Goal: Task Accomplishment & Management: Complete application form

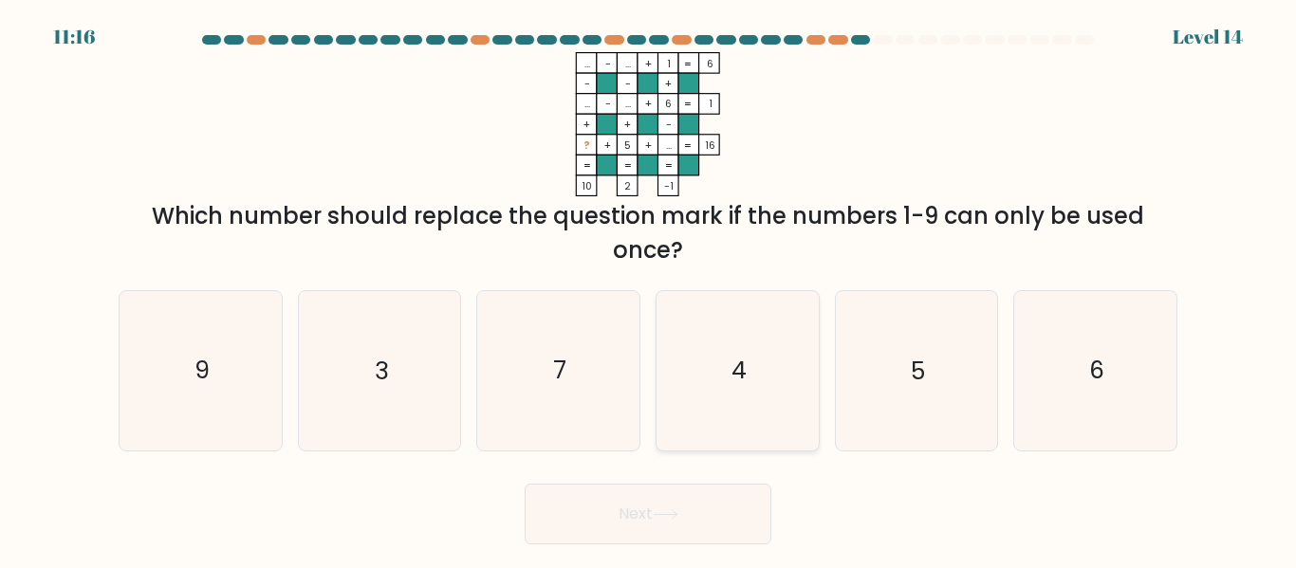
click at [701, 388] on icon "4" at bounding box center [738, 370] width 158 height 158
click at [649, 289] on input "d. 4" at bounding box center [648, 287] width 1 height 5
radio input "true"
click at [720, 511] on button "Next" at bounding box center [648, 514] width 247 height 61
click at [672, 516] on icon at bounding box center [666, 515] width 26 height 10
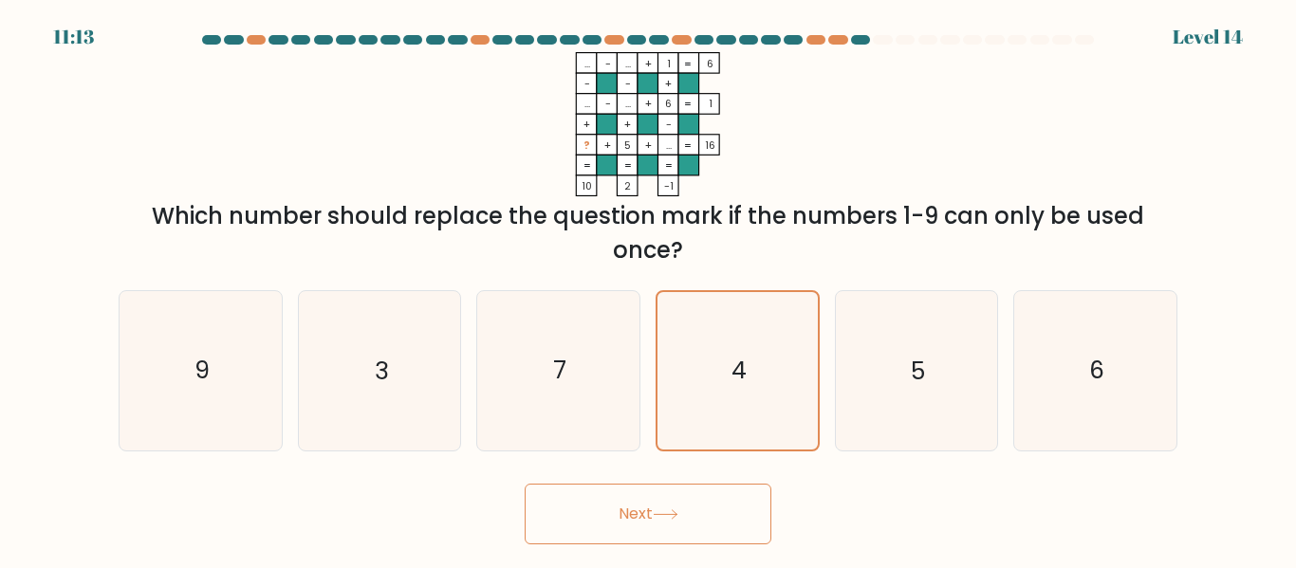
click at [672, 516] on icon at bounding box center [666, 515] width 26 height 10
click at [687, 501] on button "Next" at bounding box center [648, 514] width 247 height 61
click at [703, 532] on button "Next" at bounding box center [648, 514] width 247 height 61
click at [679, 515] on icon at bounding box center [666, 515] width 26 height 10
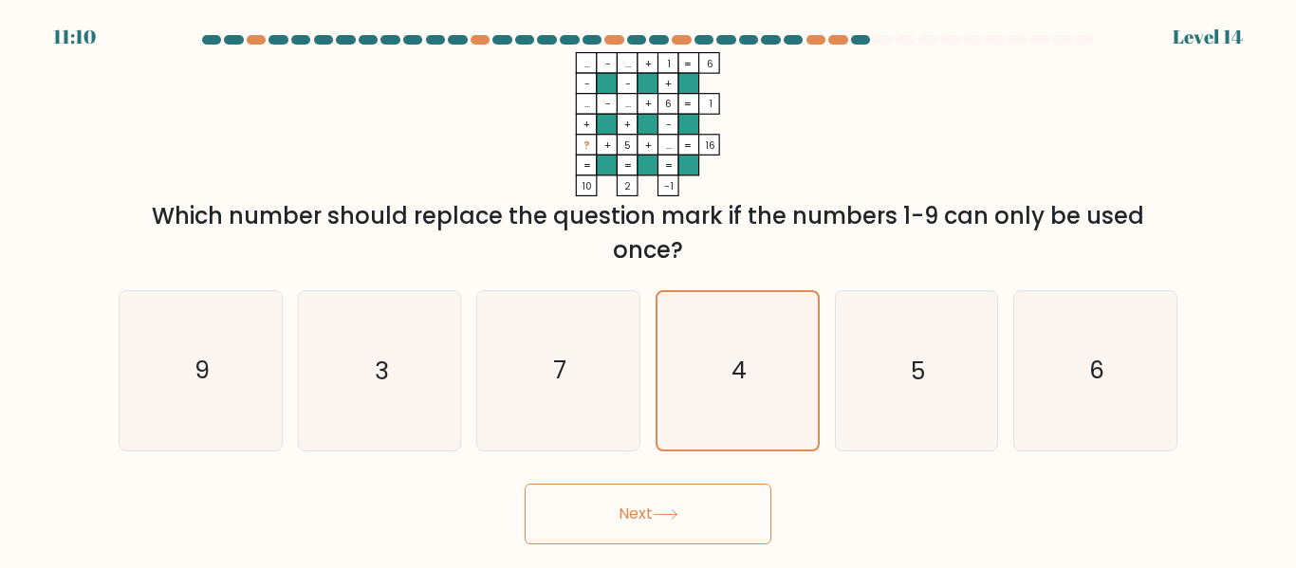
click at [635, 517] on button "Next" at bounding box center [648, 514] width 247 height 61
click at [623, 523] on button "Next" at bounding box center [648, 514] width 247 height 61
click at [617, 523] on button "Next" at bounding box center [648, 514] width 247 height 61
click at [617, 520] on button "Next" at bounding box center [648, 514] width 247 height 61
click at [613, 523] on button "Next" at bounding box center [648, 514] width 247 height 61
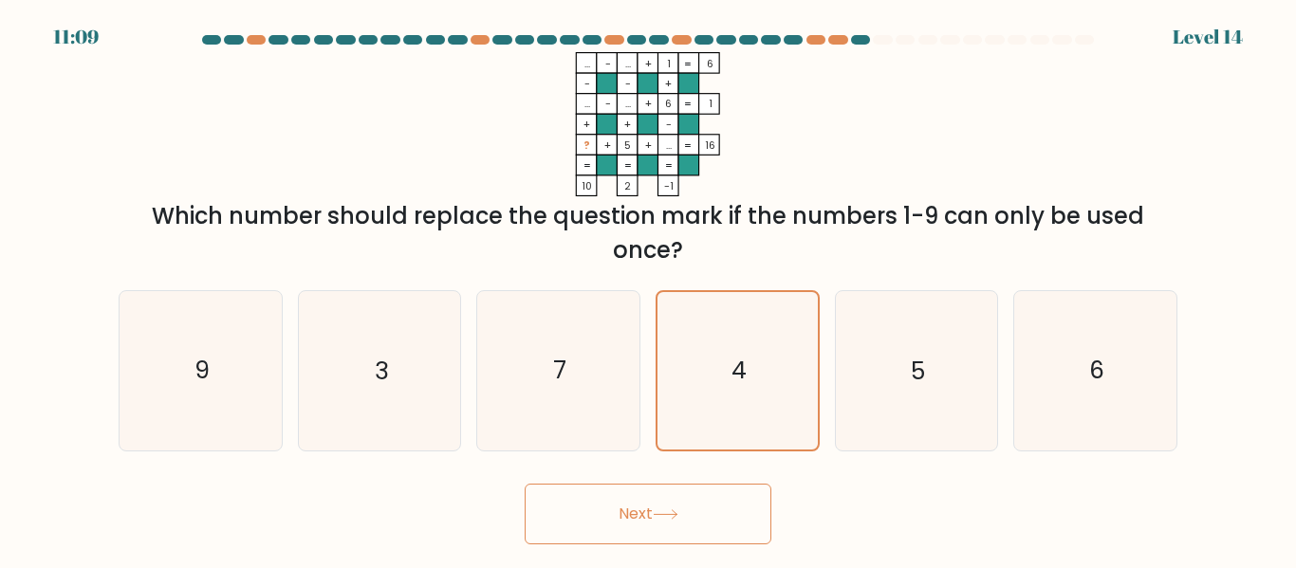
click at [595, 537] on button "Next" at bounding box center [648, 514] width 247 height 61
click at [605, 509] on button "Next" at bounding box center [648, 514] width 247 height 61
click at [630, 498] on button "Next" at bounding box center [648, 514] width 247 height 61
click at [637, 510] on button "Next" at bounding box center [648, 514] width 247 height 61
click at [657, 510] on button "Next" at bounding box center [648, 514] width 247 height 61
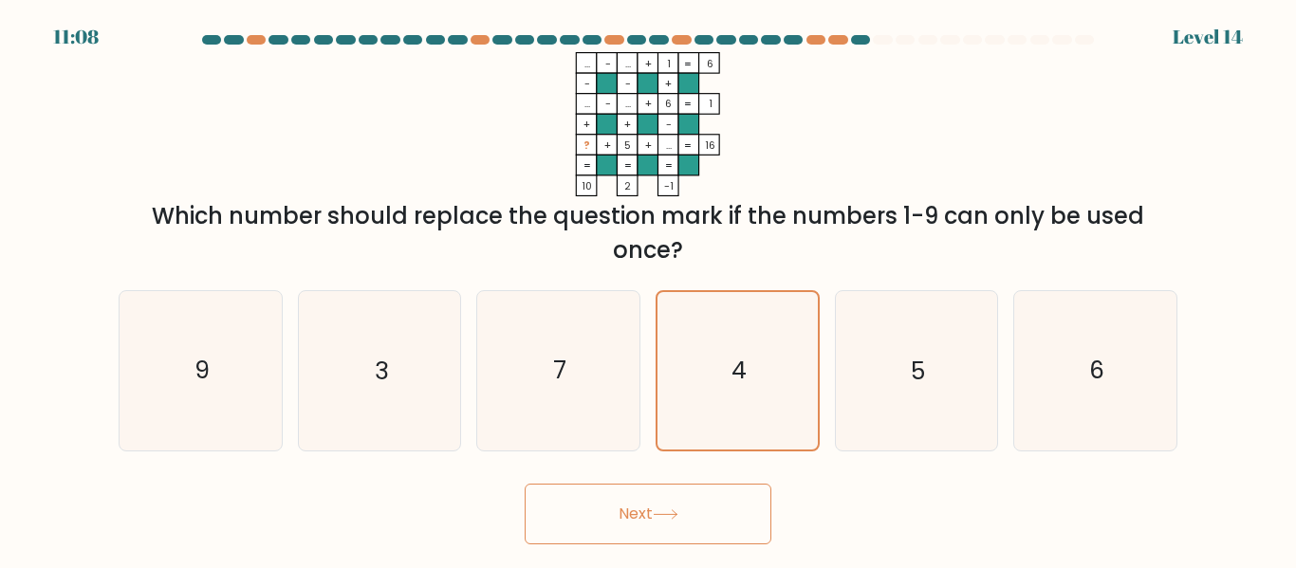
click at [677, 502] on button "Next" at bounding box center [648, 514] width 247 height 61
click at [673, 515] on icon at bounding box center [666, 515] width 26 height 10
click at [754, 388] on icon "4" at bounding box center [738, 370] width 157 height 157
click at [649, 289] on input "d. 4" at bounding box center [648, 287] width 1 height 5
click at [698, 513] on button "Next" at bounding box center [648, 514] width 247 height 61
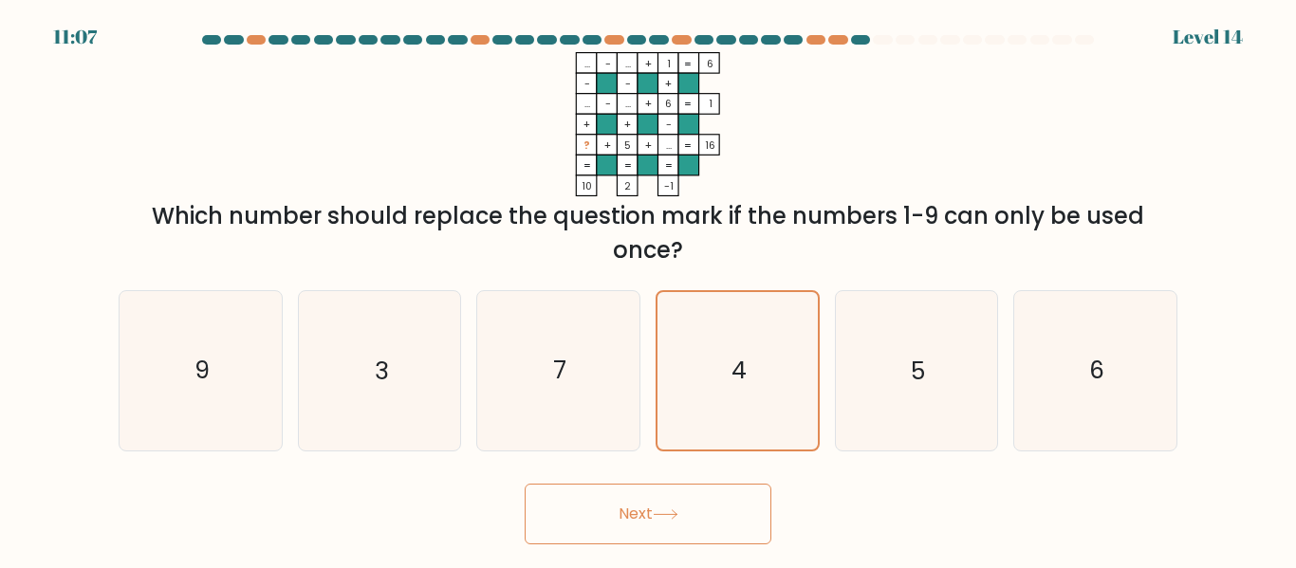
click at [693, 493] on button "Next" at bounding box center [648, 514] width 247 height 61
click at [688, 515] on button "Next" at bounding box center [648, 514] width 247 height 61
click at [662, 520] on button "Next" at bounding box center [648, 514] width 247 height 61
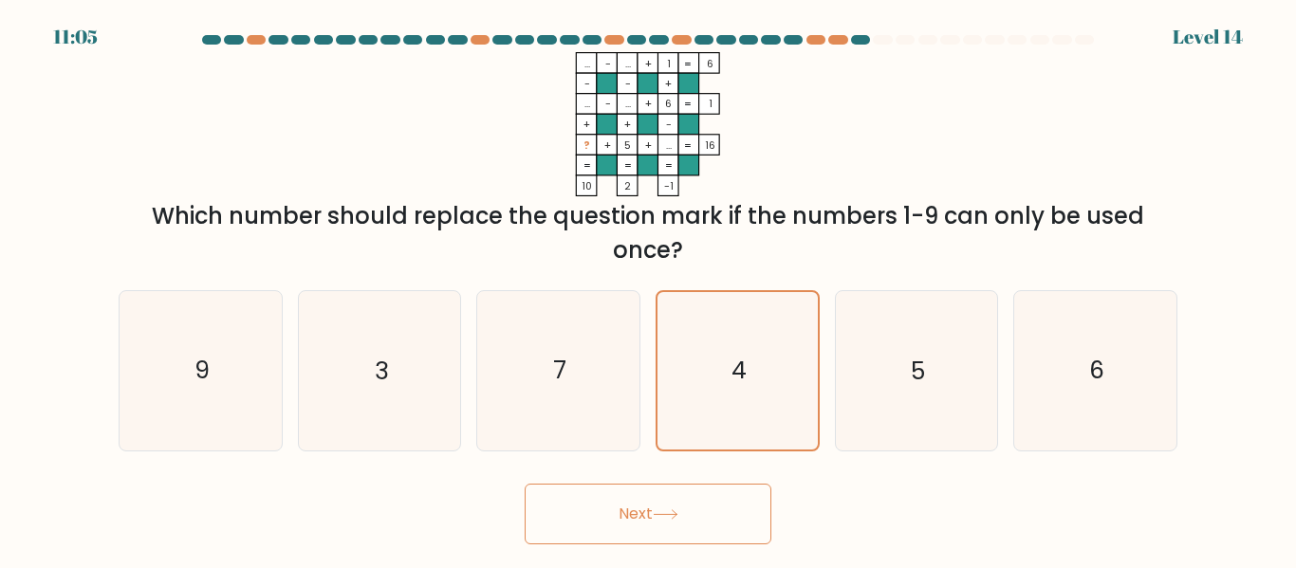
click at [662, 520] on button "Next" at bounding box center [648, 514] width 247 height 61
click at [358, 361] on icon "3" at bounding box center [379, 370] width 158 height 158
click at [648, 289] on input "b. 3" at bounding box center [648, 287] width 1 height 5
radio input "true"
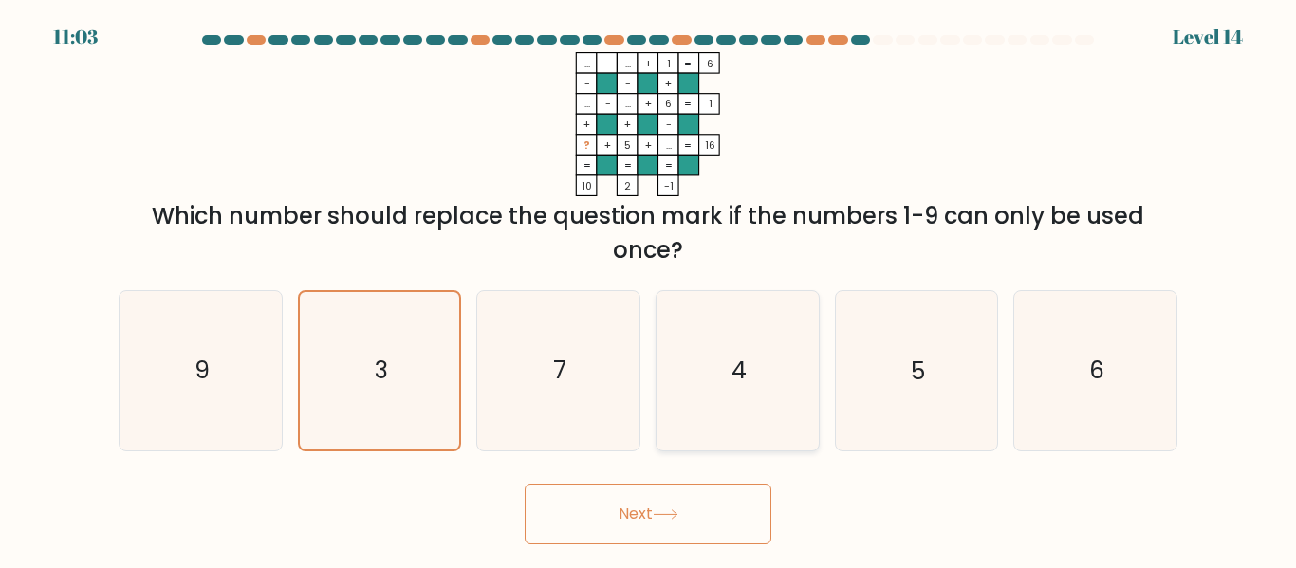
click at [811, 421] on icon "4" at bounding box center [738, 370] width 158 height 158
click at [649, 289] on input "d. 4" at bounding box center [648, 287] width 1 height 5
radio input "true"
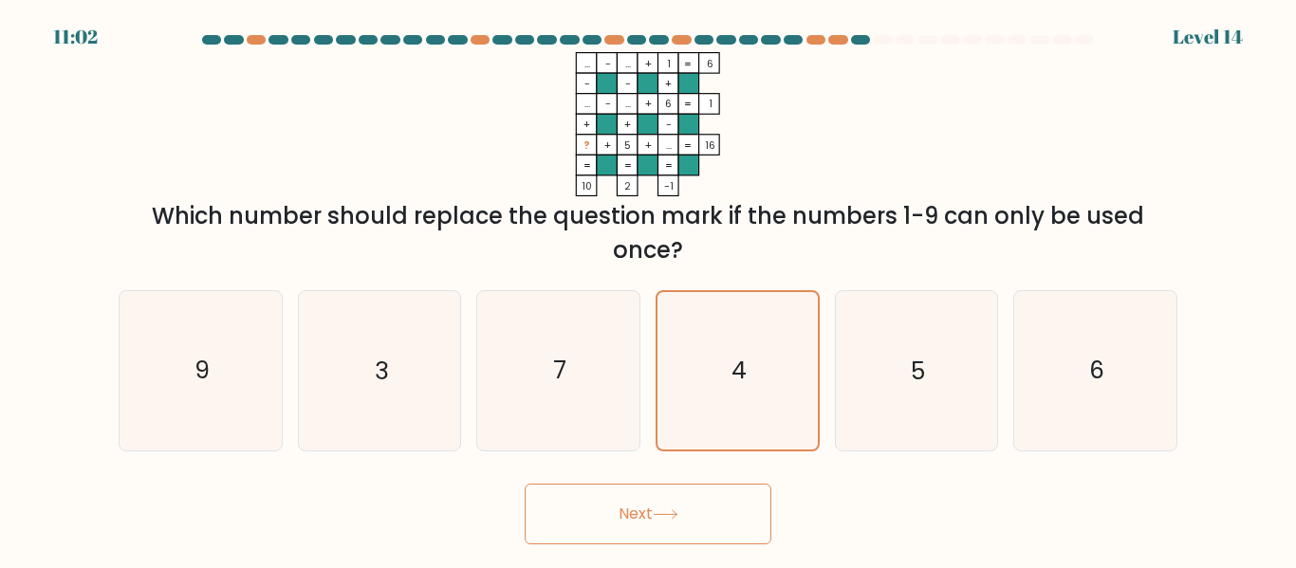
click at [646, 536] on button "Next" at bounding box center [648, 514] width 247 height 61
click at [165, 371] on icon "9" at bounding box center [200, 370] width 158 height 158
click at [648, 289] on input "a. 9" at bounding box center [648, 287] width 1 height 5
radio input "true"
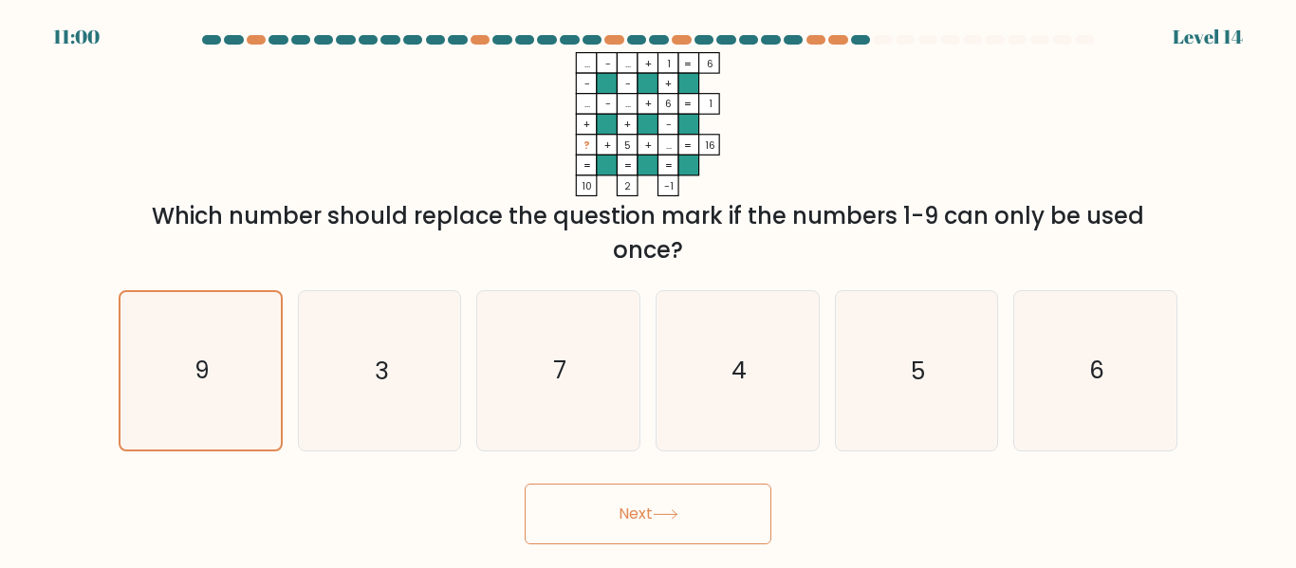
click at [641, 527] on button "Next" at bounding box center [648, 514] width 247 height 61
click at [648, 519] on button "Next" at bounding box center [648, 514] width 247 height 61
click at [738, 376] on text "4" at bounding box center [739, 371] width 15 height 33
click at [649, 289] on input "d. 4" at bounding box center [648, 287] width 1 height 5
radio input "true"
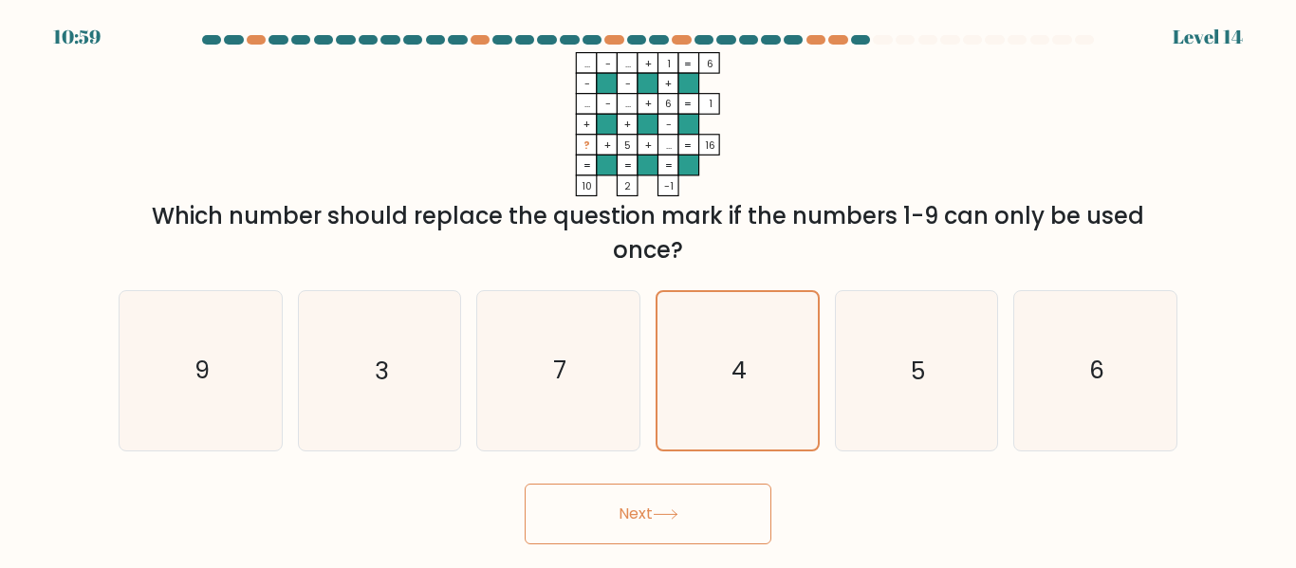
click at [656, 514] on button "Next" at bounding box center [648, 514] width 247 height 61
click at [644, 521] on button "Next" at bounding box center [648, 514] width 247 height 61
click at [646, 516] on button "Next" at bounding box center [648, 514] width 247 height 61
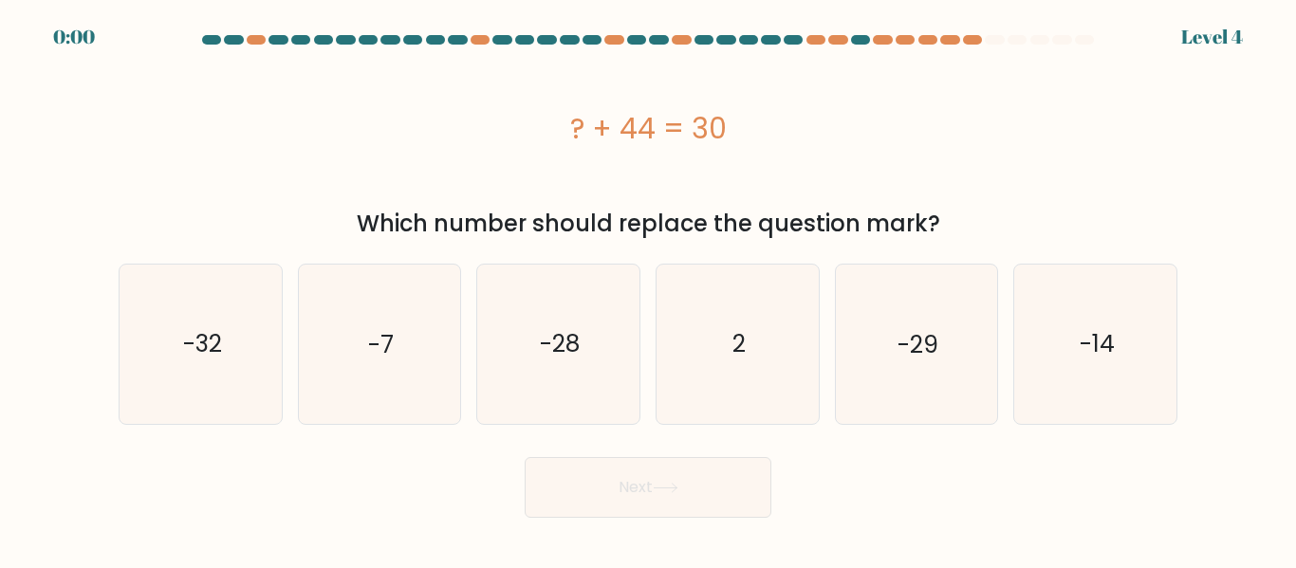
click at [1012, 170] on div "? + 44 = 30" at bounding box center [648, 128] width 1059 height 152
click at [1014, 162] on div "? + 44 = 30" at bounding box center [648, 128] width 1059 height 152
click at [1014, 147] on div "? + 44 = 30" at bounding box center [648, 128] width 1059 height 43
click at [1002, 157] on div "? + 44 = 30" at bounding box center [648, 128] width 1059 height 152
click at [1007, 153] on div "? + 44 = 30" at bounding box center [648, 128] width 1059 height 152
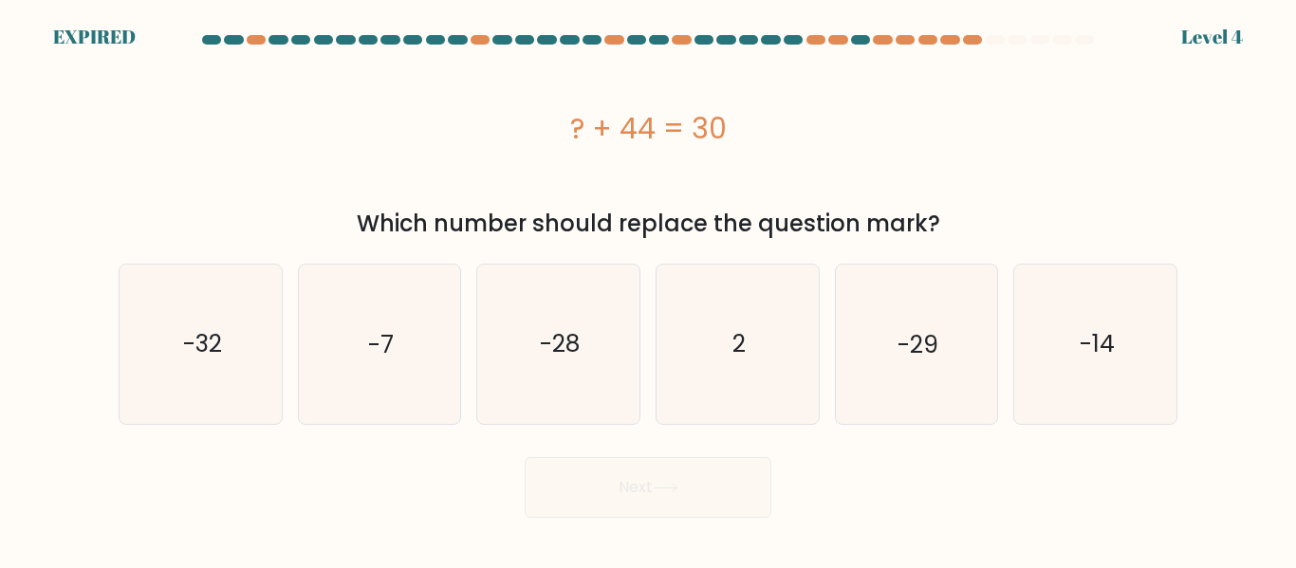
click at [1005, 160] on div "? + 44 = 30" at bounding box center [648, 128] width 1059 height 152
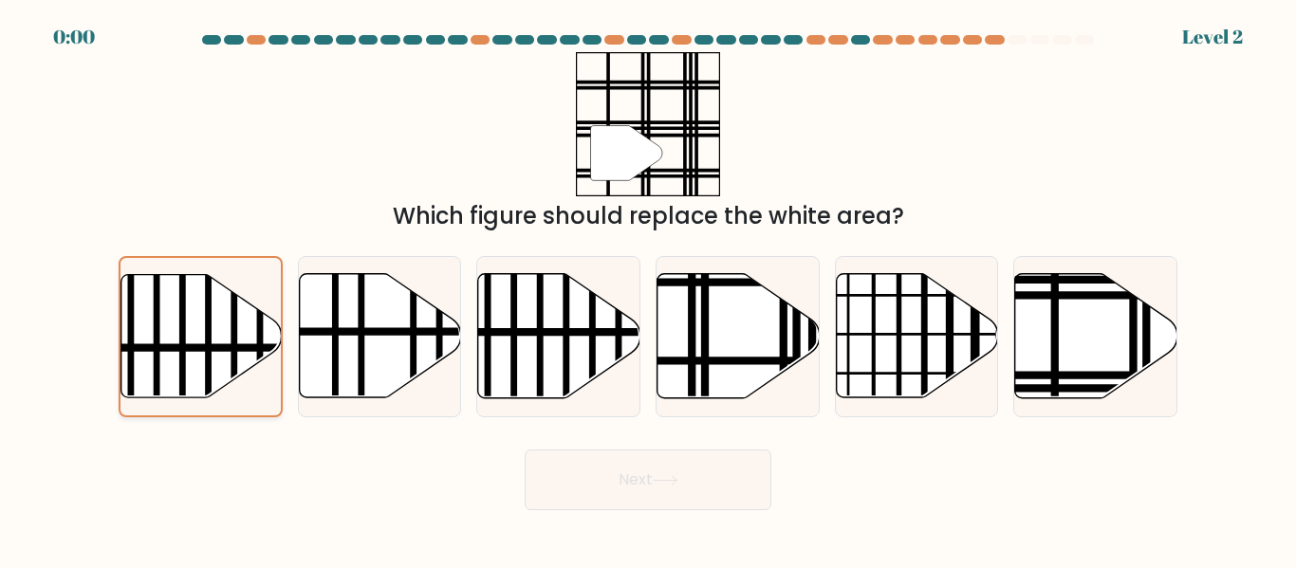
click at [234, 371] on line at bounding box center [234, 271] width 0 height 323
click at [648, 289] on input "a." at bounding box center [648, 287] width 1 height 5
click at [240, 381] on icon at bounding box center [201, 336] width 160 height 125
click at [648, 289] on input "a." at bounding box center [648, 287] width 1 height 5
click at [234, 379] on line at bounding box center [234, 271] width 0 height 323
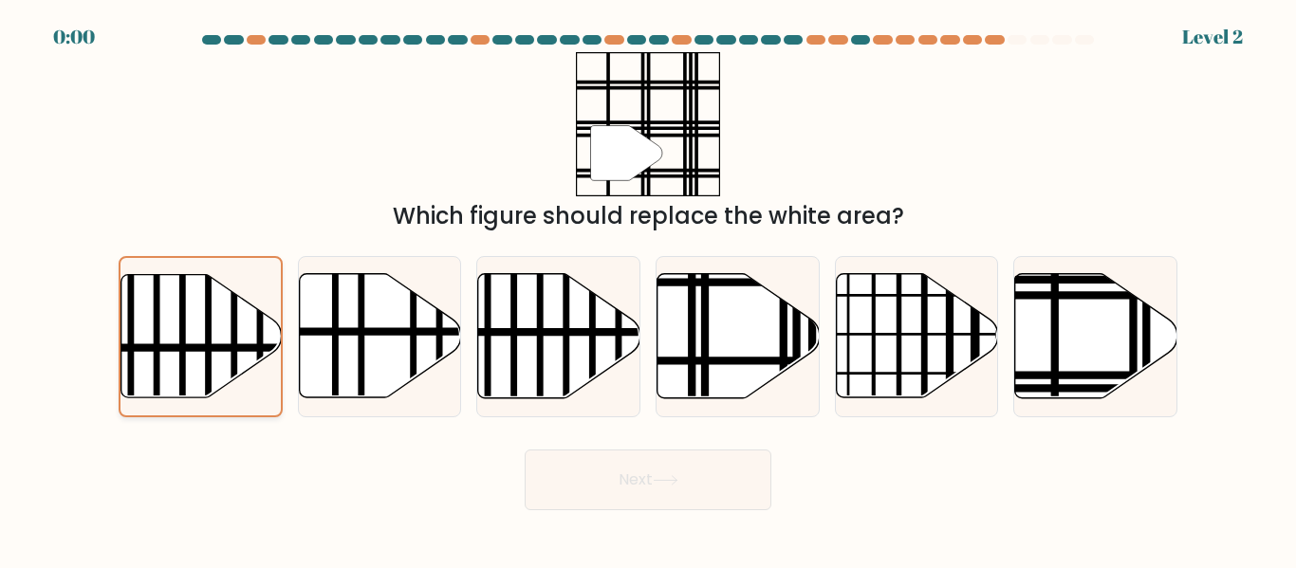
click at [648, 289] on input "a." at bounding box center [648, 287] width 1 height 5
click at [234, 361] on line at bounding box center [234, 271] width 0 height 323
click at [648, 289] on input "a." at bounding box center [648, 287] width 1 height 5
click at [657, 509] on div "Next" at bounding box center [648, 475] width 1082 height 70
click at [667, 499] on div "Next" at bounding box center [648, 475] width 1082 height 70
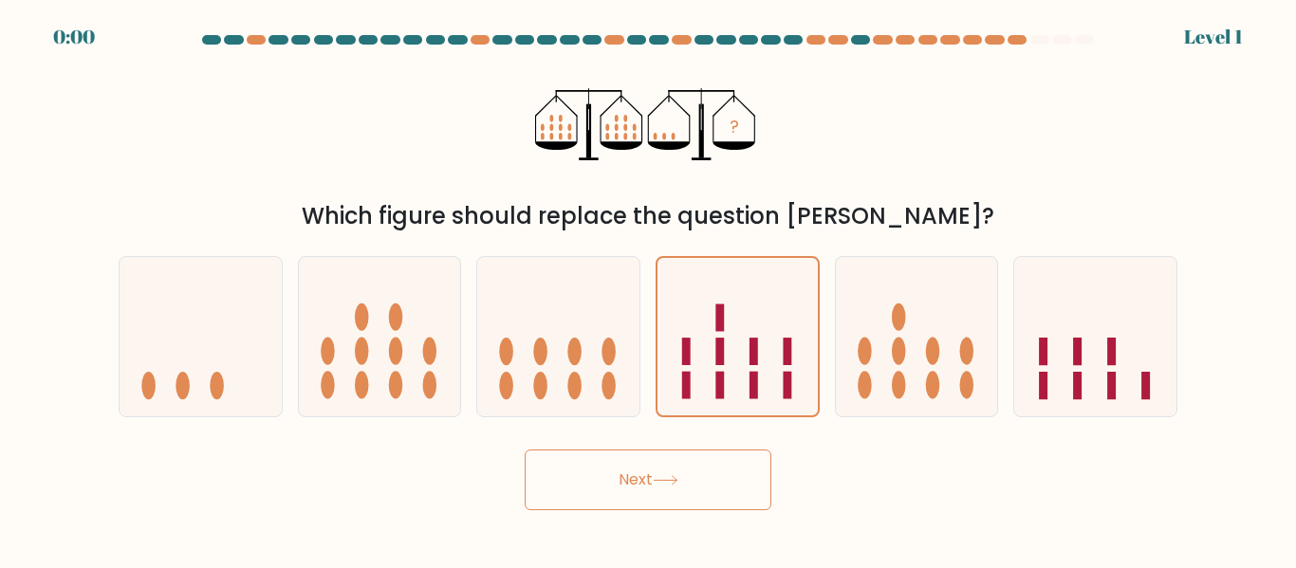
click at [644, 462] on button "Next" at bounding box center [648, 480] width 247 height 61
click at [643, 469] on div "Next" at bounding box center [648, 475] width 1082 height 70
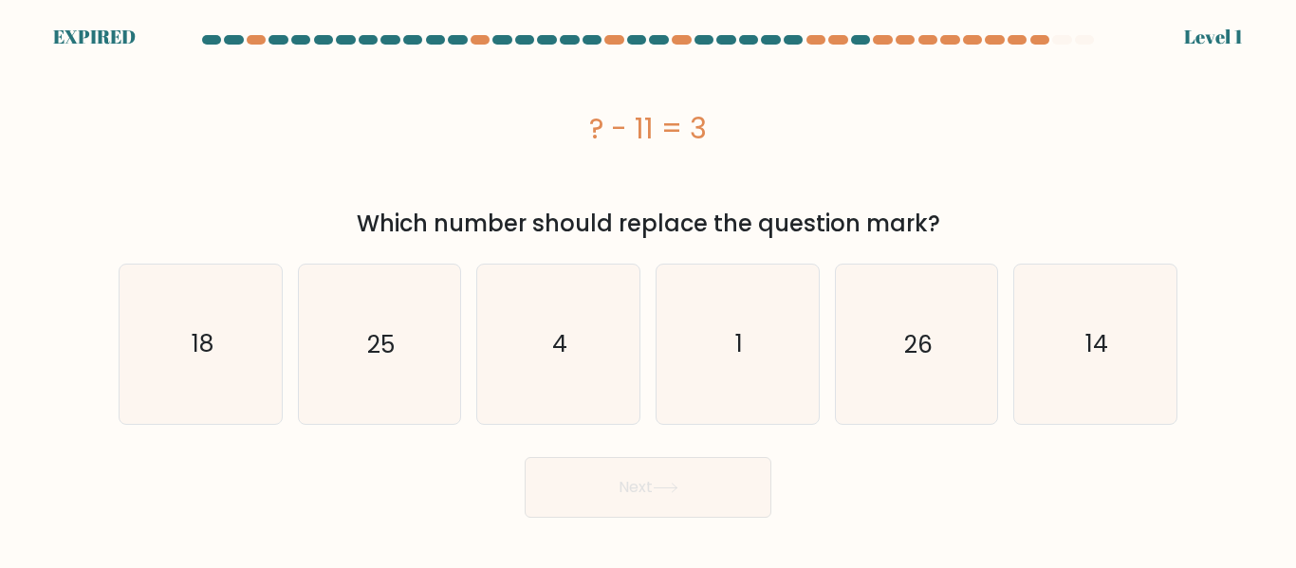
click at [629, 500] on button "Next" at bounding box center [648, 487] width 247 height 61
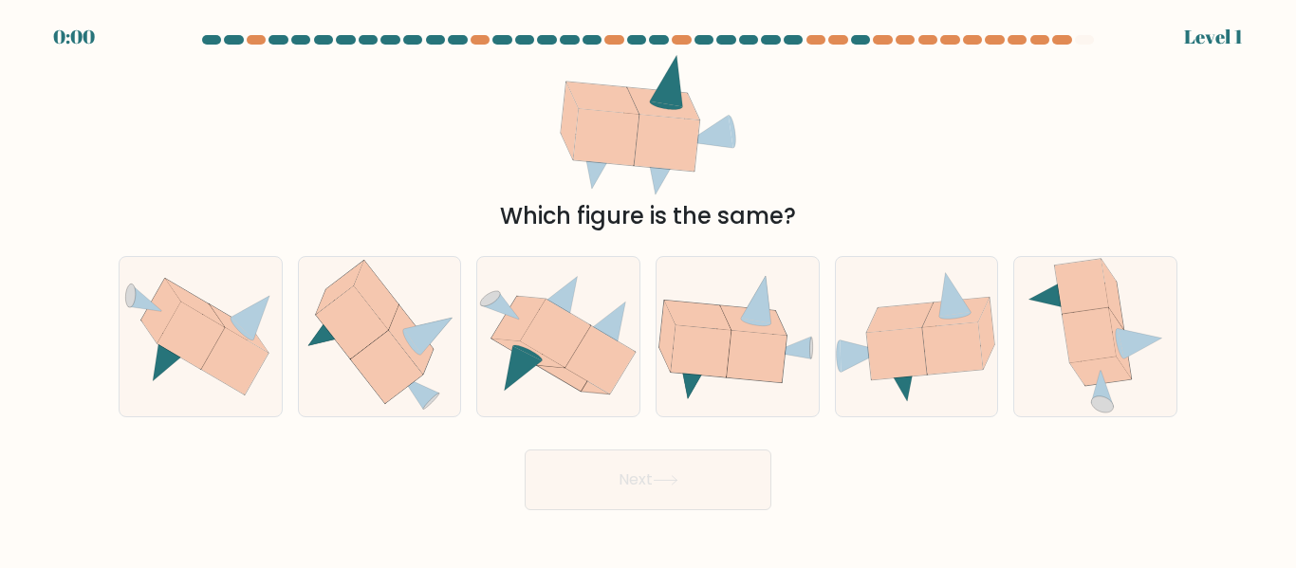
click at [631, 472] on button "Next" at bounding box center [648, 480] width 247 height 61
click at [695, 473] on div "Next" at bounding box center [648, 475] width 1082 height 70
click at [706, 448] on div "Next" at bounding box center [648, 475] width 1082 height 70
click at [513, 381] on icon at bounding box center [524, 368] width 38 height 45
click at [648, 289] on input "c." at bounding box center [648, 287] width 1 height 5
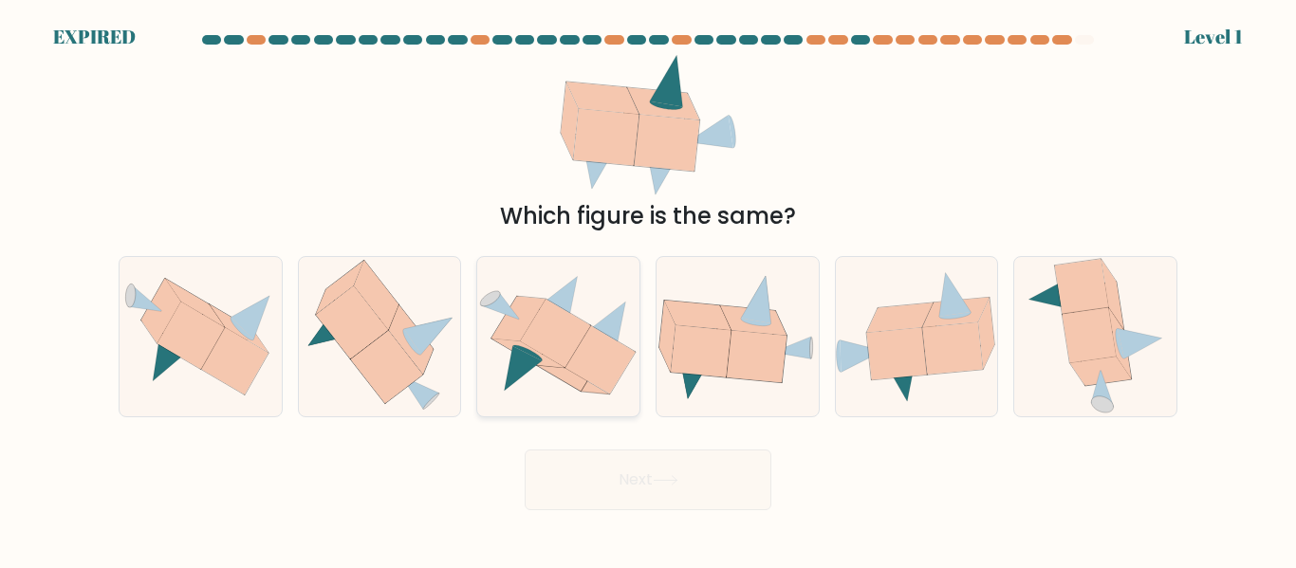
radio input "true"
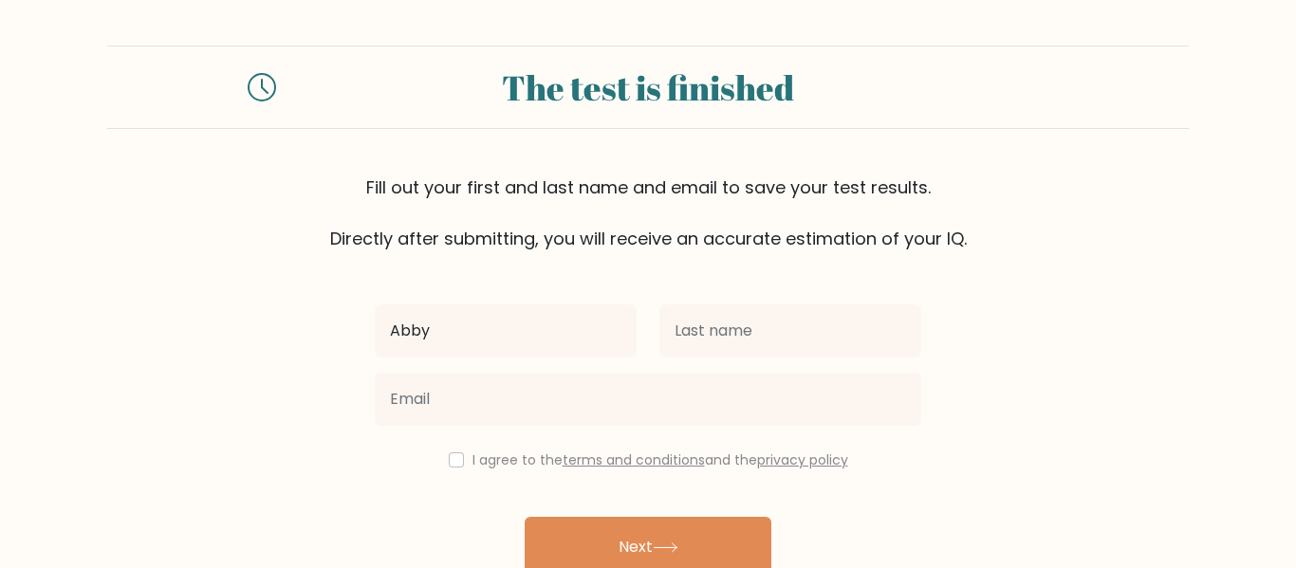
type input "Abby"
click at [739, 360] on div at bounding box center [790, 331] width 285 height 68
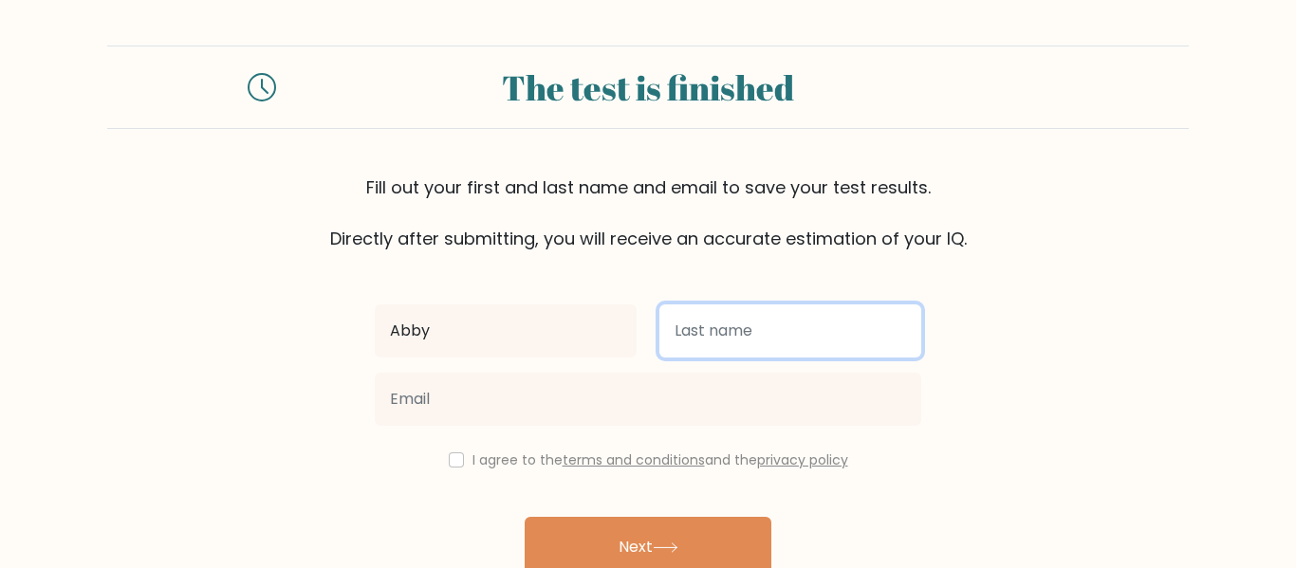
click at [753, 344] on input "text" at bounding box center [791, 331] width 262 height 53
type input "Will"
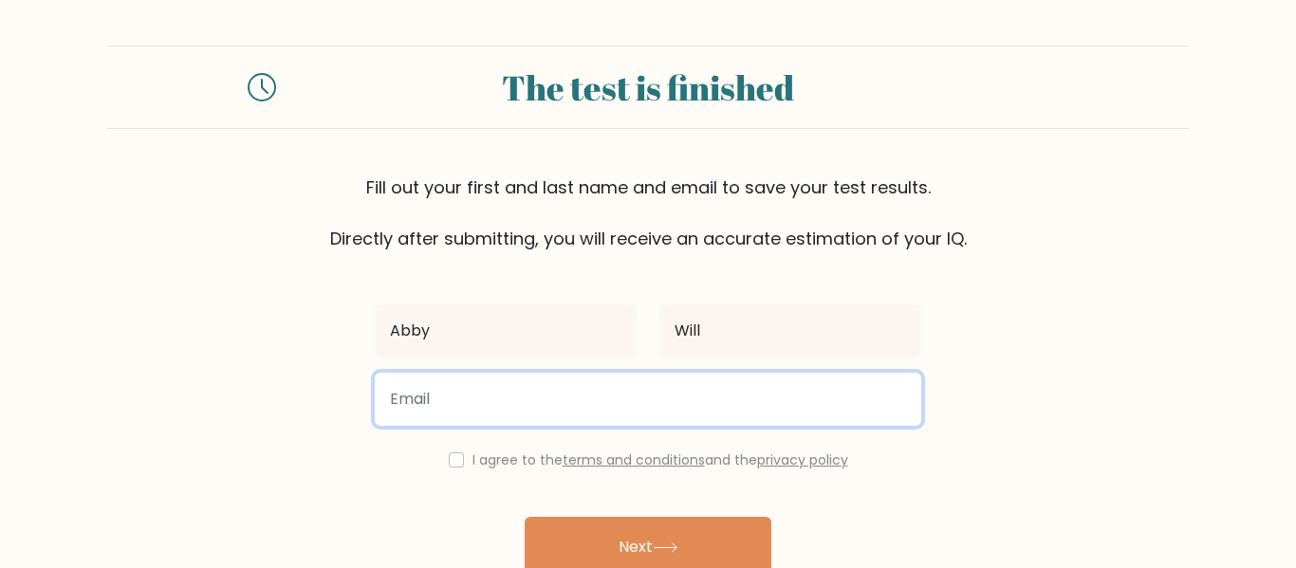
click at [664, 415] on input "email" at bounding box center [648, 399] width 547 height 53
type input "29awill@osakis.k12.mn.us"
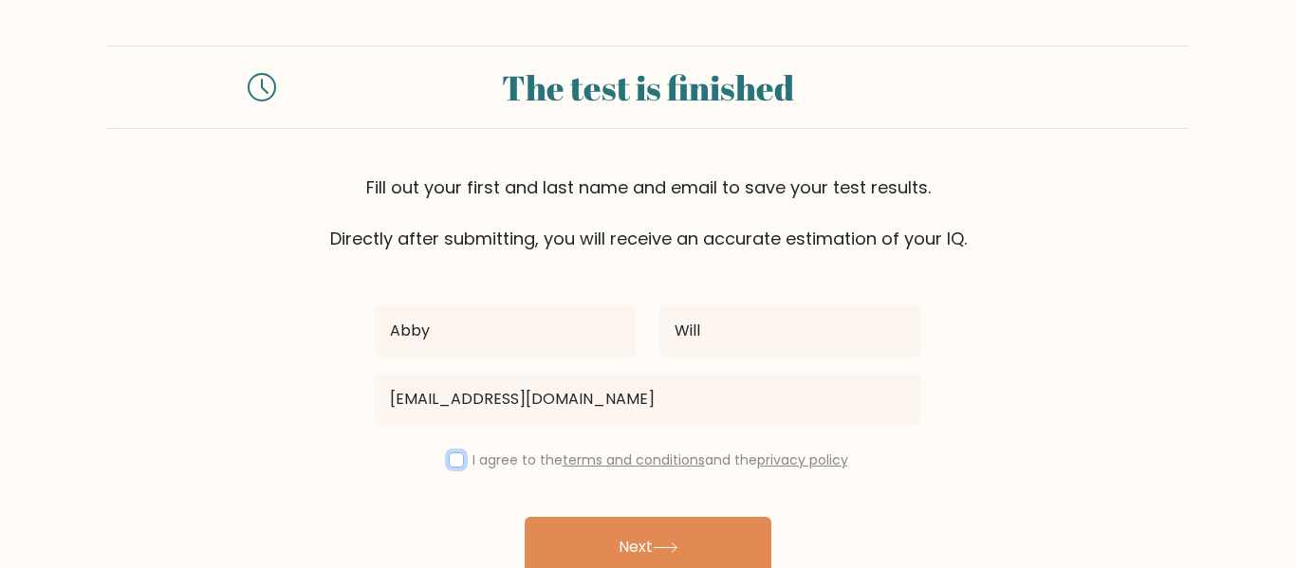
click at [454, 454] on input "checkbox" at bounding box center [456, 460] width 15 height 15
checkbox input "true"
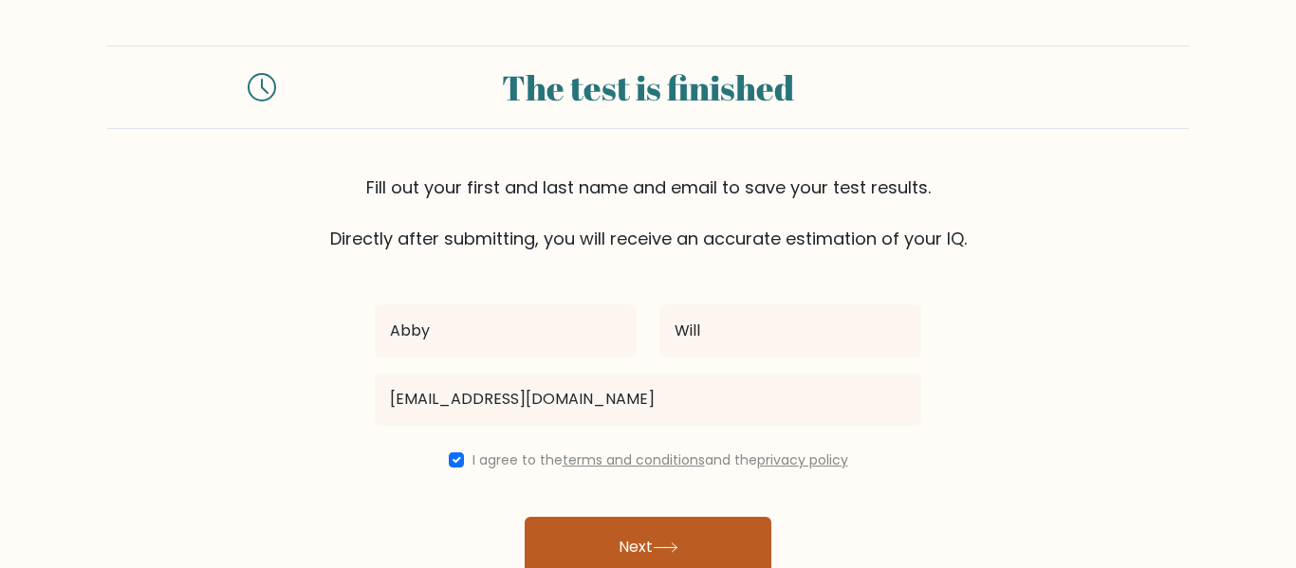
click at [608, 532] on button "Next" at bounding box center [648, 547] width 247 height 61
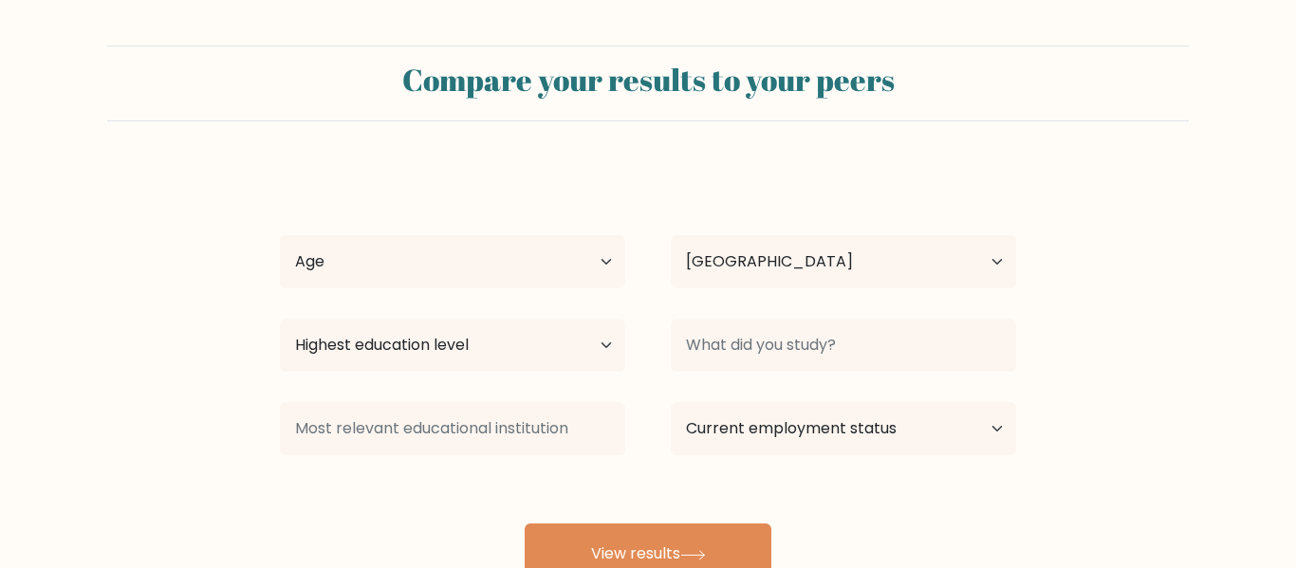
select select "US"
click at [606, 272] on select "Age Under 18 years old 18-24 years old 25-34 years old 35-44 years old 45-54 ye…" at bounding box center [452, 261] width 345 height 53
select select "min_18"
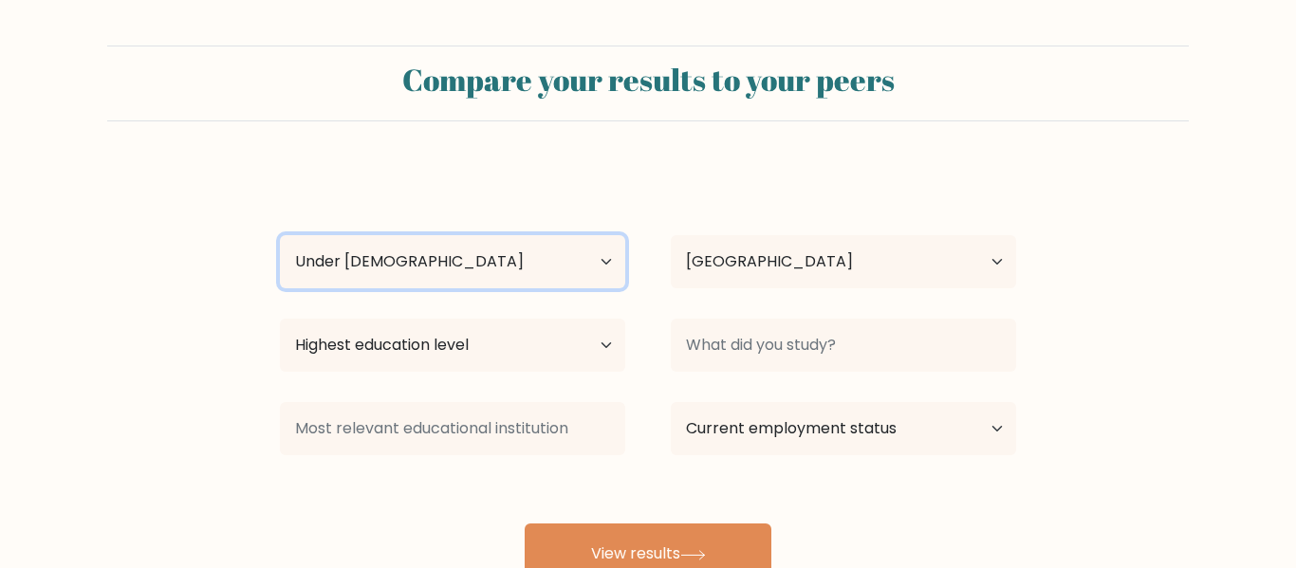
click at [280, 235] on select "Age Under 18 years old 18-24 years old 25-34 years old 35-44 years old 45-54 ye…" at bounding box center [452, 261] width 345 height 53
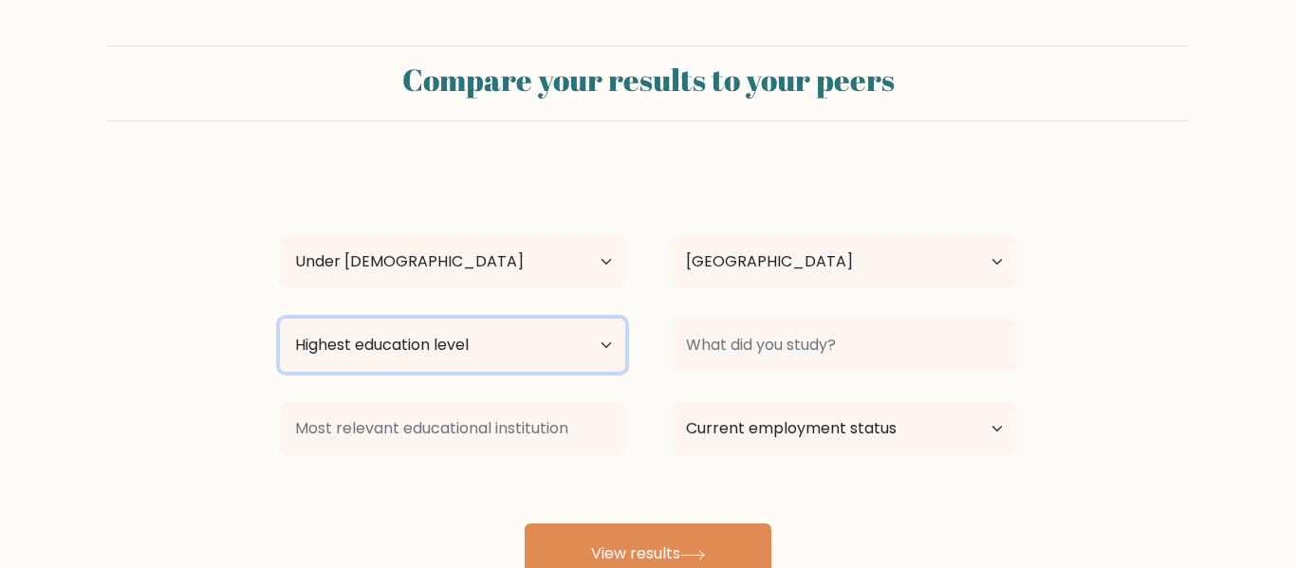
click at [553, 334] on select "Highest education level No schooling Primary Lower Secondary Upper Secondary Oc…" at bounding box center [452, 345] width 345 height 53
click at [677, 373] on div at bounding box center [843, 345] width 391 height 68
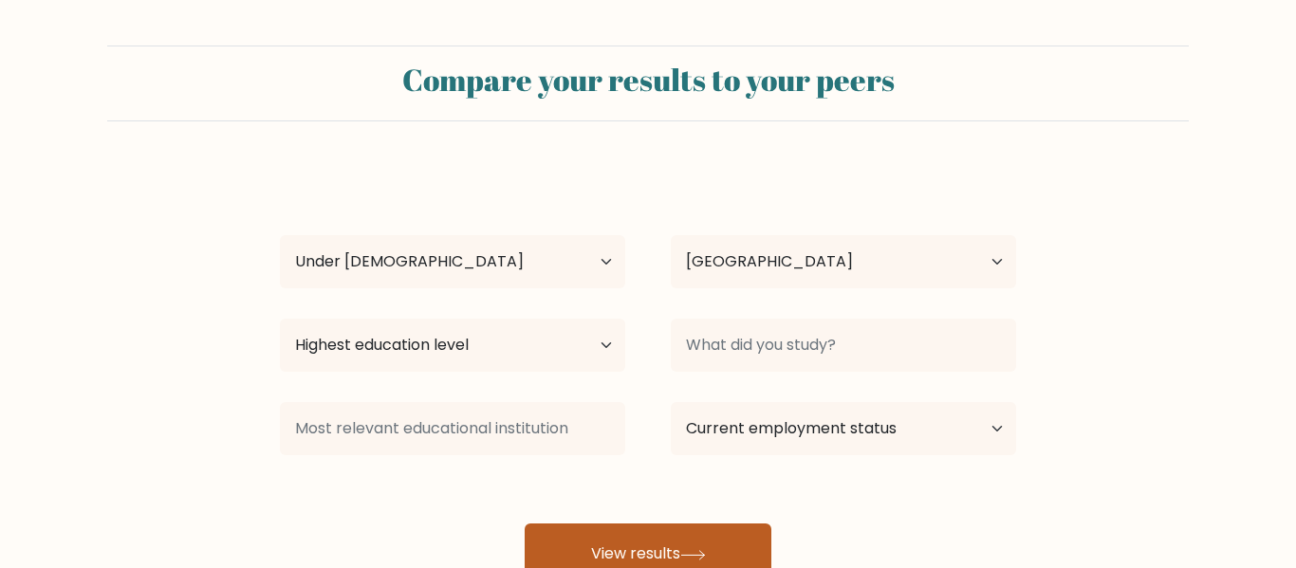
click at [599, 534] on button "View results" at bounding box center [648, 554] width 247 height 61
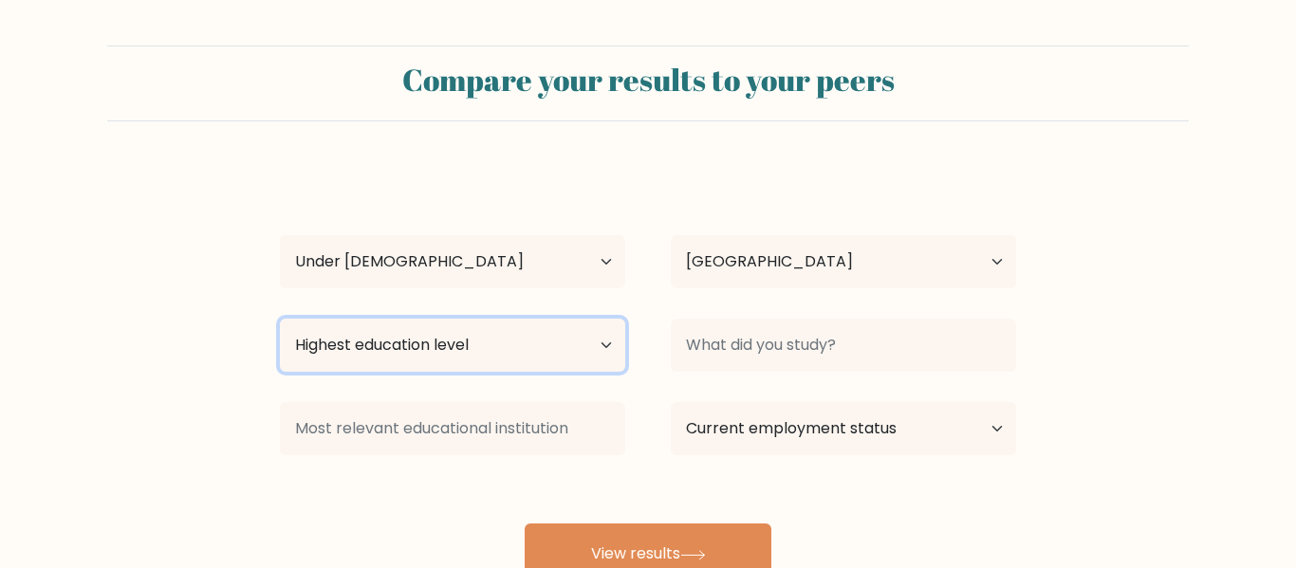
click at [570, 331] on select "Highest education level No schooling Primary Lower Secondary Upper Secondary Oc…" at bounding box center [452, 345] width 345 height 53
select select "primary"
click at [280, 319] on select "Highest education level No schooling Primary Lower Secondary Upper Secondary Oc…" at bounding box center [452, 345] width 345 height 53
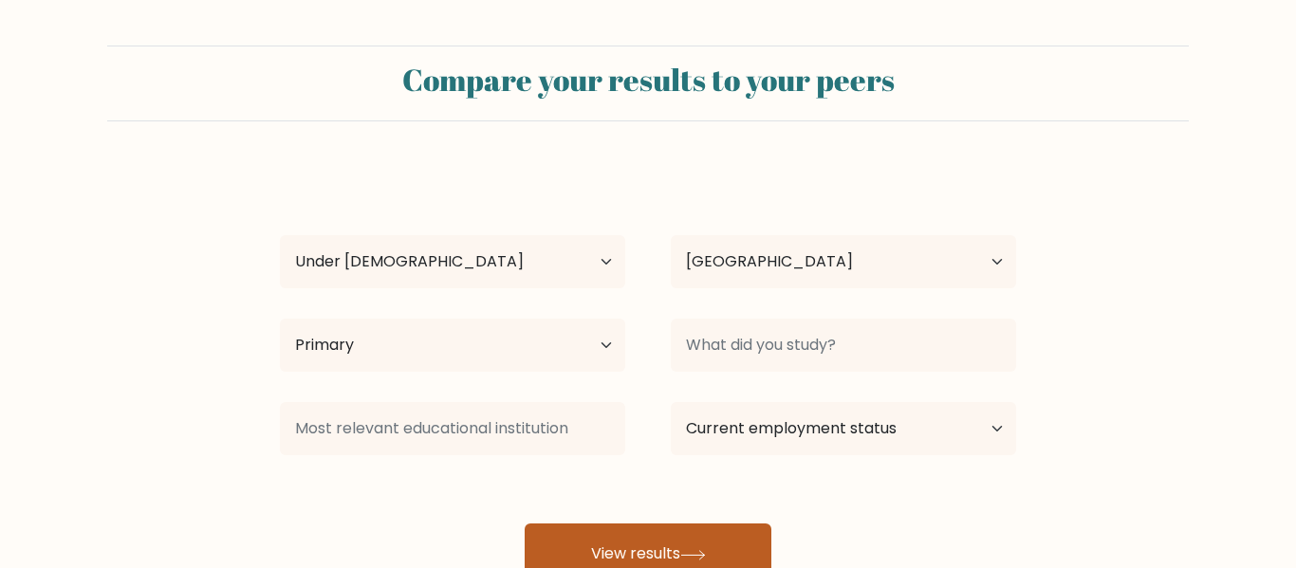
click at [618, 528] on button "View results" at bounding box center [648, 554] width 247 height 61
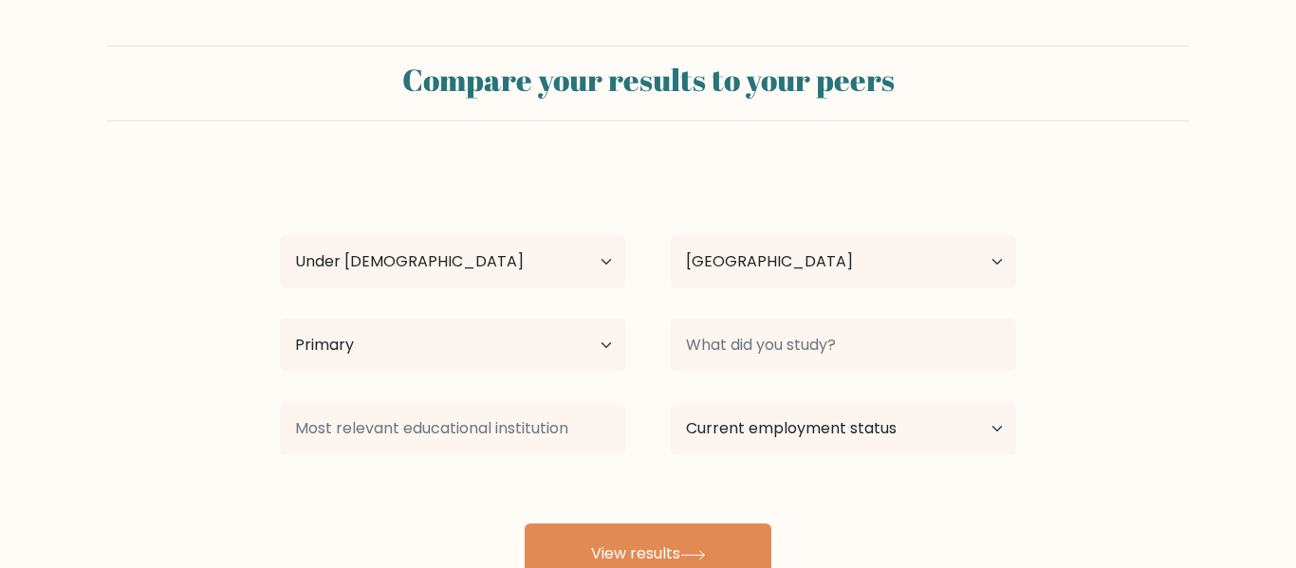
click at [723, 379] on div at bounding box center [843, 345] width 391 height 68
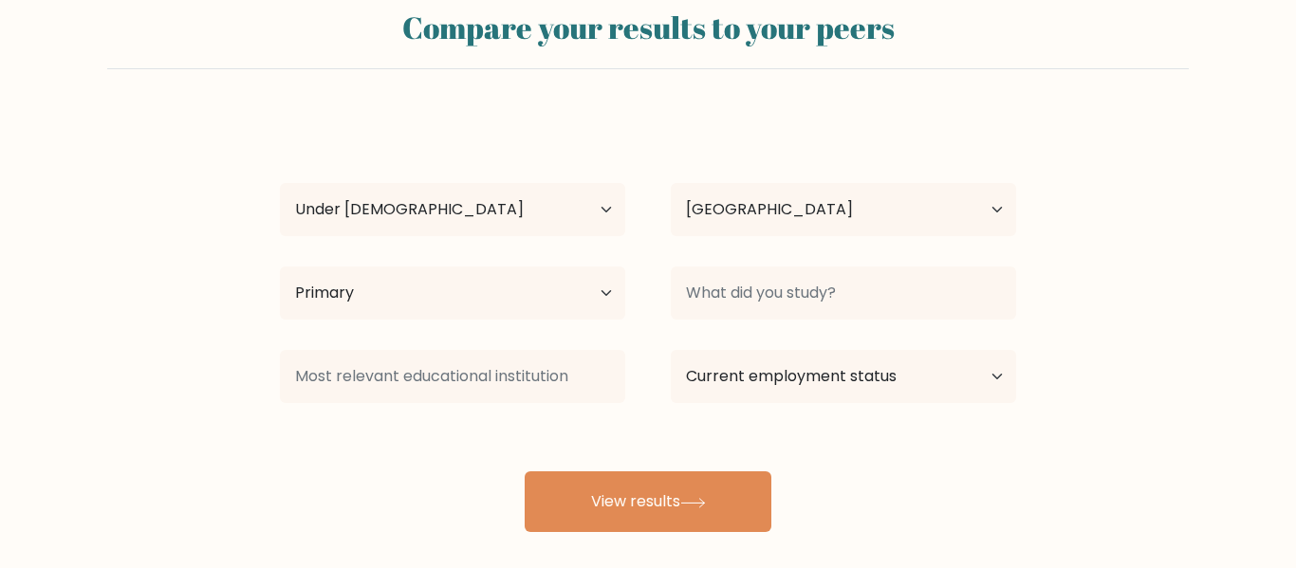
scroll to position [55, 0]
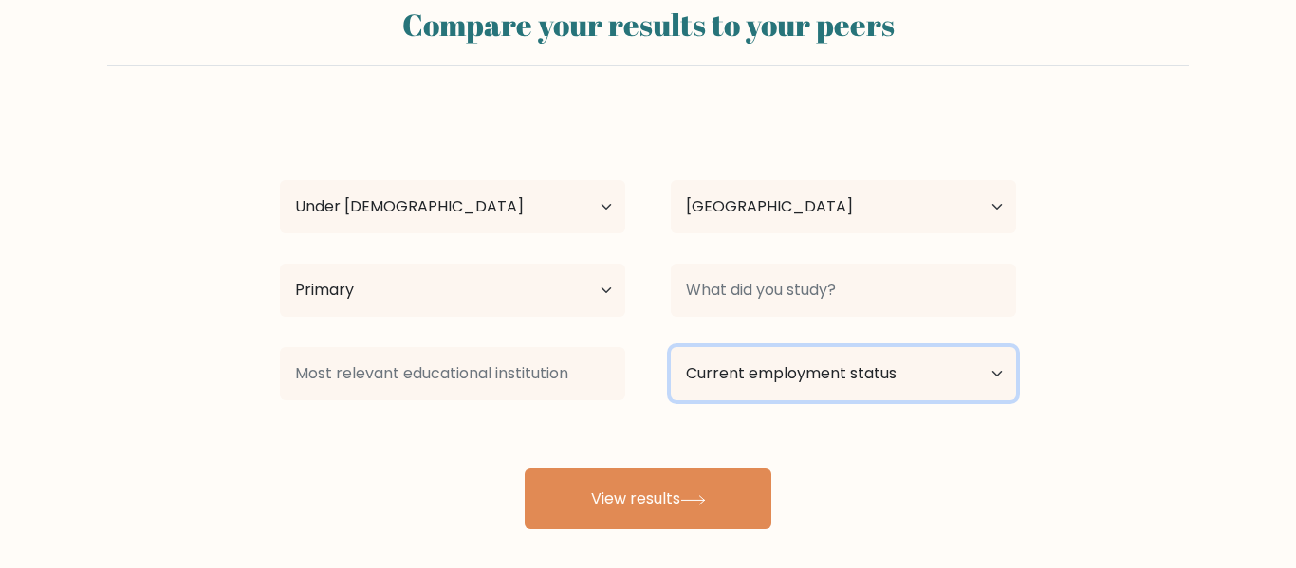
click at [723, 379] on select "Current employment status Employed Student Retired Other / prefer not to answer" at bounding box center [843, 373] width 345 height 53
select select "student"
click at [671, 347] on select "Current employment status Employed Student Retired Other / prefer not to answer" at bounding box center [843, 373] width 345 height 53
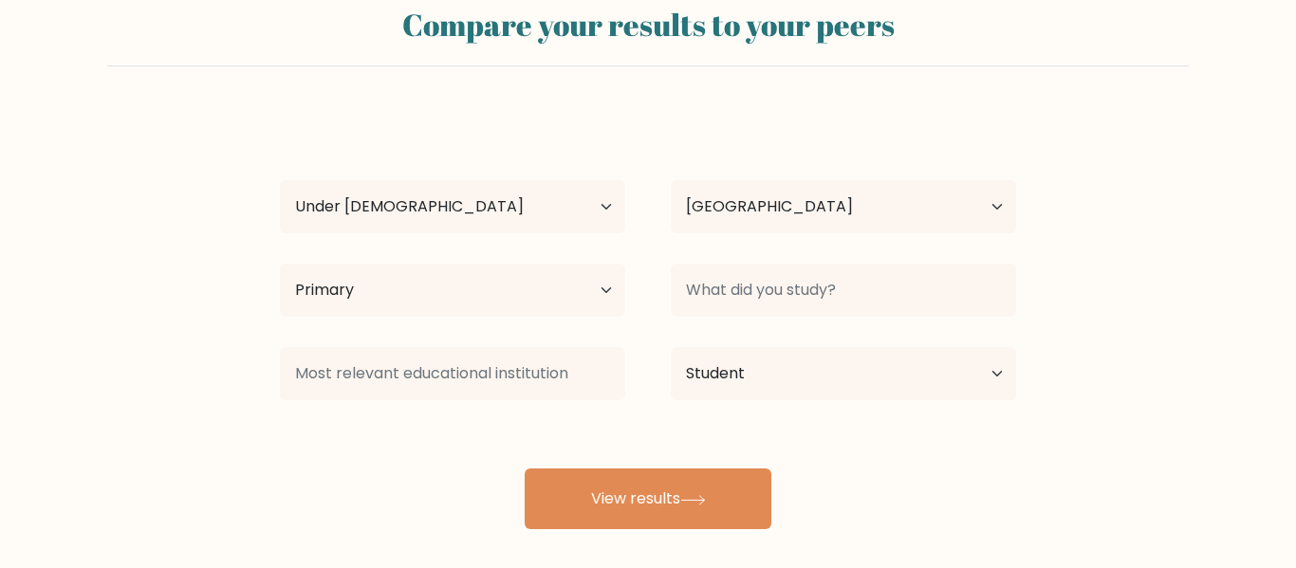
click at [667, 337] on div "Abby Will Age Under 18 years old 18-24 years old 25-34 years old 35-44 years ol…" at bounding box center [648, 321] width 759 height 418
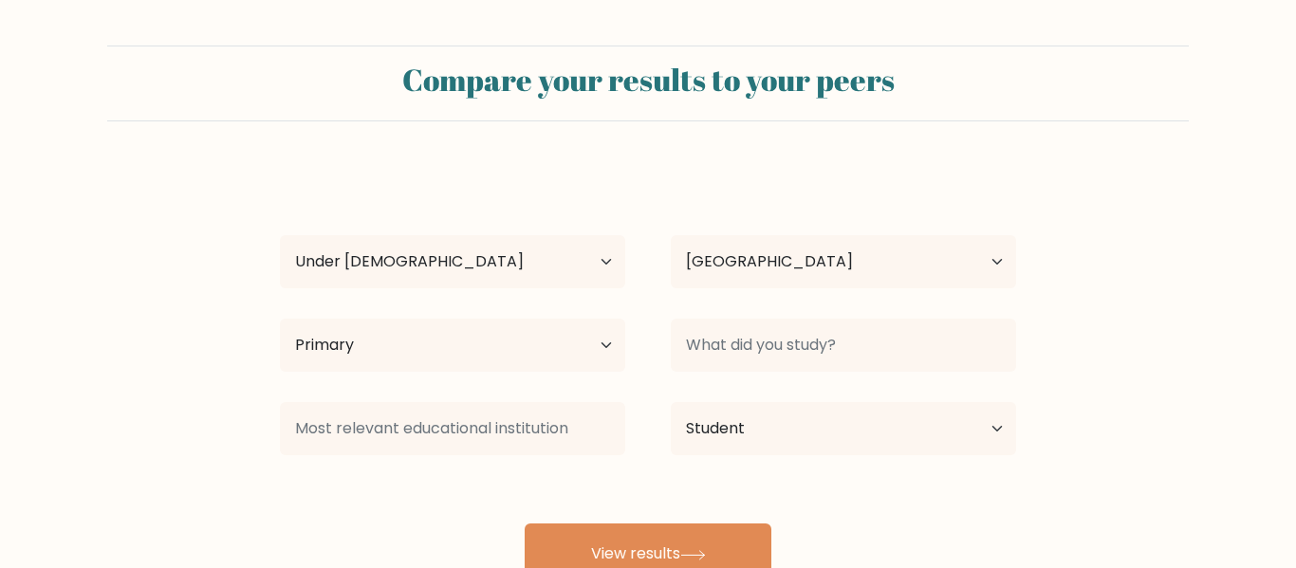
scroll to position [151, 0]
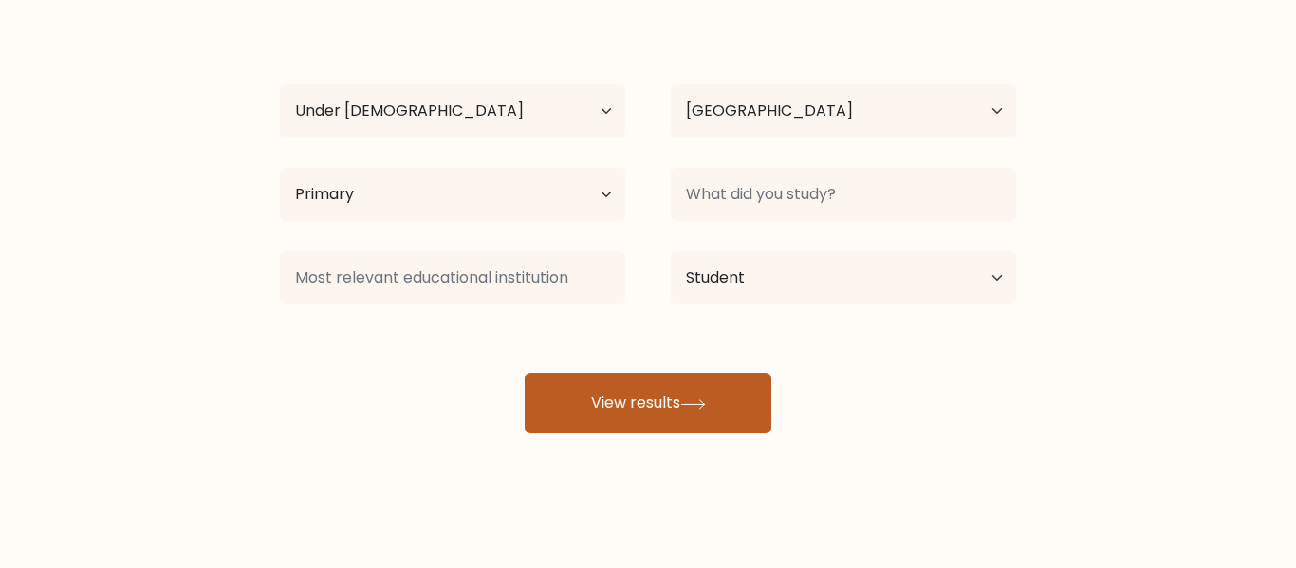
click at [653, 430] on button "View results" at bounding box center [648, 403] width 247 height 61
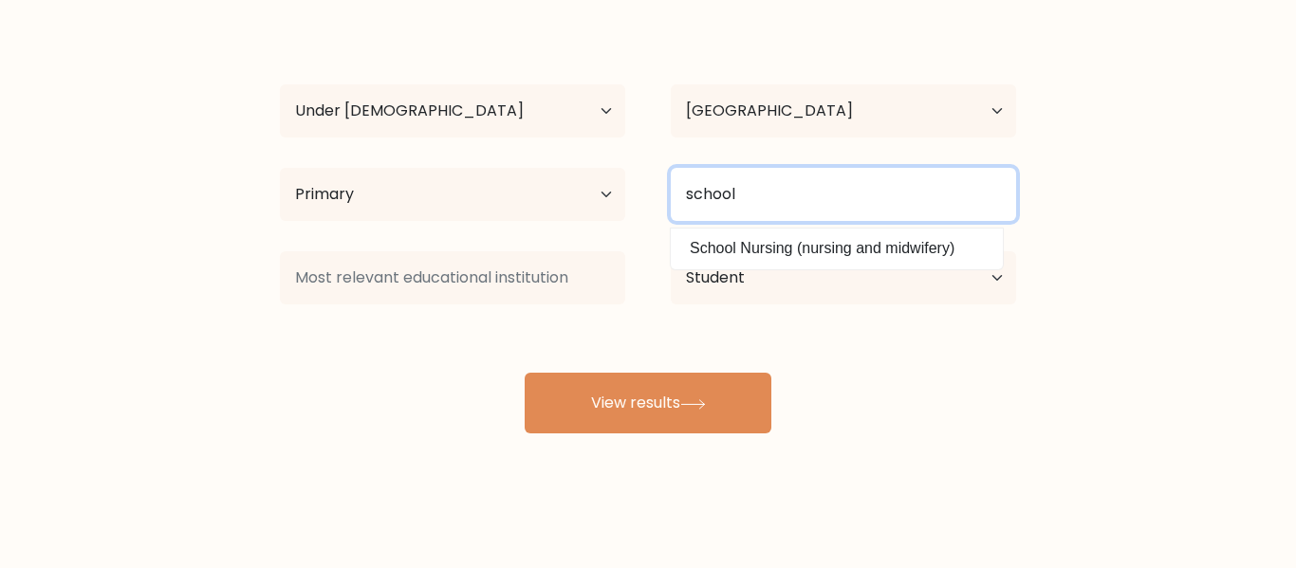
type input "school"
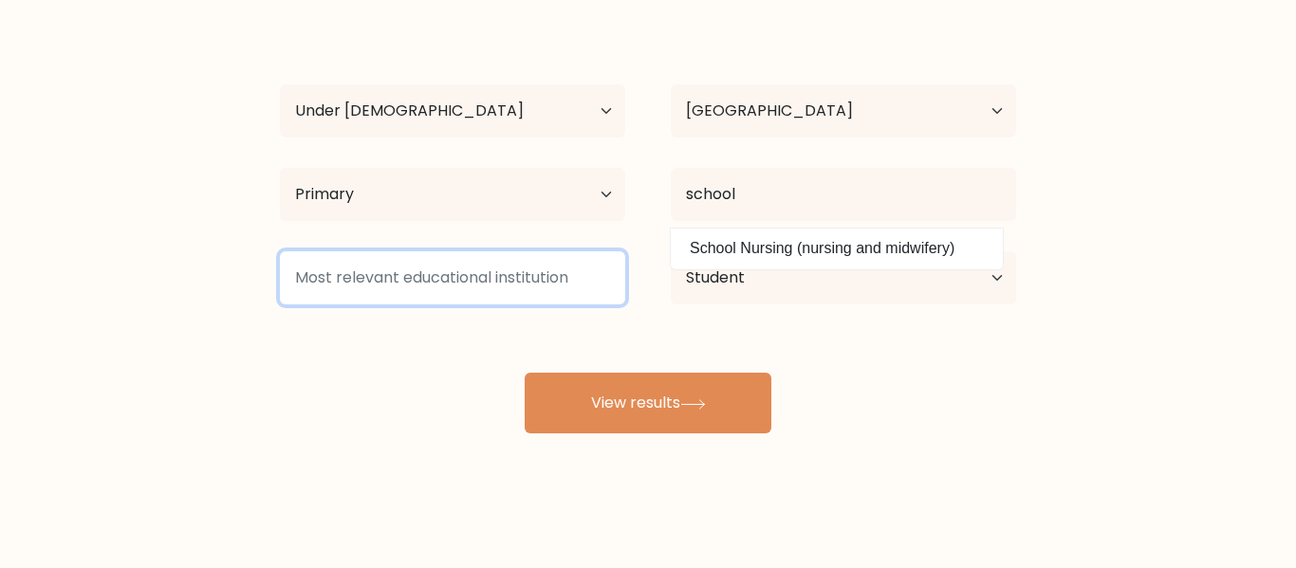
click at [371, 264] on input at bounding box center [452, 277] width 345 height 53
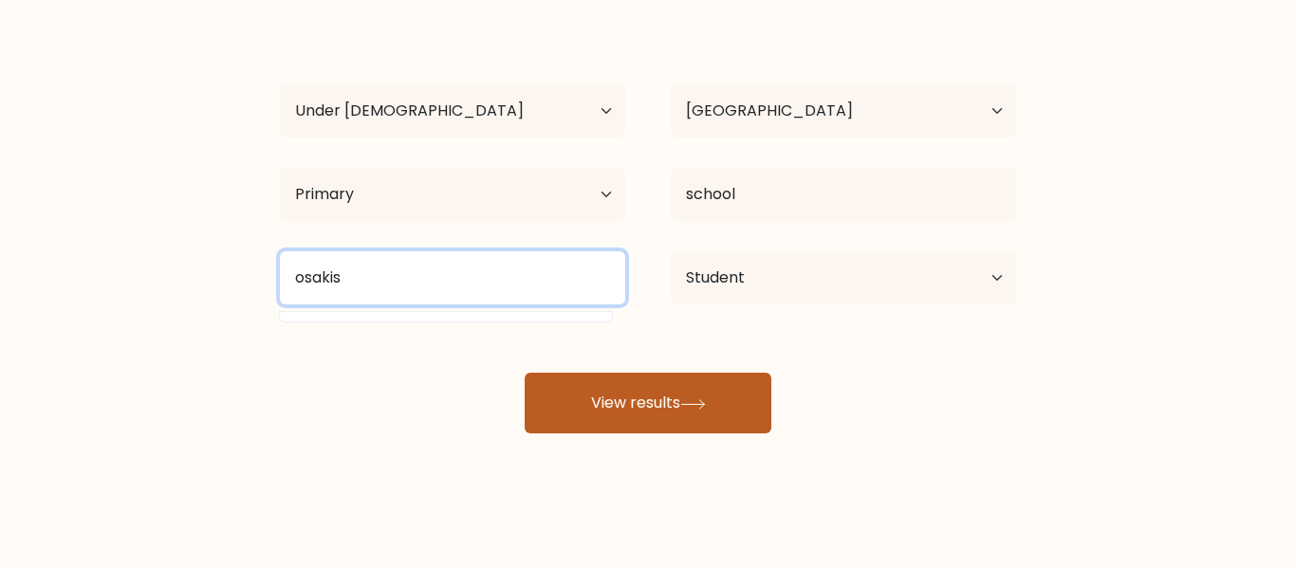
type input "osakis"
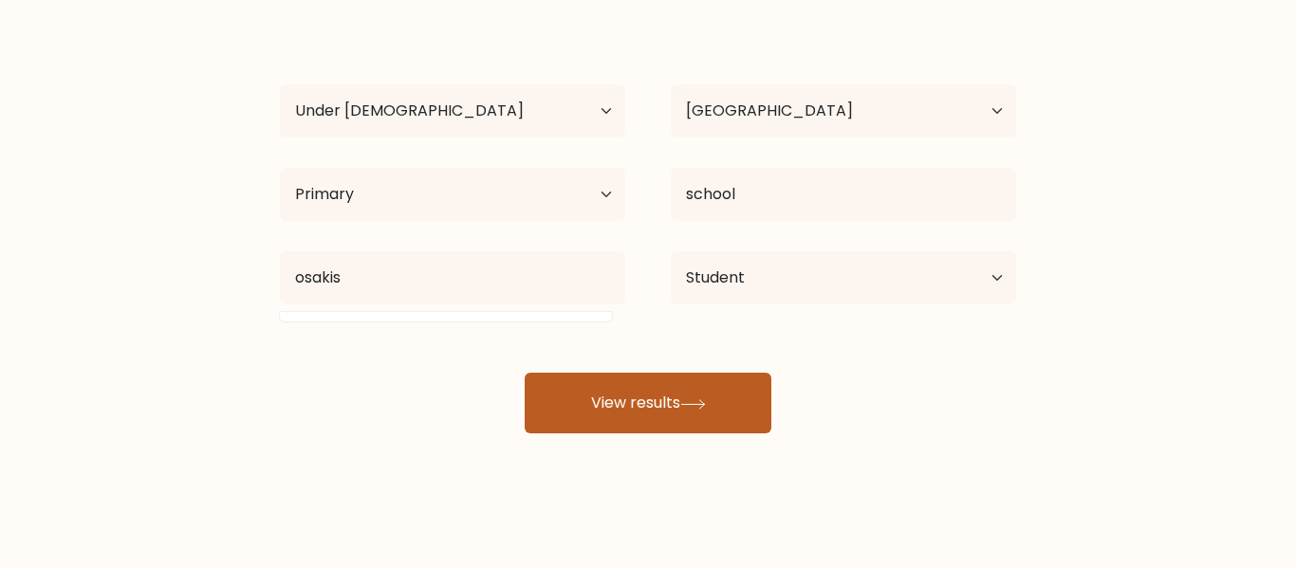
click at [595, 387] on button "View results" at bounding box center [648, 403] width 247 height 61
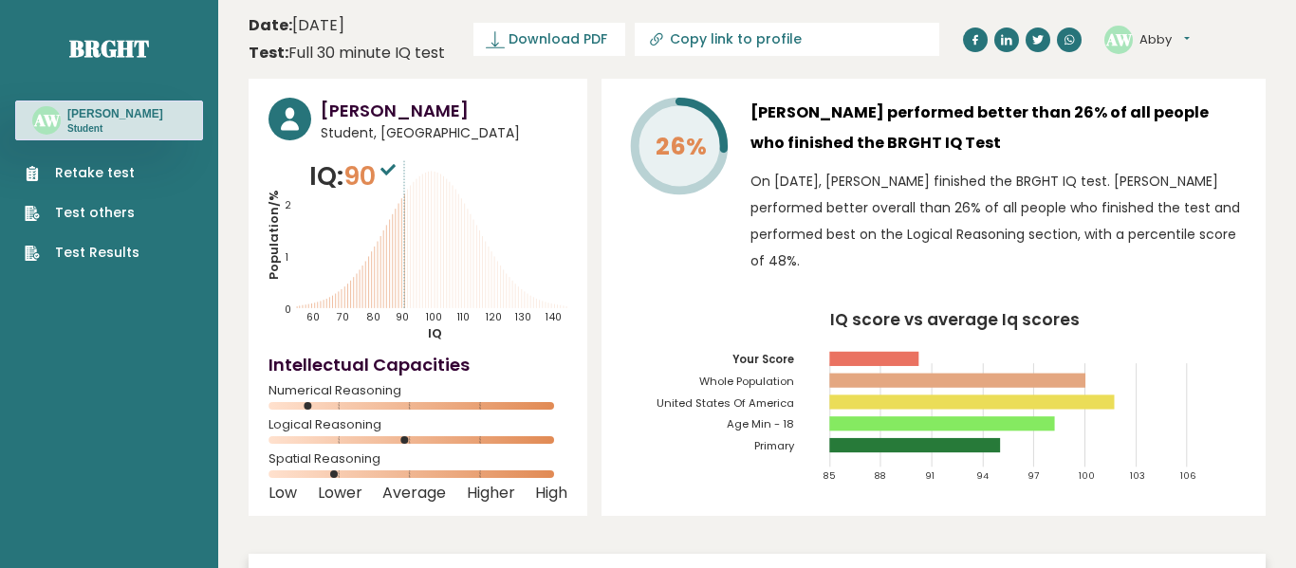
scroll to position [28, 0]
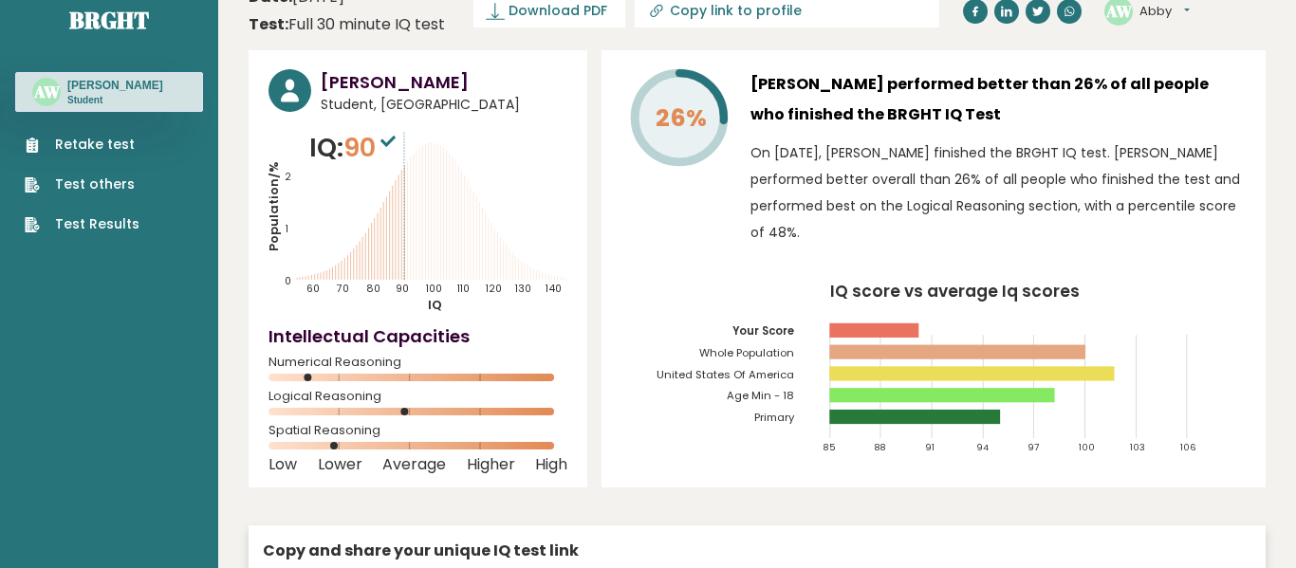
click at [100, 150] on link "Retake test" at bounding box center [82, 145] width 115 height 20
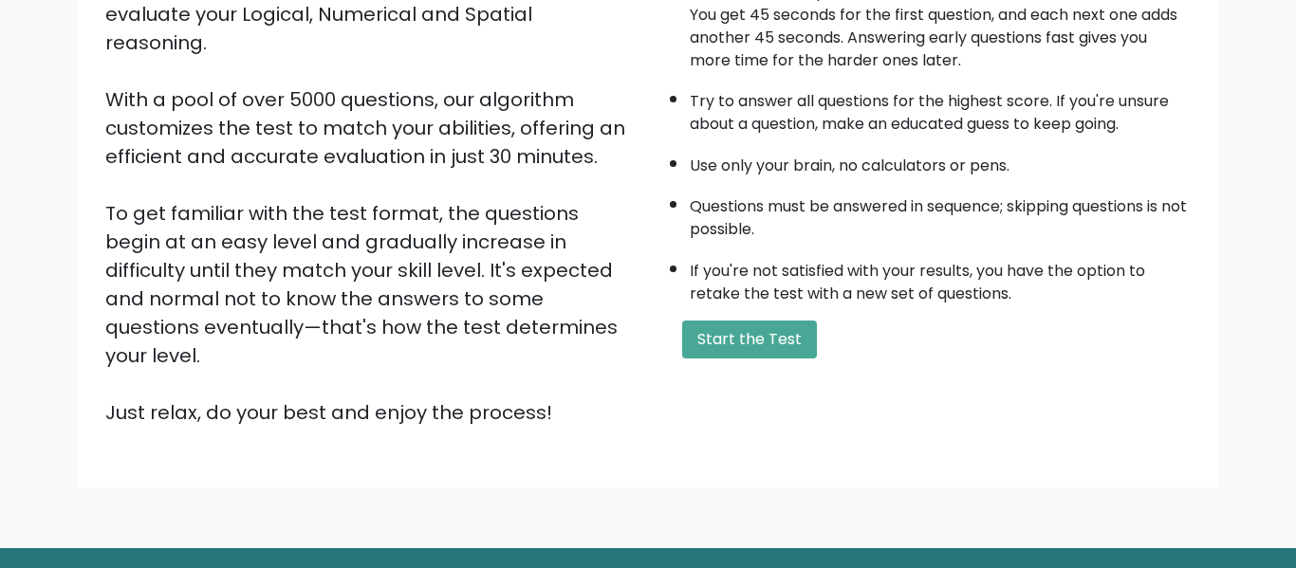
scroll to position [271, 0]
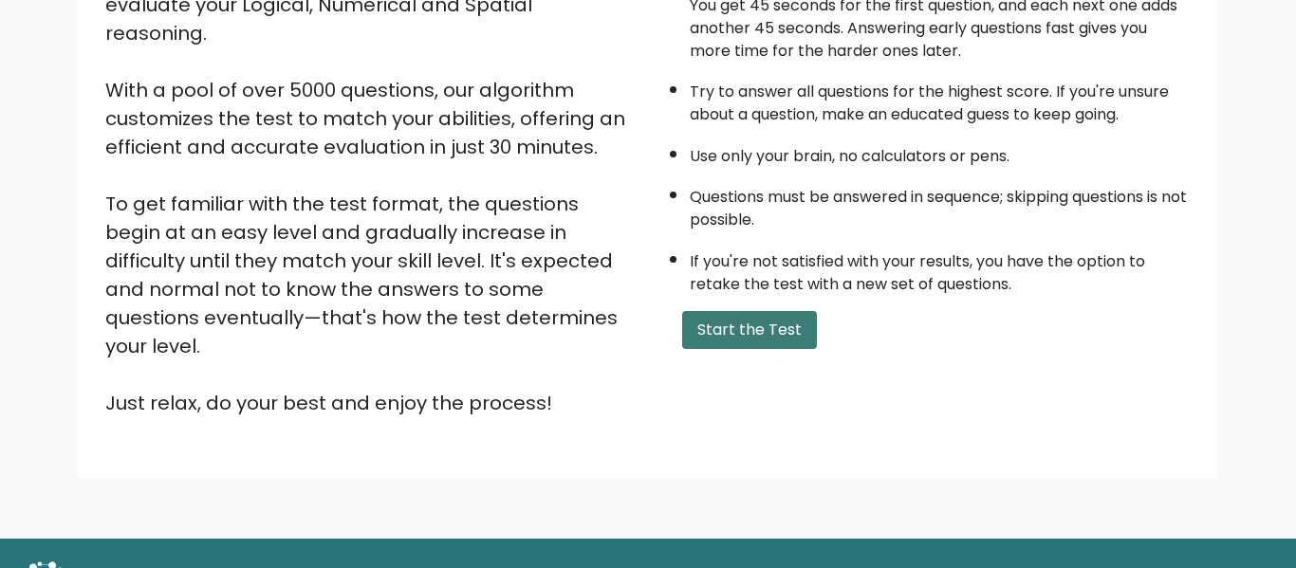
click at [767, 336] on button "Start the Test" at bounding box center [749, 330] width 135 height 38
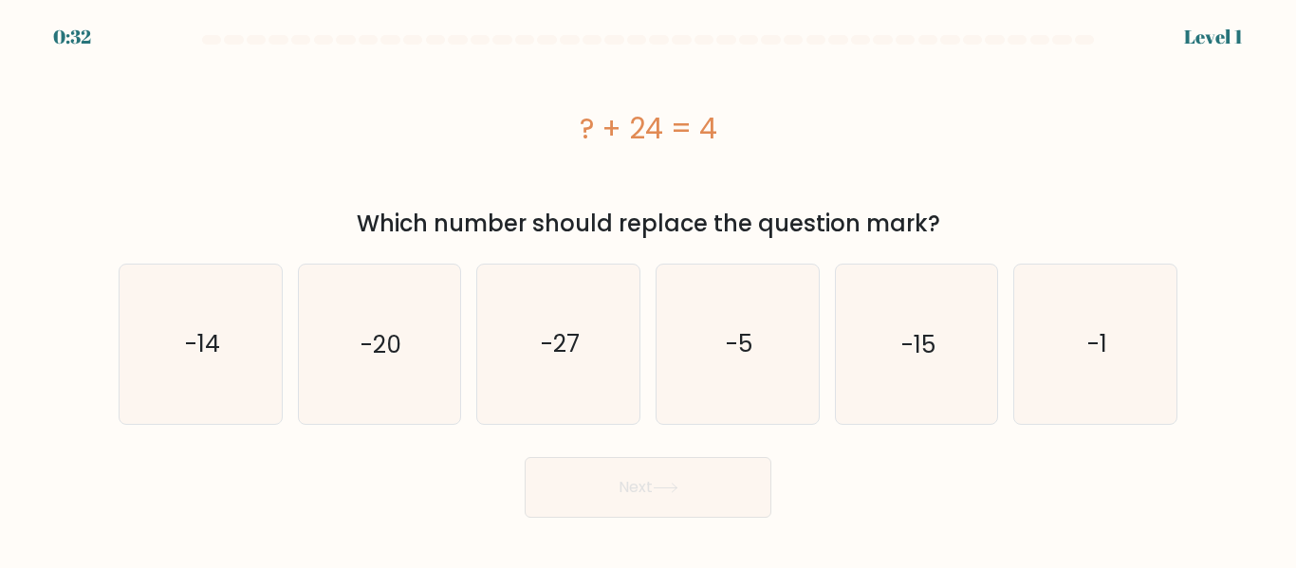
click at [465, 381] on div "b. -20" at bounding box center [379, 344] width 179 height 160
click at [425, 365] on icon "-20" at bounding box center [379, 344] width 158 height 158
click at [648, 289] on input "b. -20" at bounding box center [648, 287] width 1 height 5
radio input "true"
click at [642, 503] on button "Next" at bounding box center [648, 487] width 247 height 61
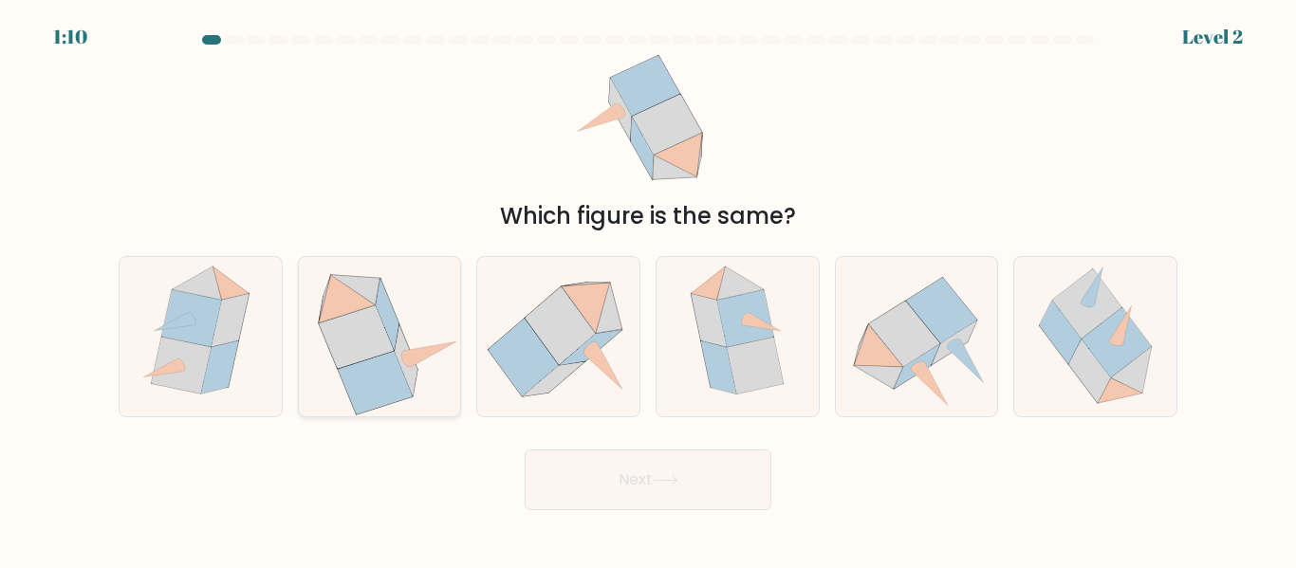
click at [433, 390] on icon at bounding box center [380, 337] width 162 height 158
click at [648, 289] on input "b." at bounding box center [648, 287] width 1 height 5
radio input "true"
click at [636, 490] on button "Next" at bounding box center [648, 480] width 247 height 61
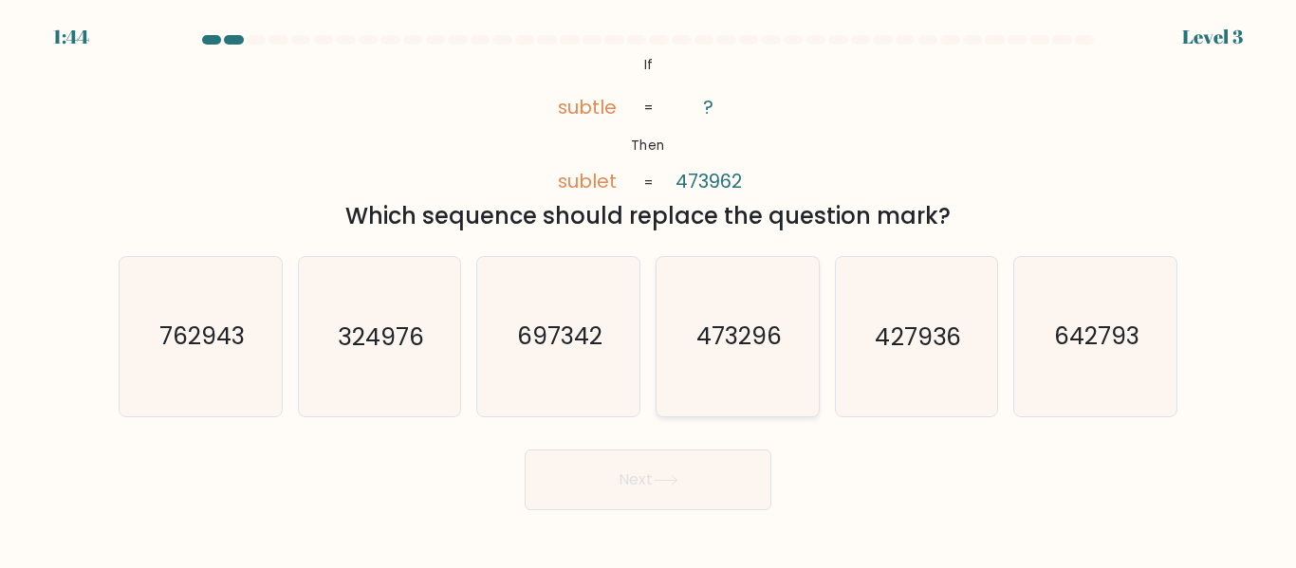
click at [750, 321] on text "473296" at bounding box center [739, 337] width 85 height 33
click at [649, 289] on input "d. 473296" at bounding box center [648, 287] width 1 height 5
radio input "true"
click at [662, 484] on icon at bounding box center [666, 480] width 26 height 10
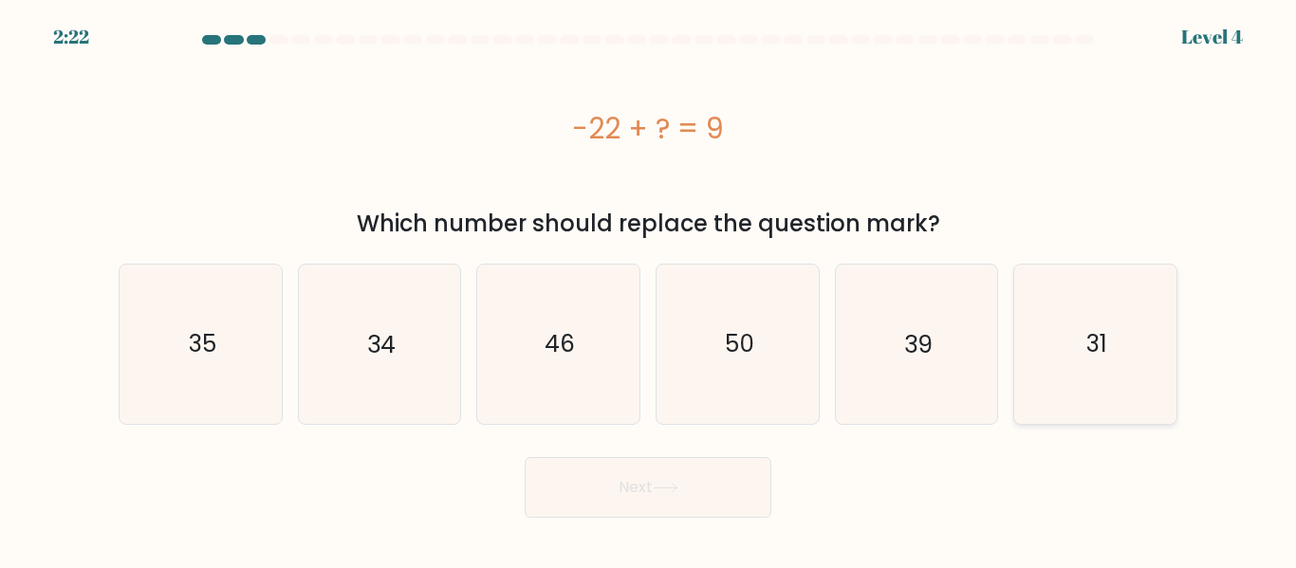
click at [1043, 365] on icon "31" at bounding box center [1095, 344] width 158 height 158
click at [649, 289] on input "f. 31" at bounding box center [648, 287] width 1 height 5
radio input "true"
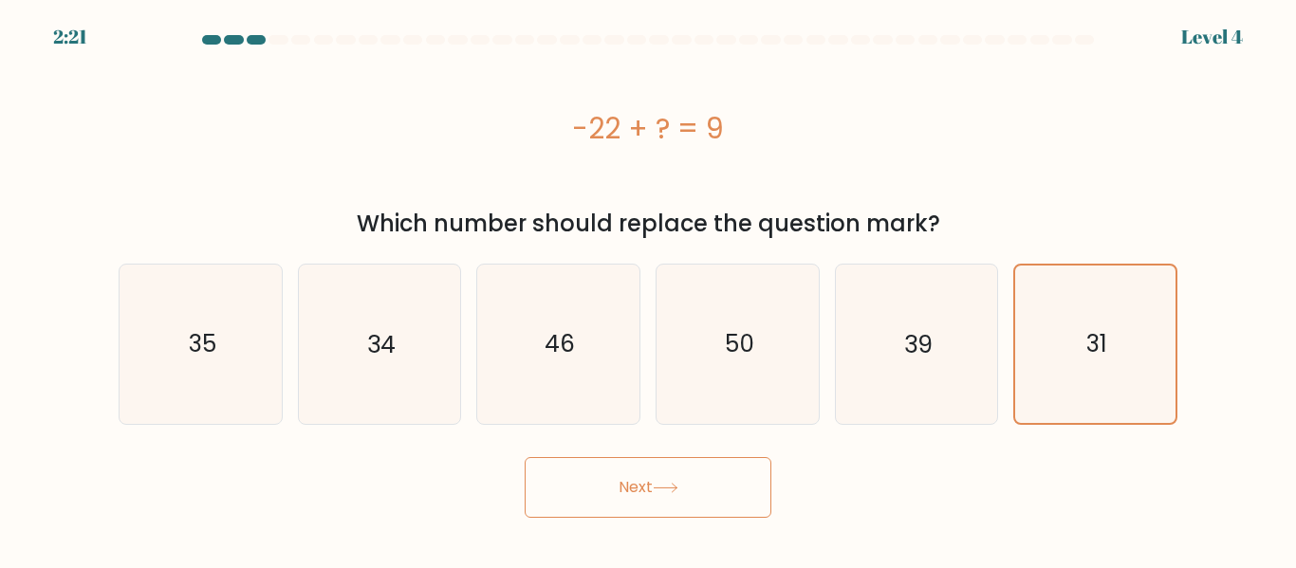
click at [701, 506] on button "Next" at bounding box center [648, 487] width 247 height 61
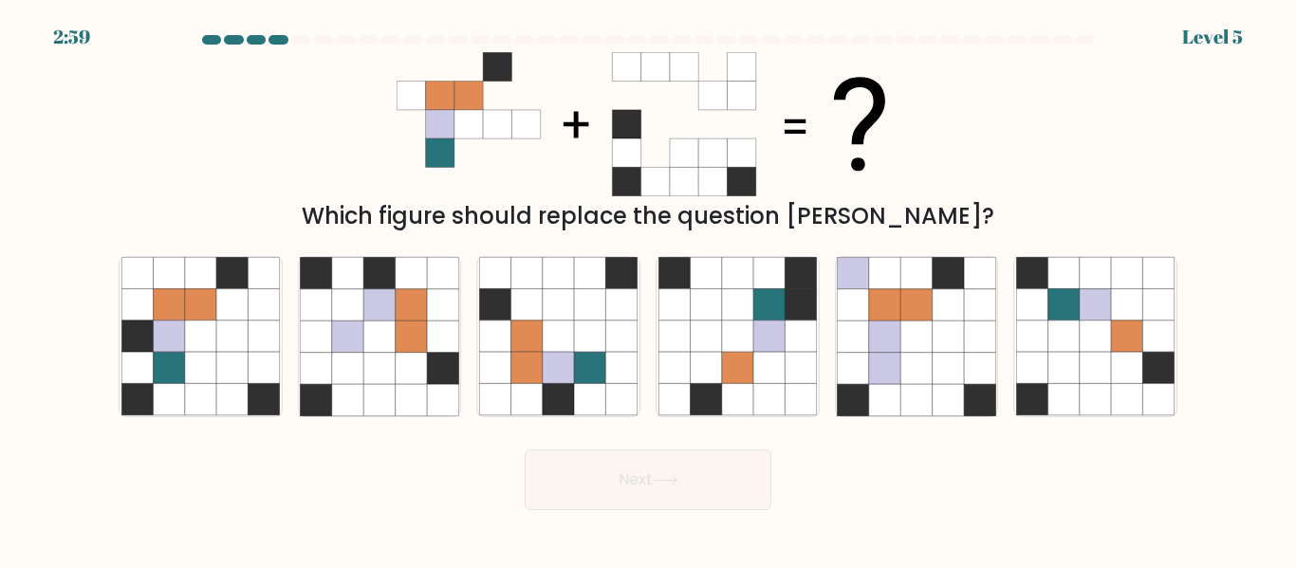
click at [224, 428] on form at bounding box center [648, 272] width 1296 height 475
click at [227, 378] on icon at bounding box center [231, 368] width 31 height 31
click at [648, 289] on input "a." at bounding box center [648, 287] width 1 height 5
radio input "true"
click at [591, 498] on button "Next" at bounding box center [648, 480] width 247 height 61
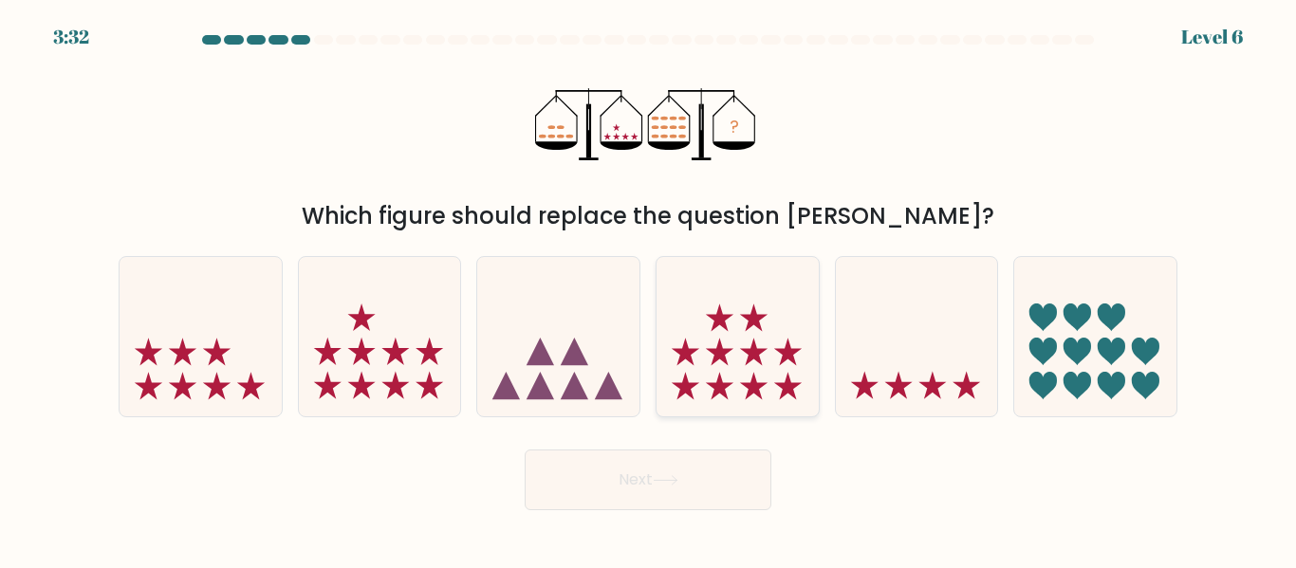
click at [724, 306] on icon at bounding box center [738, 337] width 162 height 134
click at [649, 289] on input "d." at bounding box center [648, 287] width 1 height 5
radio input "true"
click at [716, 486] on button "Next" at bounding box center [648, 480] width 247 height 61
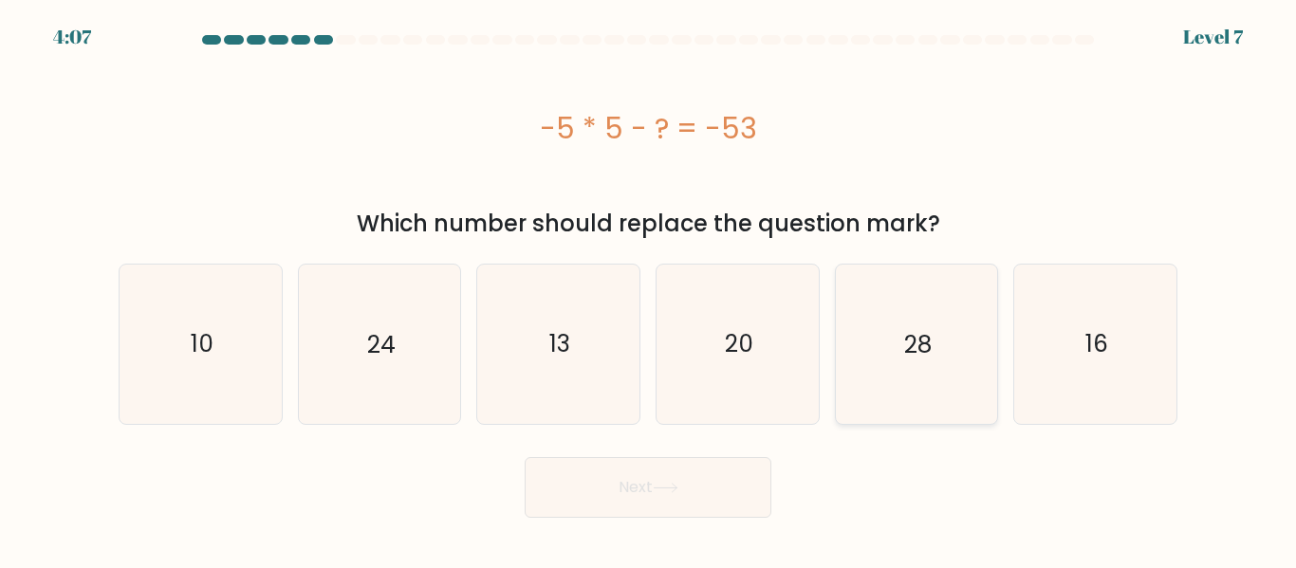
click at [927, 380] on icon "28" at bounding box center [916, 344] width 158 height 158
click at [649, 289] on input "e. 28" at bounding box center [648, 287] width 1 height 5
radio input "true"
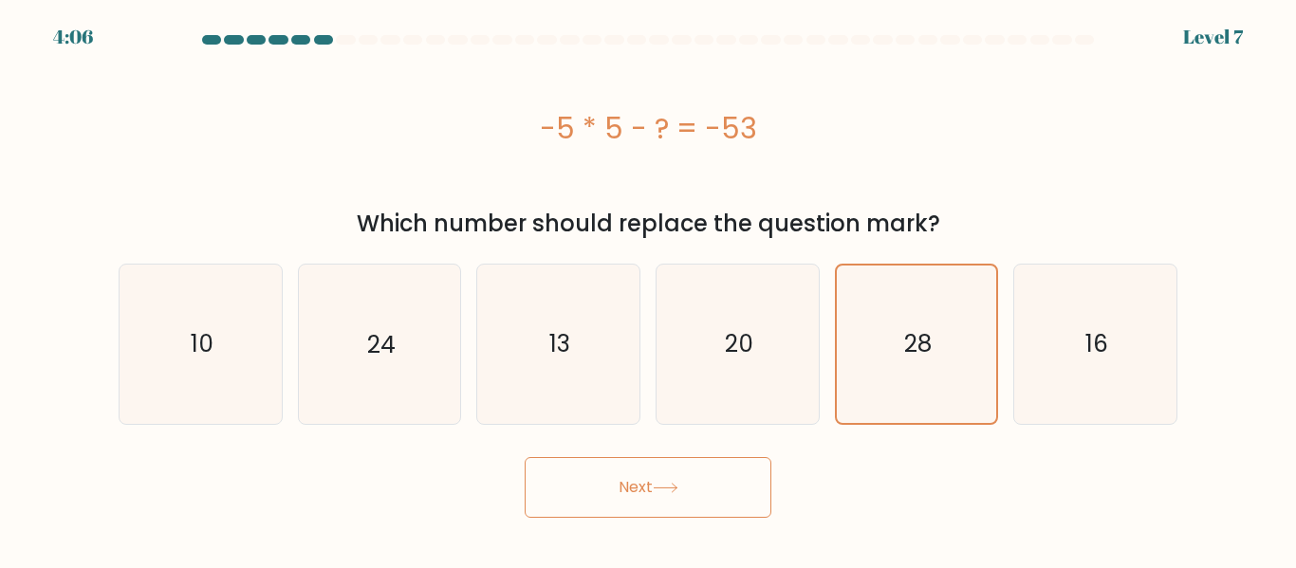
click at [669, 493] on icon at bounding box center [666, 488] width 26 height 10
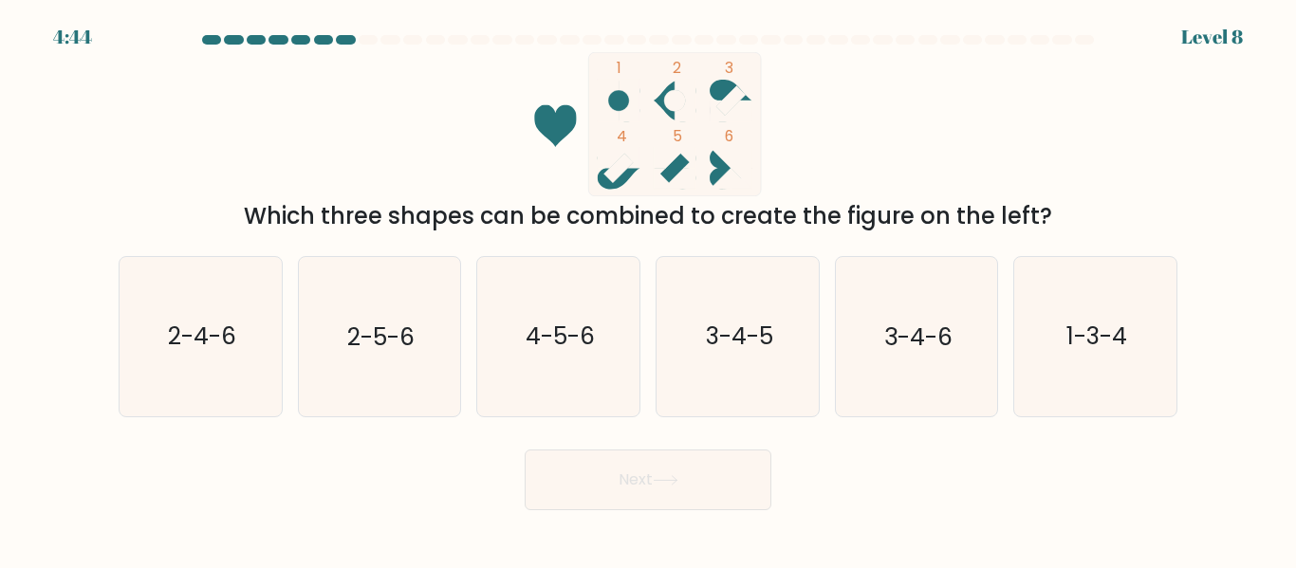
click at [675, 181] on icon at bounding box center [675, 178] width 42 height 21
click at [691, 303] on icon "3-4-5" at bounding box center [738, 336] width 158 height 158
click at [649, 289] on input "d. 3-4-5" at bounding box center [648, 287] width 1 height 5
radio input "true"
click at [669, 503] on button "Next" at bounding box center [648, 480] width 247 height 61
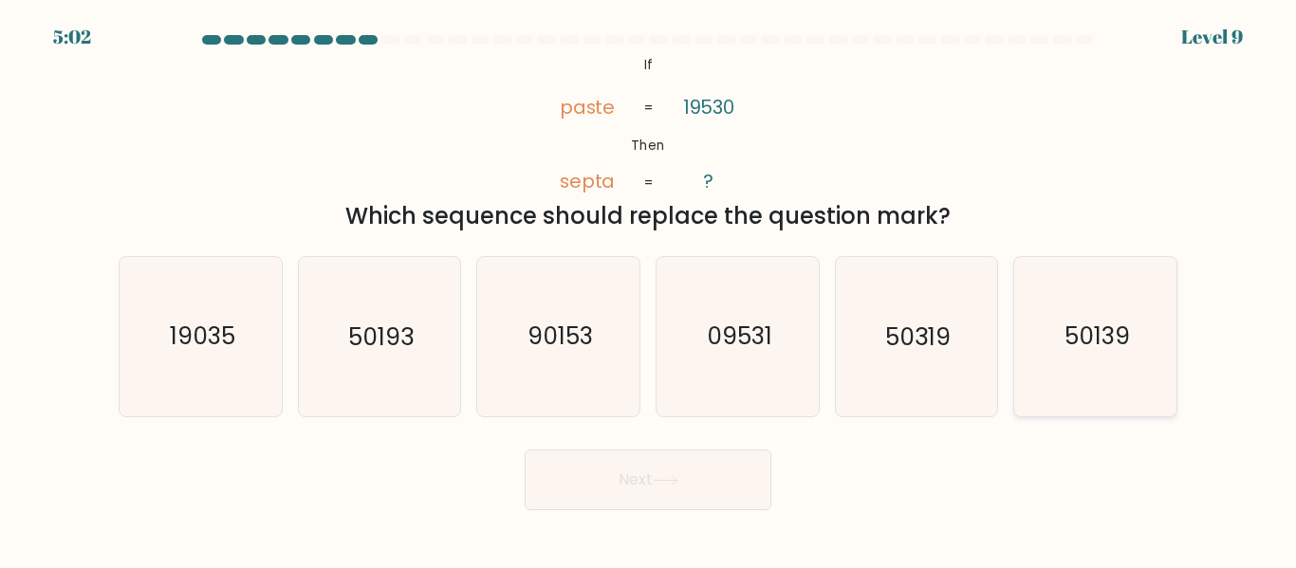
click at [1163, 335] on icon "50139" at bounding box center [1095, 336] width 158 height 158
click at [649, 289] on input "f. 50139" at bounding box center [648, 287] width 1 height 5
radio input "true"
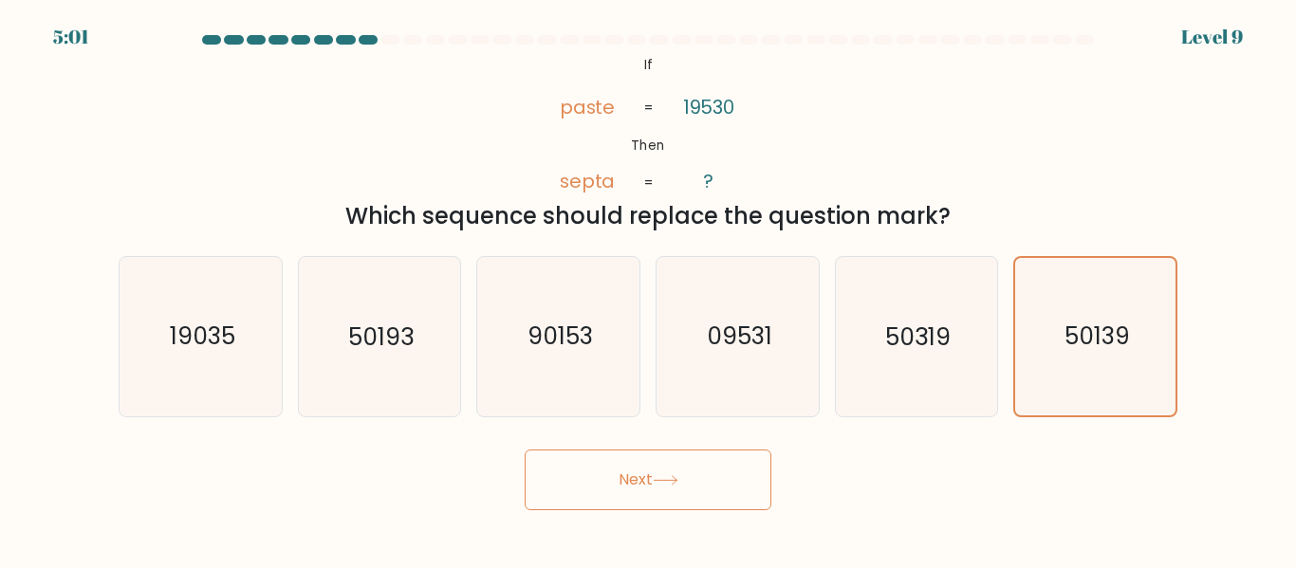
click at [640, 524] on body "5:01 Level 9 If" at bounding box center [648, 284] width 1296 height 568
click at [623, 492] on button "Next" at bounding box center [648, 480] width 247 height 61
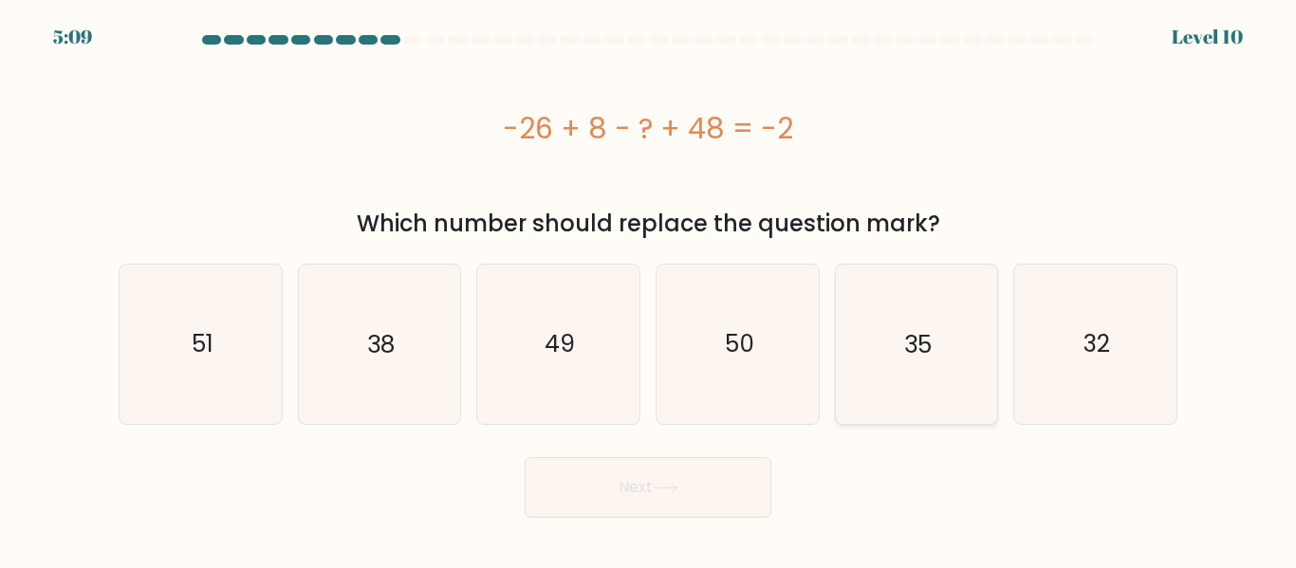
click at [947, 374] on icon "35" at bounding box center [916, 344] width 158 height 158
click at [649, 289] on input "e. 35" at bounding box center [648, 287] width 1 height 5
radio input "true"
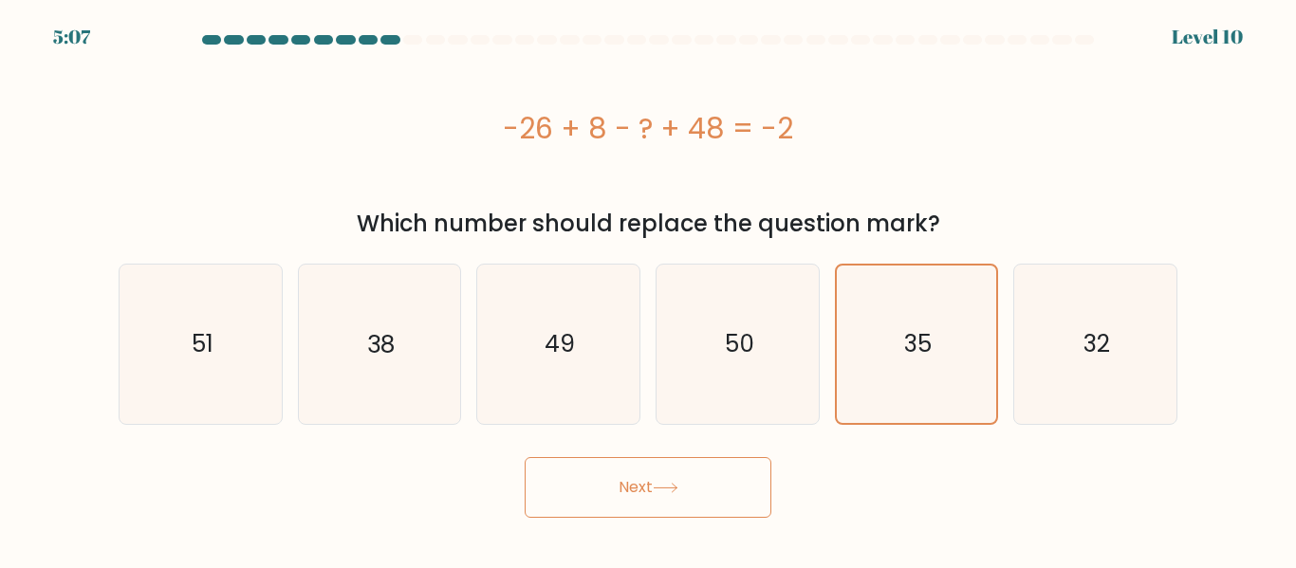
click at [593, 506] on button "Next" at bounding box center [648, 487] width 247 height 61
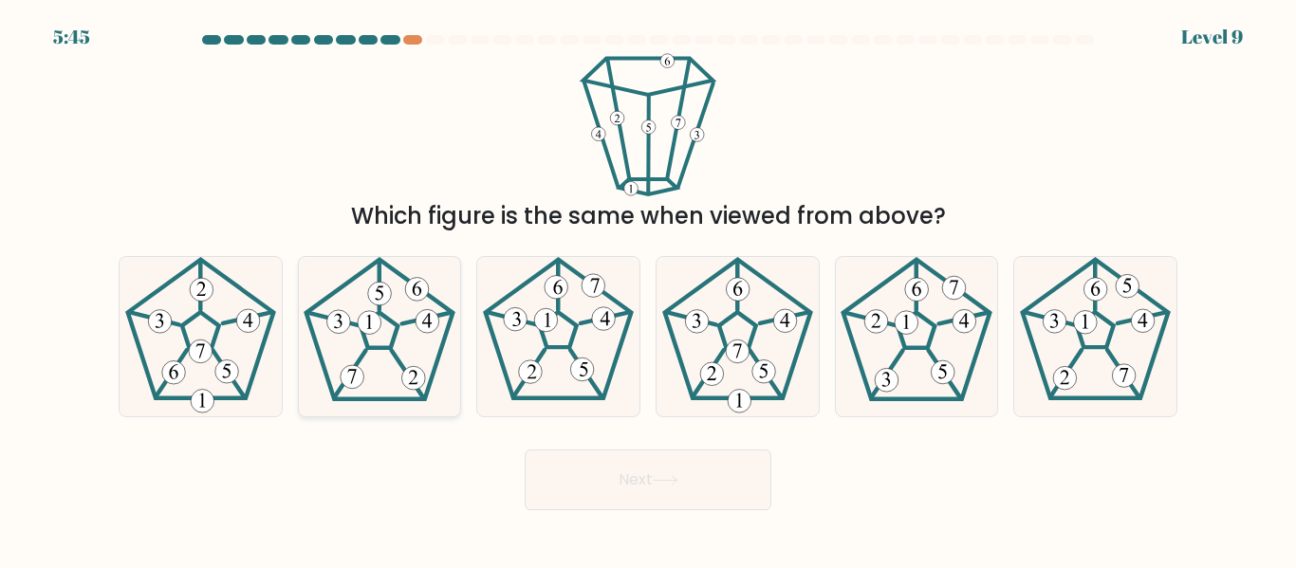
click at [380, 334] on icon at bounding box center [379, 336] width 158 height 158
click at [648, 289] on input "b." at bounding box center [648, 287] width 1 height 5
radio input "true"
click at [599, 477] on button "Next" at bounding box center [648, 480] width 247 height 61
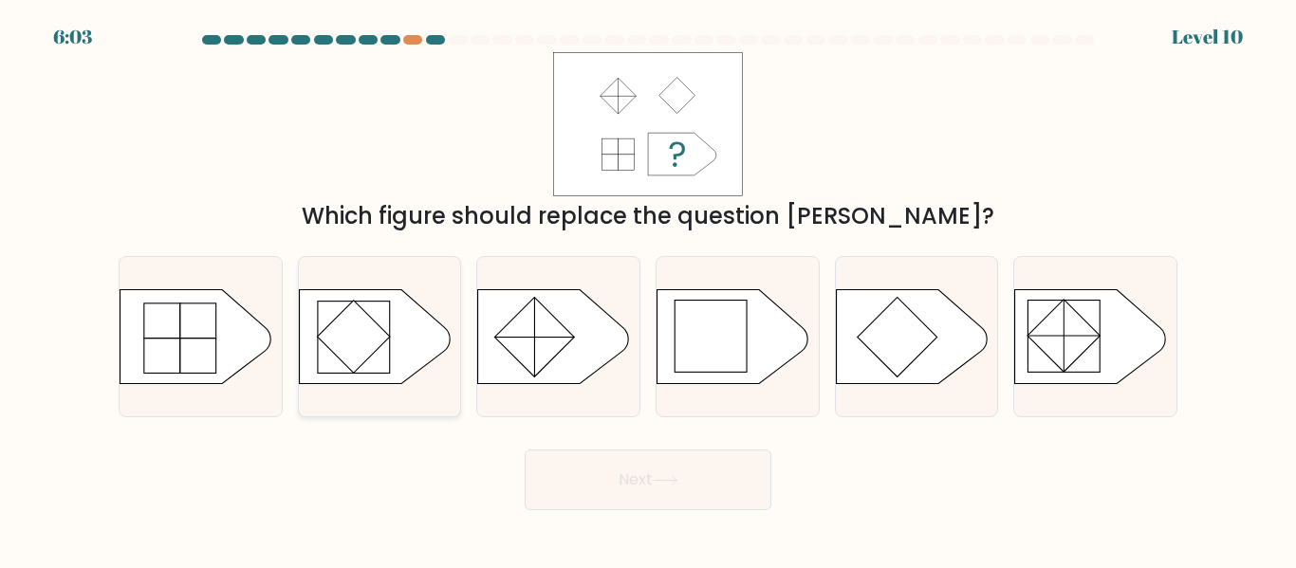
click at [444, 352] on icon at bounding box center [380, 337] width 162 height 96
click at [648, 289] on input "b." at bounding box center [648, 287] width 1 height 5
radio input "true"
click at [622, 479] on button "Next" at bounding box center [648, 480] width 247 height 61
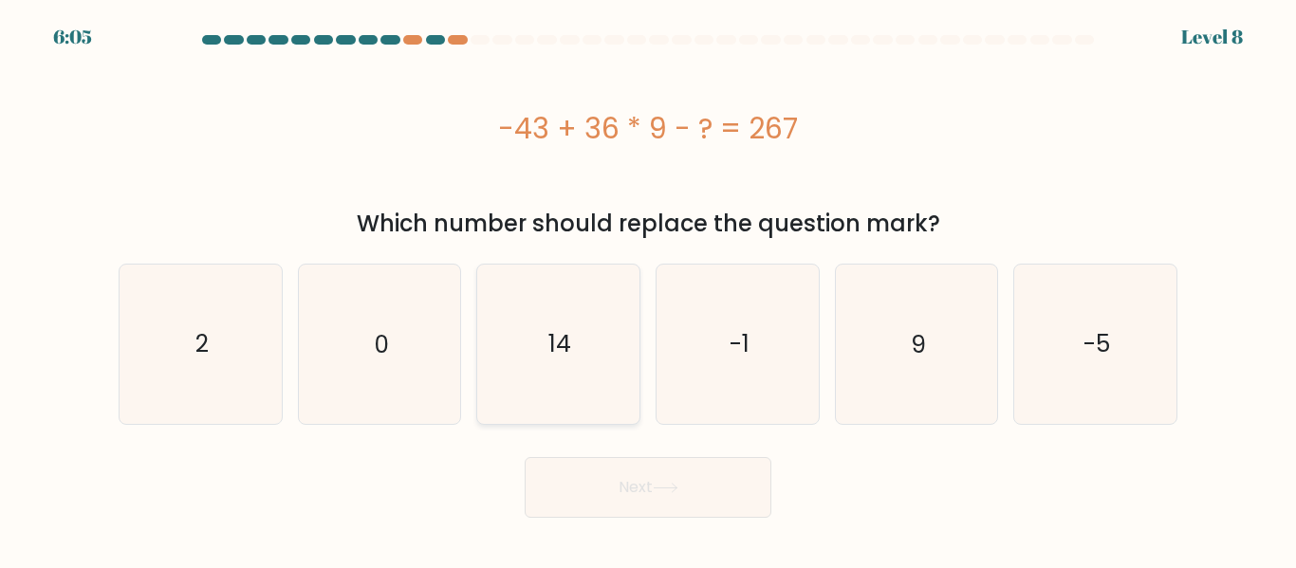
click at [568, 330] on text "14" at bounding box center [560, 343] width 23 height 33
click at [648, 289] on input "c. 14" at bounding box center [648, 287] width 1 height 5
radio input "true"
click at [622, 499] on button "Next" at bounding box center [648, 487] width 247 height 61
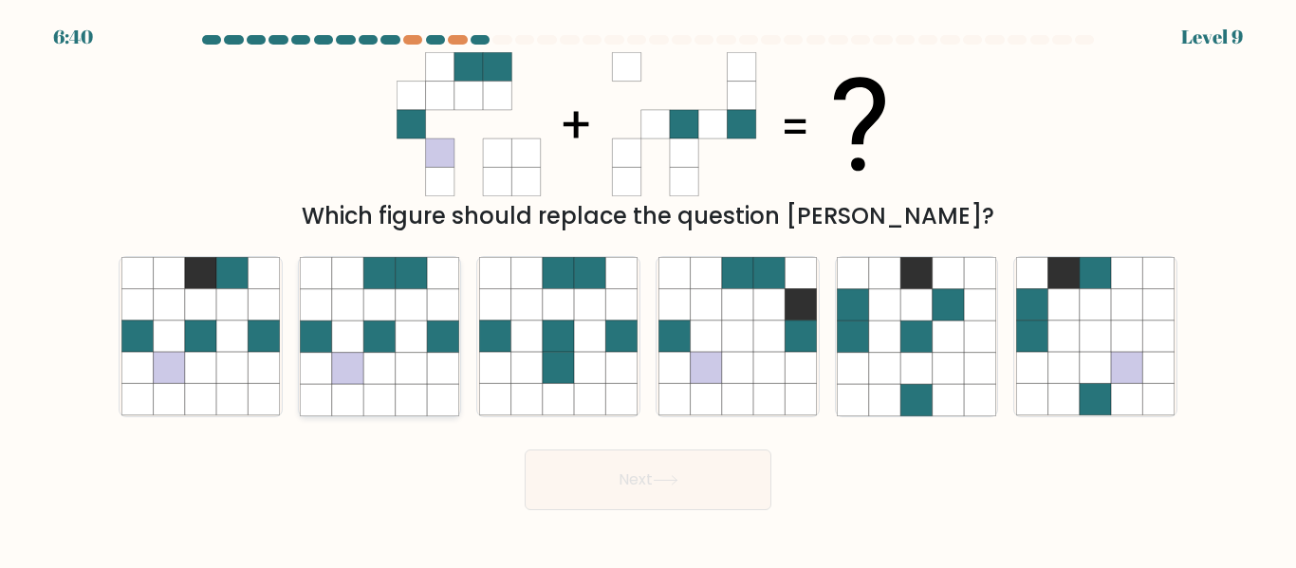
click at [447, 349] on icon at bounding box center [442, 336] width 31 height 31
click at [648, 289] on input "b." at bounding box center [648, 287] width 1 height 5
radio input "true"
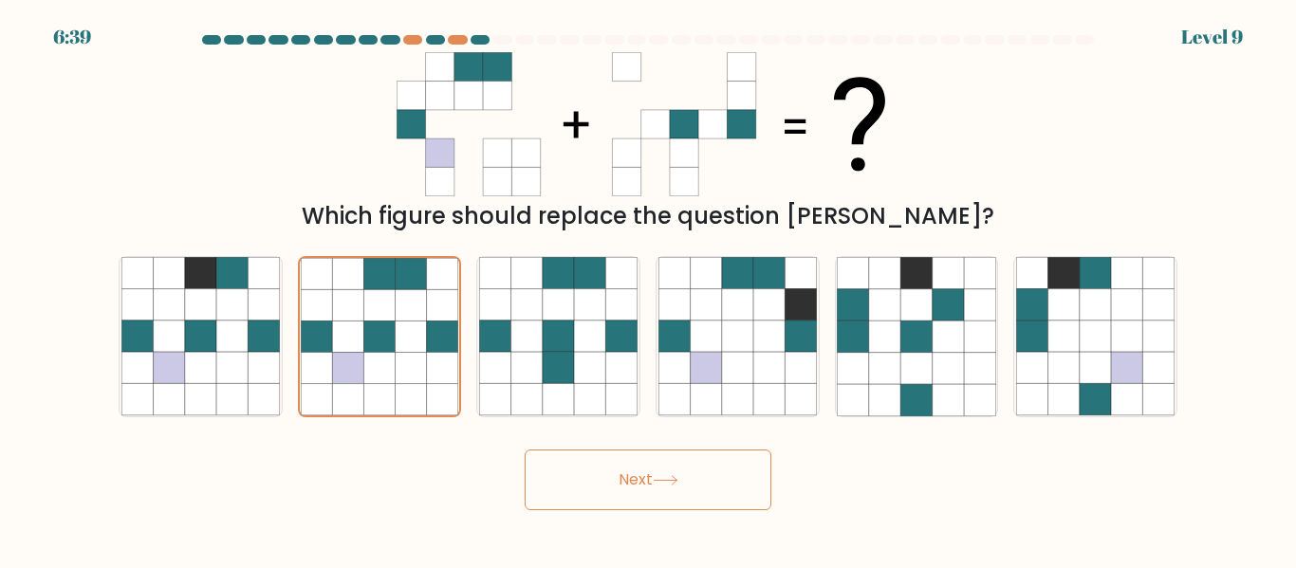
click at [581, 465] on button "Next" at bounding box center [648, 480] width 247 height 61
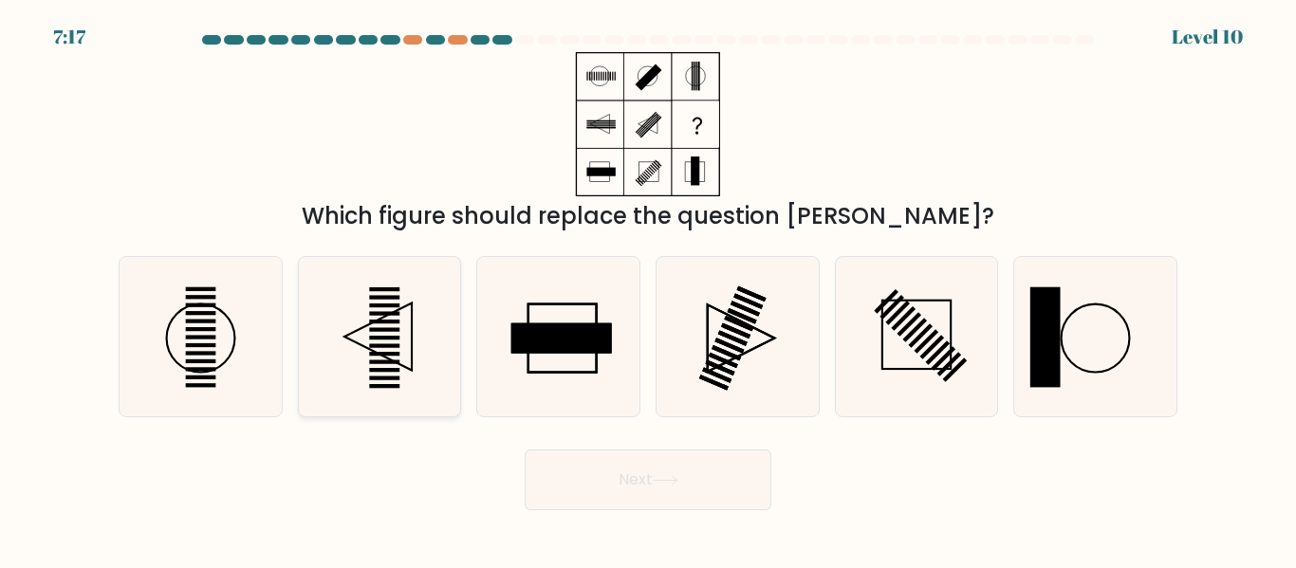
click at [419, 365] on icon at bounding box center [379, 336] width 158 height 158
click at [648, 289] on input "b." at bounding box center [648, 287] width 1 height 5
radio input "true"
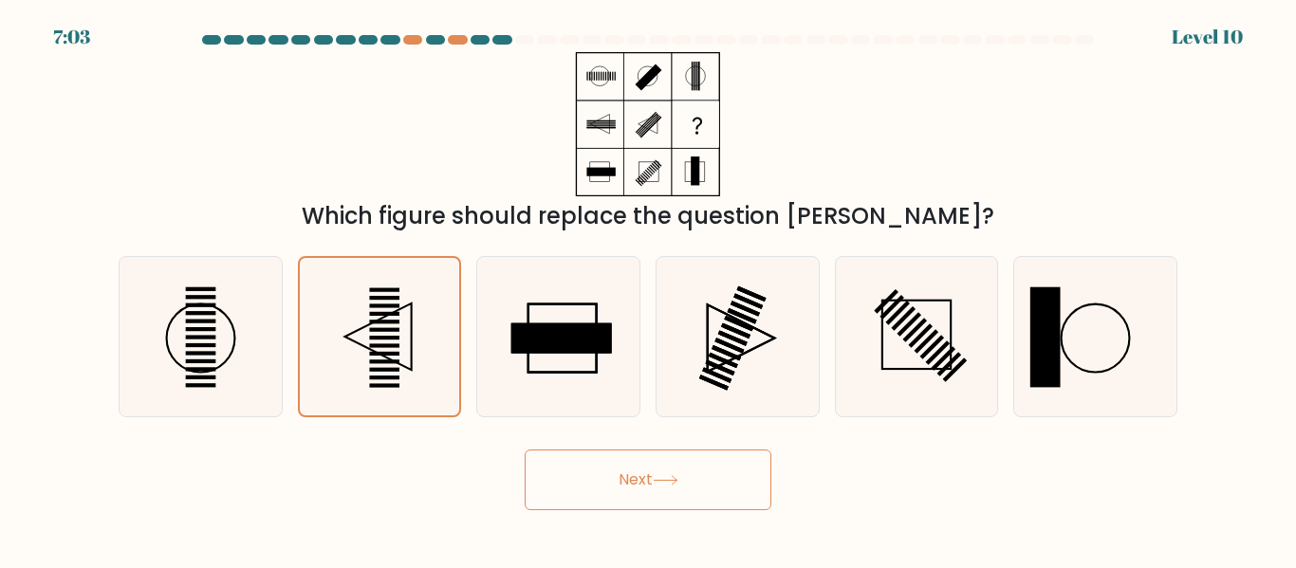
click at [647, 487] on button "Next" at bounding box center [648, 480] width 247 height 61
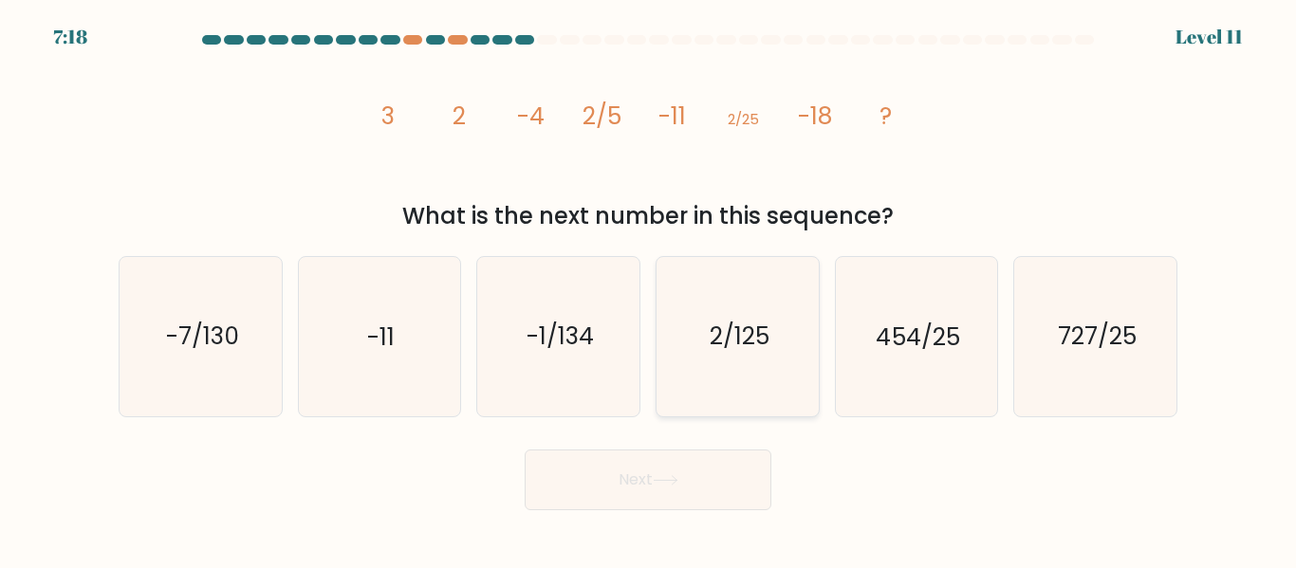
click at [734, 294] on icon "2/125" at bounding box center [738, 336] width 158 height 158
click at [649, 289] on input "d. 2/125" at bounding box center [648, 287] width 1 height 5
radio input "true"
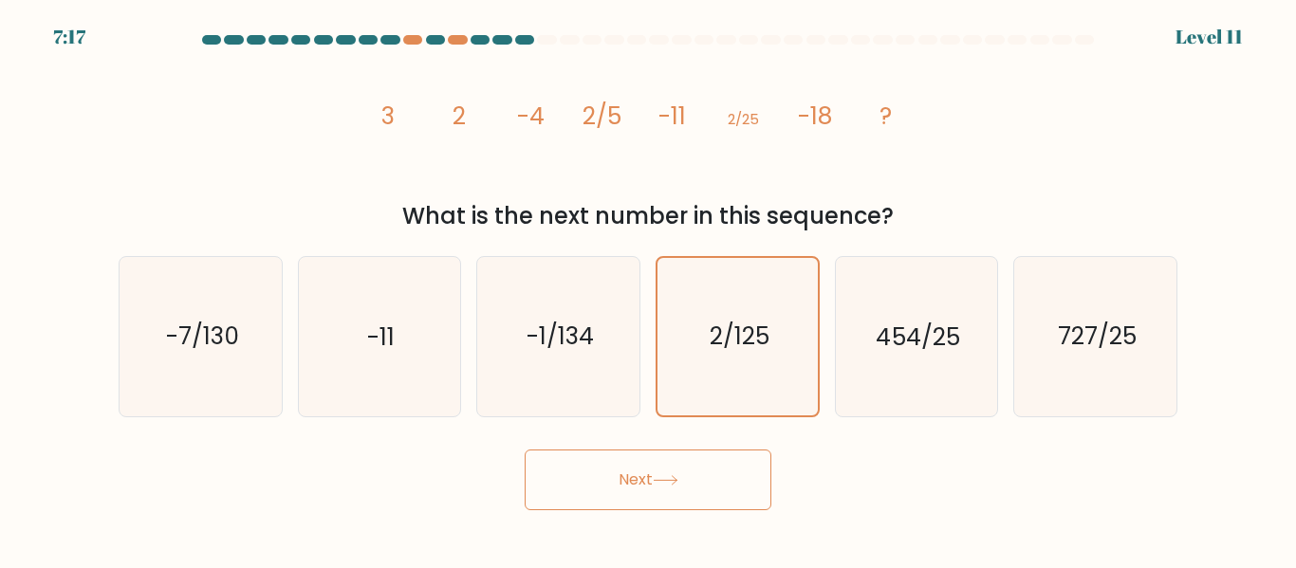
click at [598, 478] on button "Next" at bounding box center [648, 480] width 247 height 61
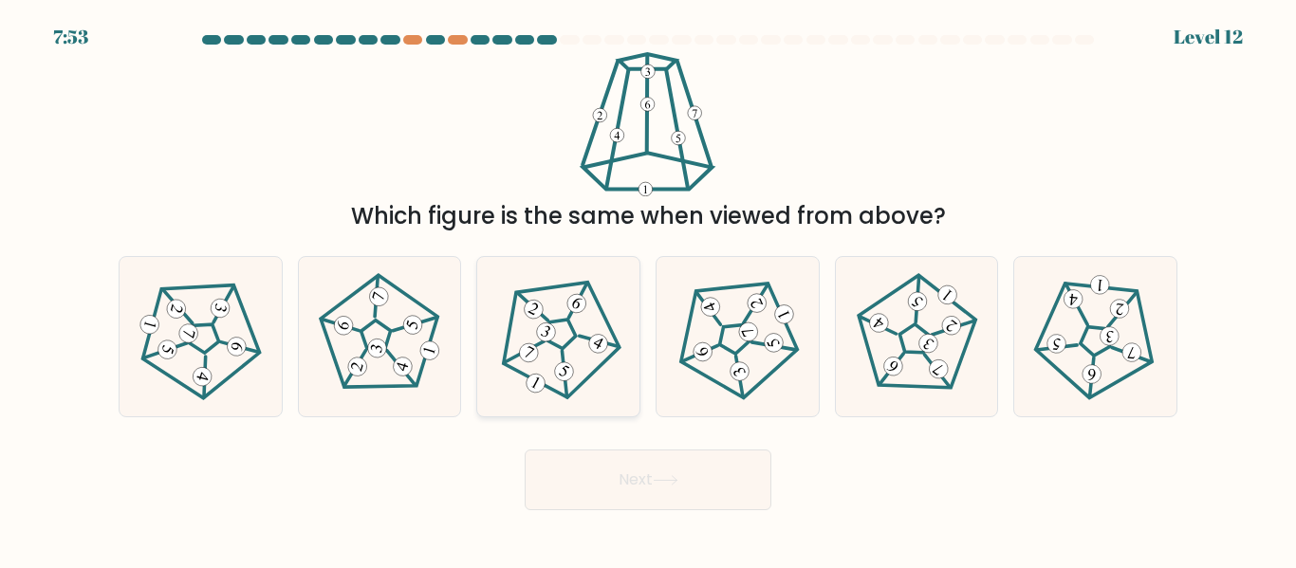
click at [588, 363] on icon at bounding box center [558, 336] width 127 height 127
click at [648, 289] on input "c." at bounding box center [648, 287] width 1 height 5
radio input "true"
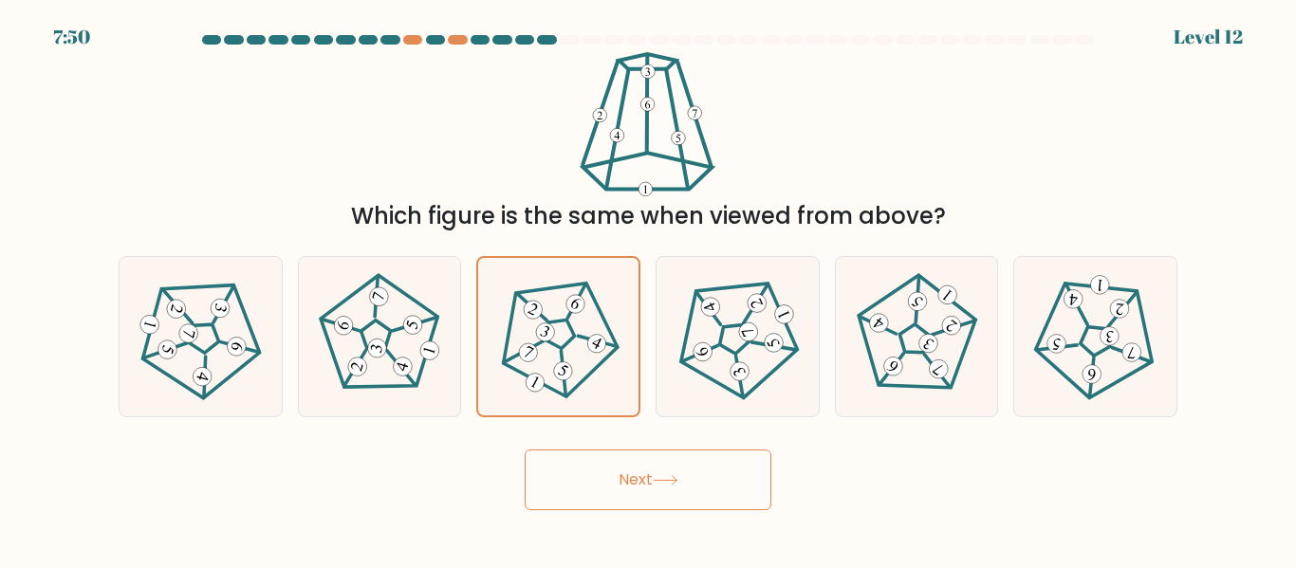
click at [595, 493] on button "Next" at bounding box center [648, 480] width 247 height 61
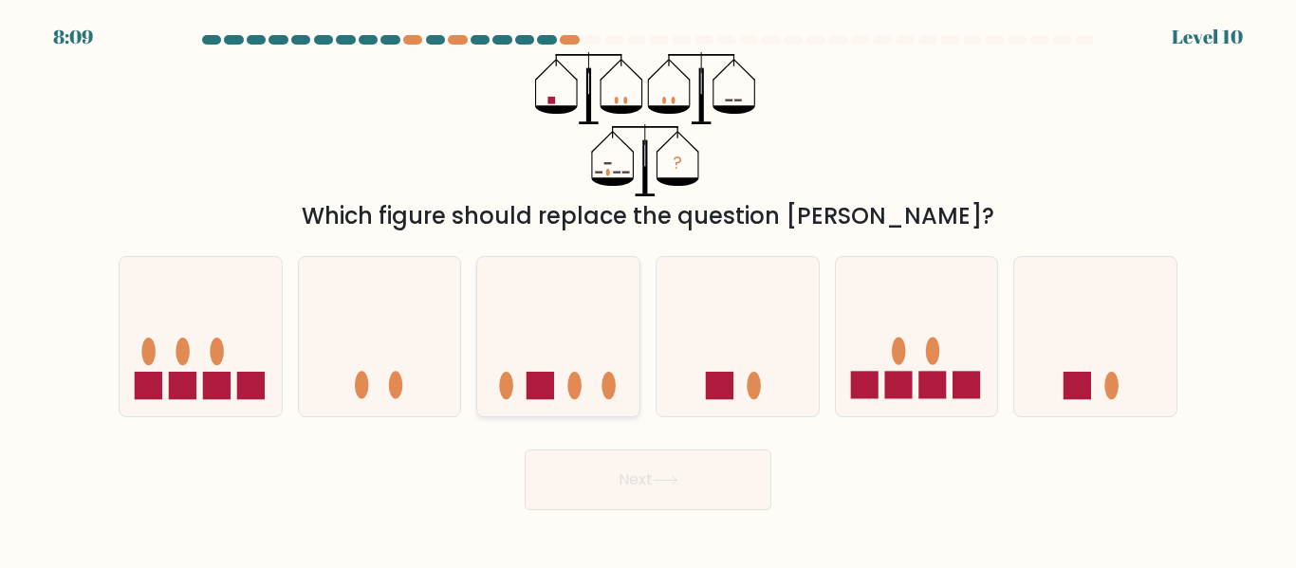
click at [603, 394] on icon at bounding box center [558, 337] width 162 height 134
click at [648, 289] on input "c." at bounding box center [648, 287] width 1 height 5
radio input "true"
click at [619, 461] on button "Next" at bounding box center [648, 480] width 247 height 61
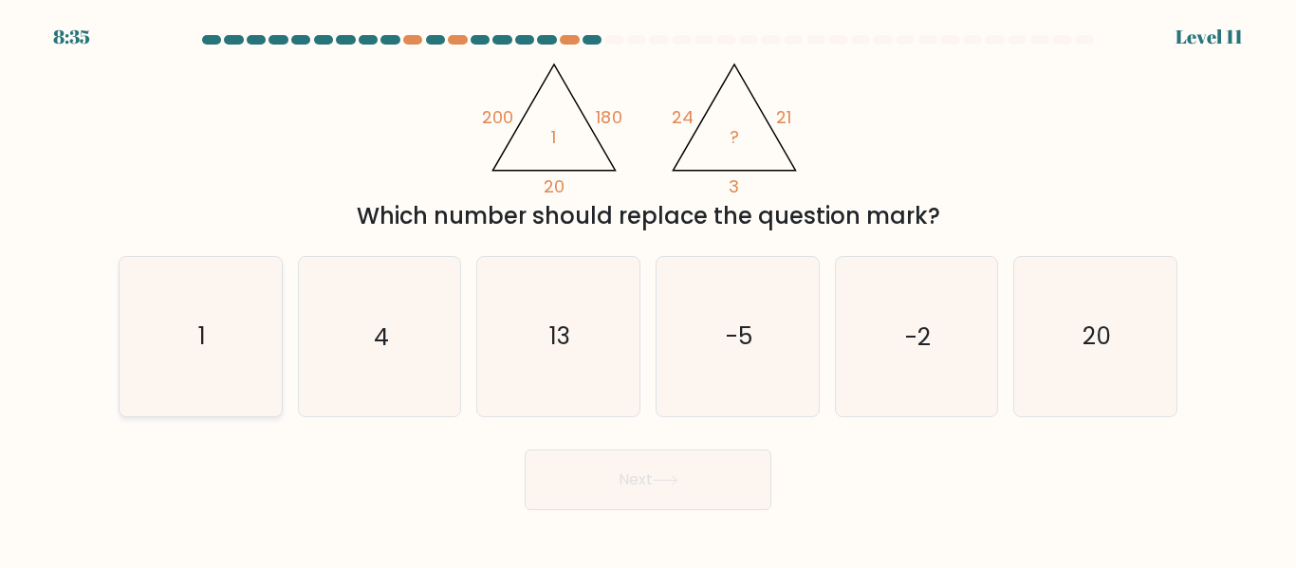
click at [197, 312] on icon "1" at bounding box center [200, 336] width 158 height 158
click at [648, 289] on input "a. 1" at bounding box center [648, 287] width 1 height 5
radio input "true"
click at [605, 474] on button "Next" at bounding box center [648, 480] width 247 height 61
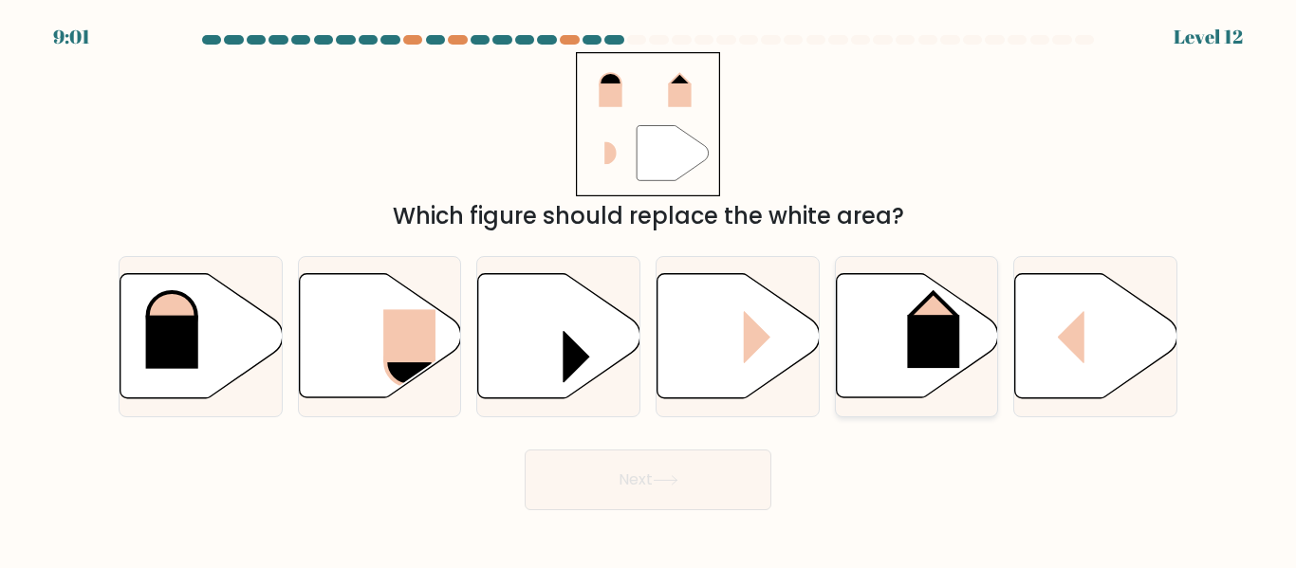
click at [885, 326] on icon at bounding box center [917, 336] width 162 height 124
click at [649, 289] on input "e." at bounding box center [648, 287] width 1 height 5
radio input "true"
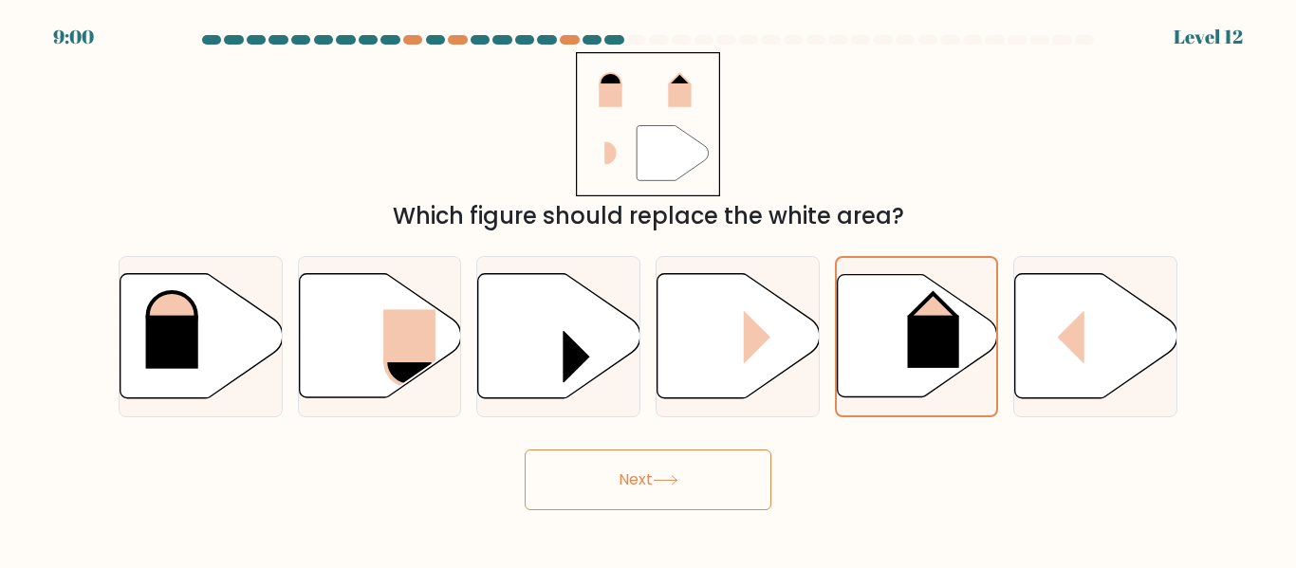
click at [717, 471] on button "Next" at bounding box center [648, 480] width 247 height 61
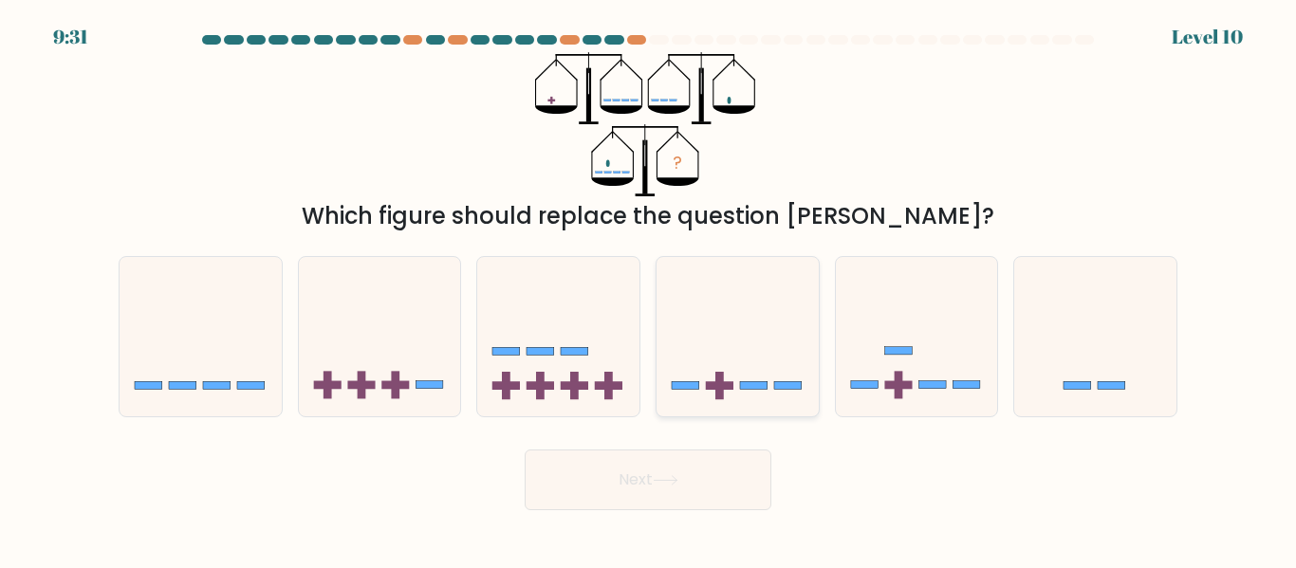
click at [745, 351] on icon at bounding box center [738, 337] width 162 height 134
click at [649, 289] on input "d." at bounding box center [648, 287] width 1 height 5
radio input "true"
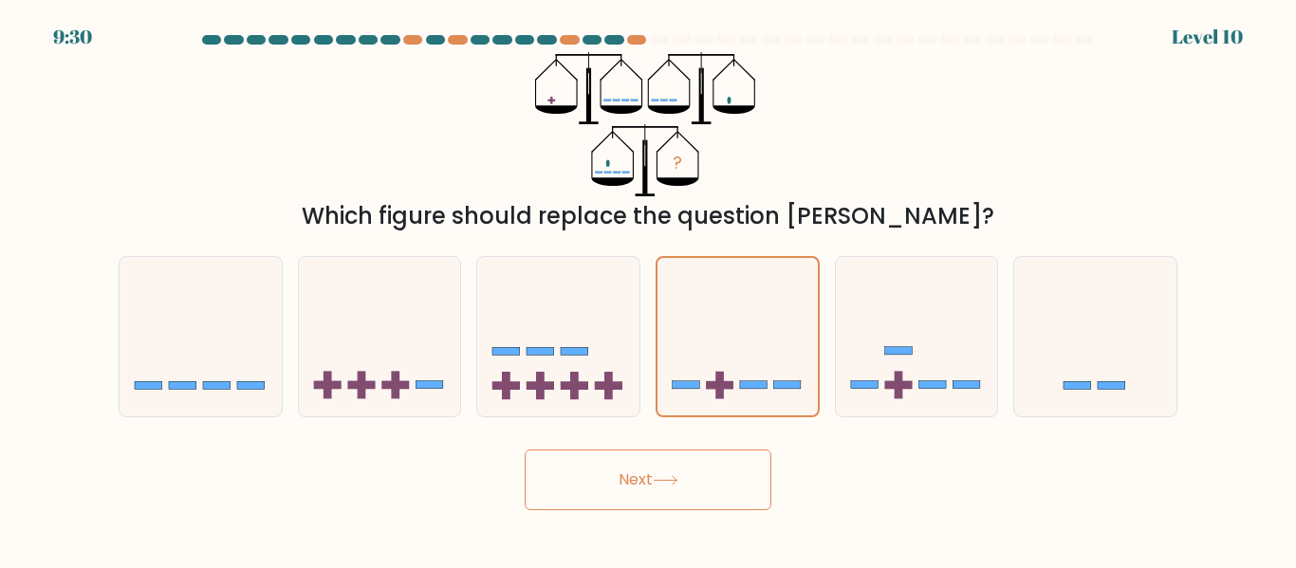
click at [694, 497] on button "Next" at bounding box center [648, 480] width 247 height 61
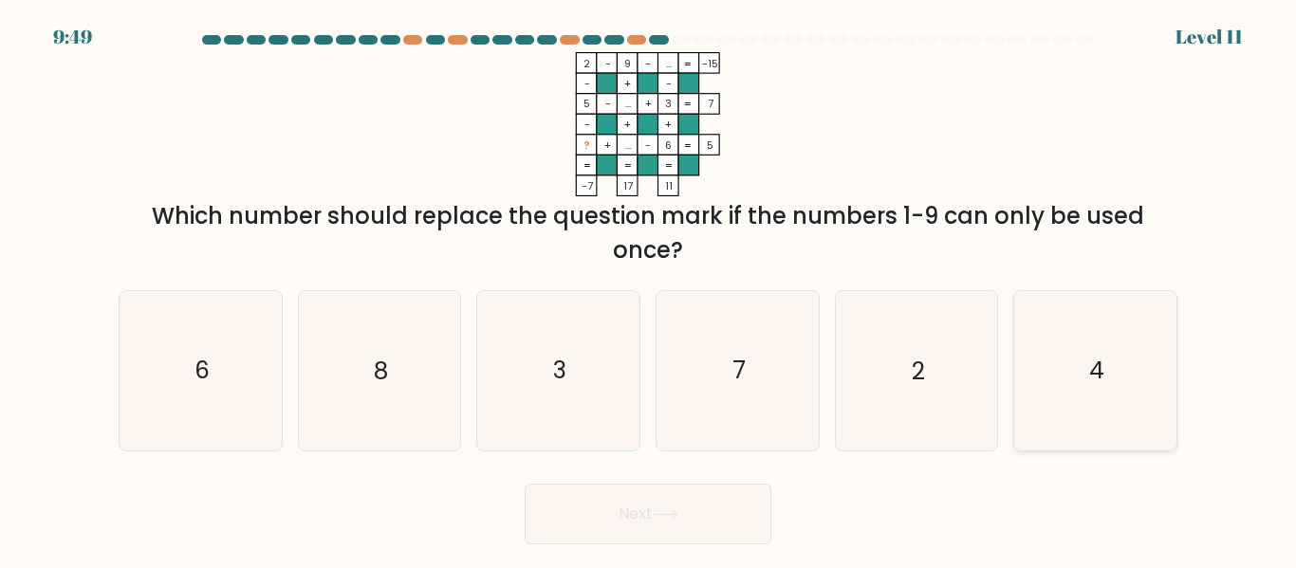
click at [1073, 398] on icon "4" at bounding box center [1095, 370] width 158 height 158
click at [649, 289] on input "f. 4" at bounding box center [648, 287] width 1 height 5
radio input "true"
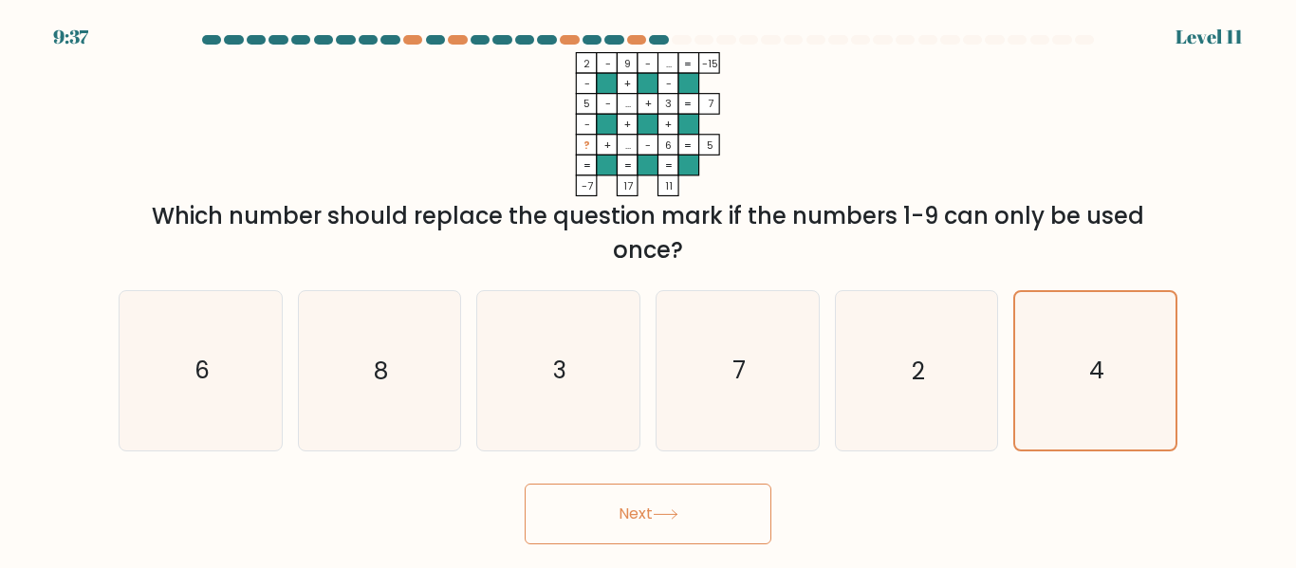
click at [674, 530] on button "Next" at bounding box center [648, 514] width 247 height 61
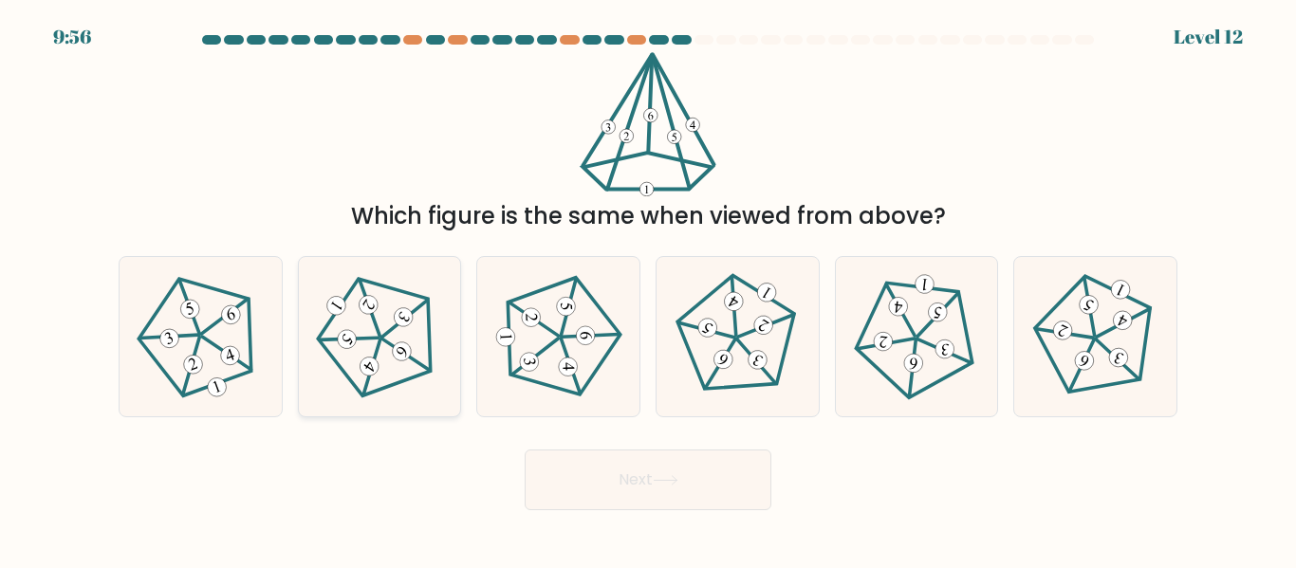
click at [418, 365] on icon at bounding box center [379, 336] width 127 height 127
click at [648, 289] on input "b." at bounding box center [648, 287] width 1 height 5
radio input "true"
click at [634, 501] on button "Next" at bounding box center [648, 480] width 247 height 61
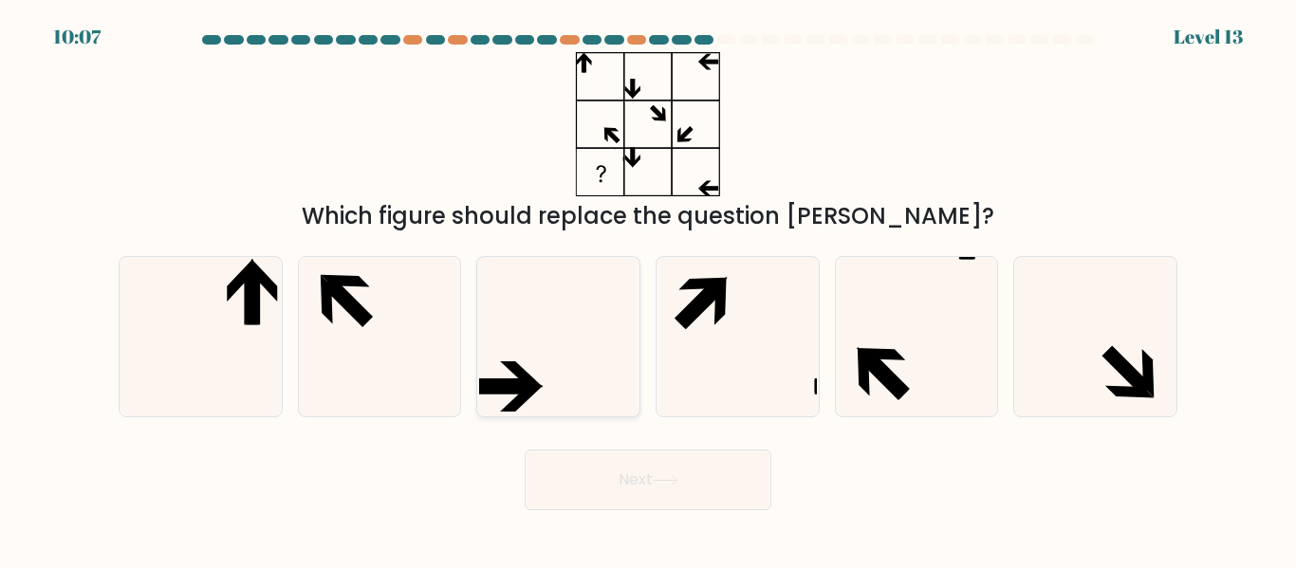
click at [504, 355] on icon at bounding box center [558, 336] width 158 height 158
click at [648, 289] on input "c." at bounding box center [648, 287] width 1 height 5
radio input "true"
click at [576, 480] on button "Next" at bounding box center [648, 480] width 247 height 61
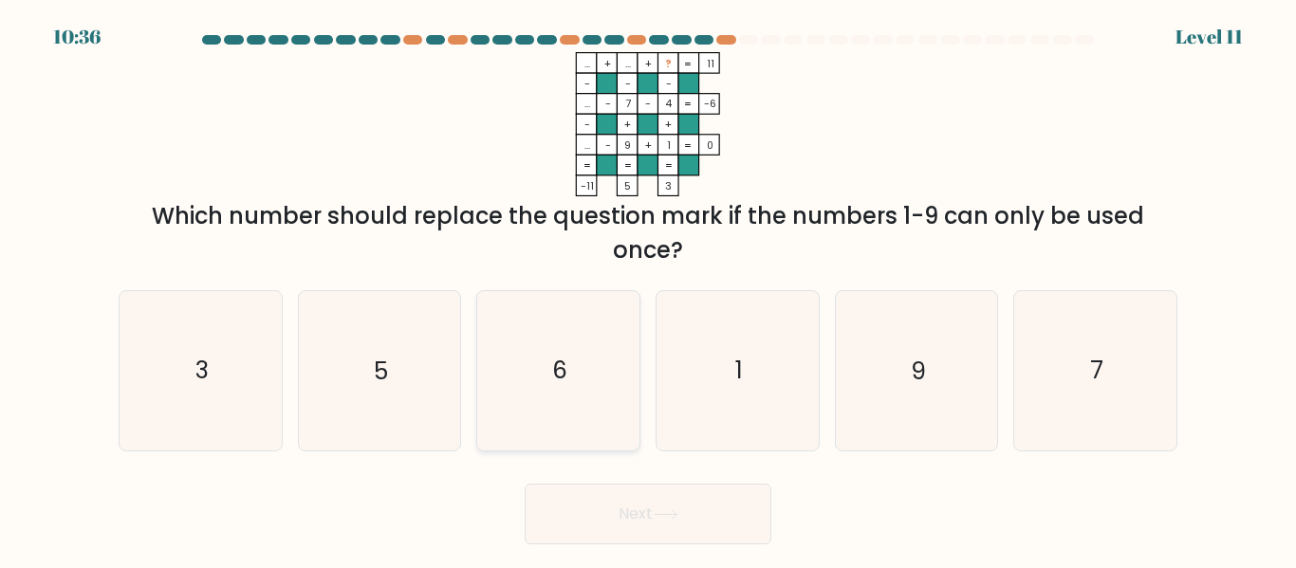
click at [592, 347] on icon "6" at bounding box center [558, 370] width 158 height 158
click at [648, 289] on input "c. 6" at bounding box center [648, 287] width 1 height 5
radio input "true"
click at [690, 512] on button "Next" at bounding box center [648, 514] width 247 height 61
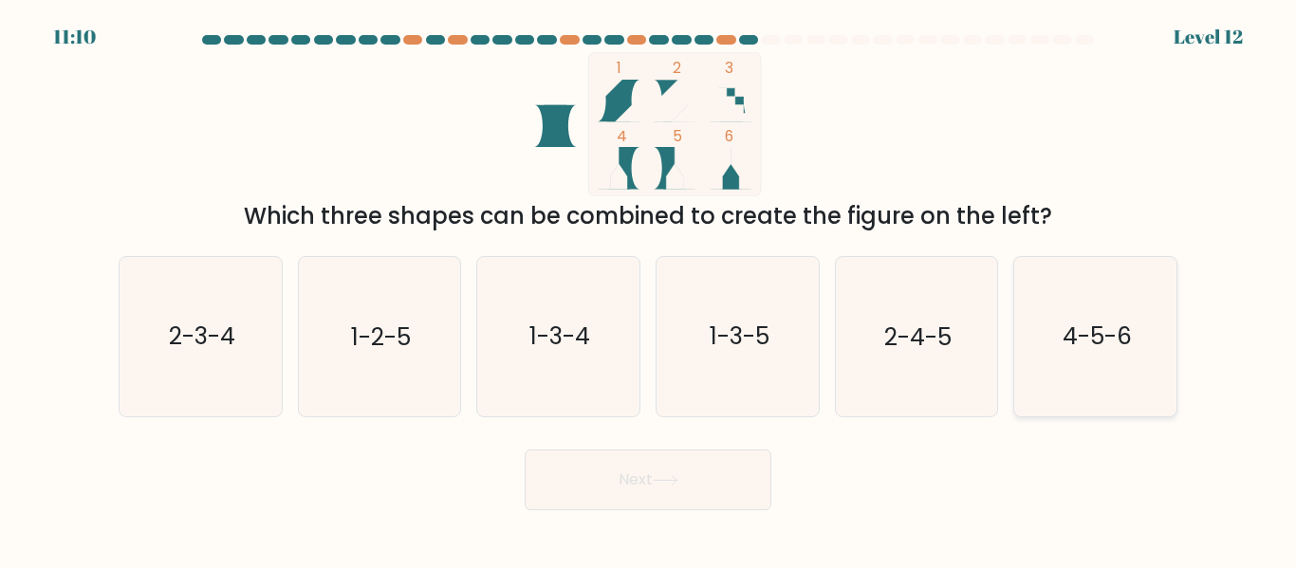
click at [1037, 328] on icon "4-5-6" at bounding box center [1095, 336] width 158 height 158
click at [649, 289] on input "f. 4-5-6" at bounding box center [648, 287] width 1 height 5
radio input "true"
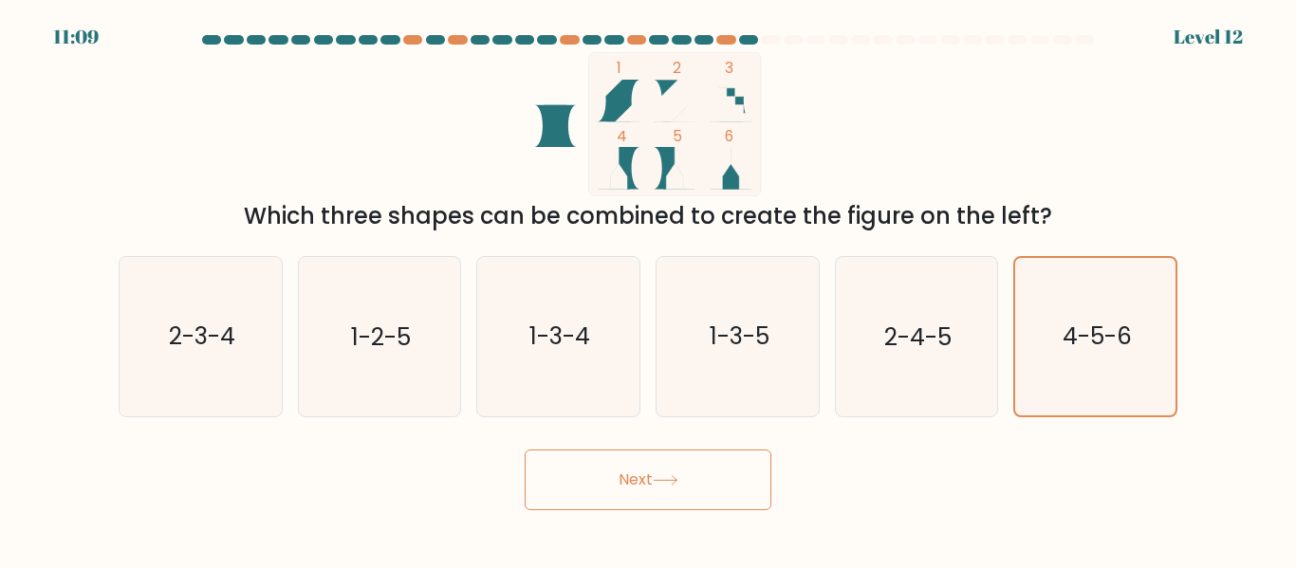
click at [663, 471] on button "Next" at bounding box center [648, 480] width 247 height 61
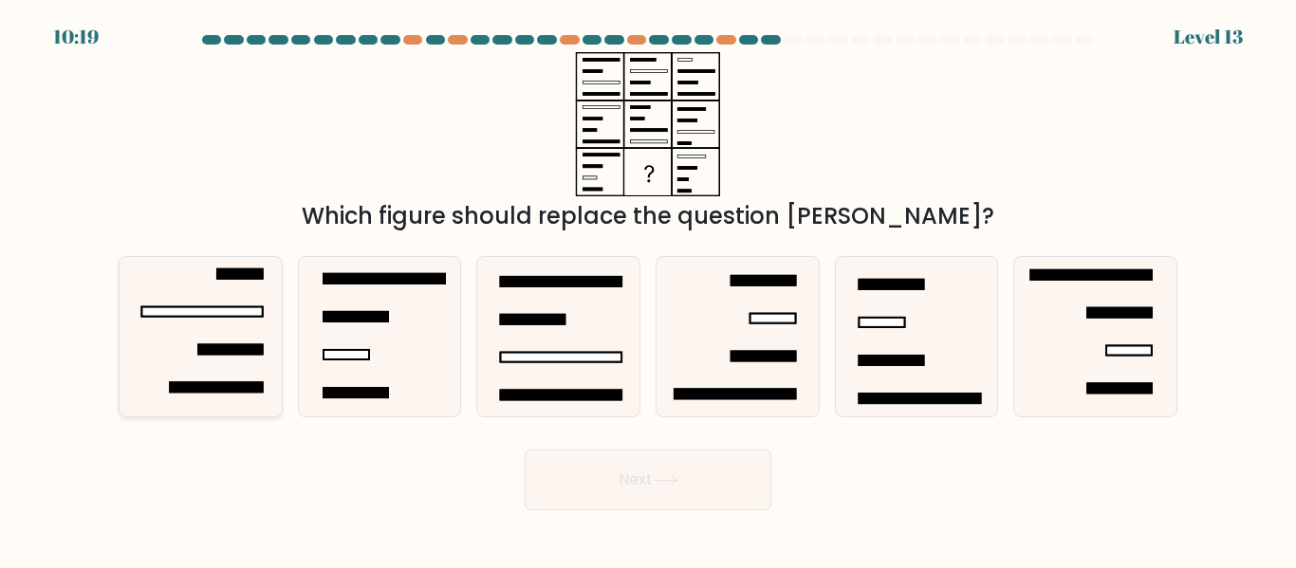
click at [223, 341] on icon at bounding box center [200, 336] width 158 height 158
click at [648, 289] on input "a." at bounding box center [648, 287] width 1 height 5
radio input "true"
click at [620, 472] on button "Next" at bounding box center [648, 480] width 247 height 61
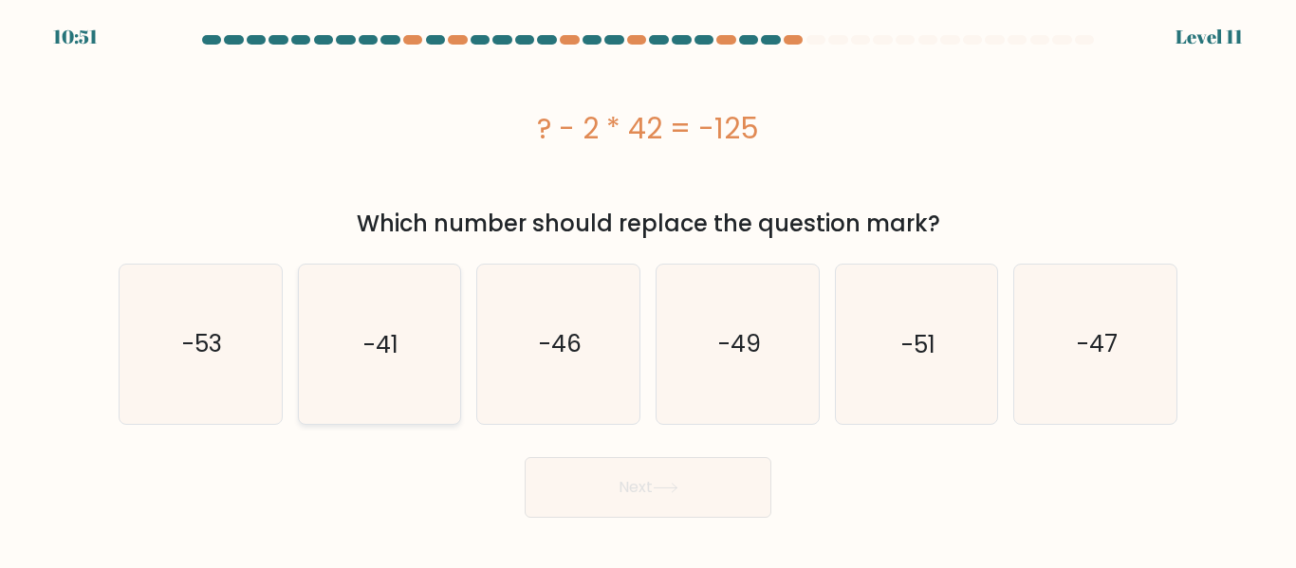
click at [322, 358] on icon "-41" at bounding box center [379, 344] width 158 height 158
click at [648, 289] on input "b. -41" at bounding box center [648, 287] width 1 height 5
radio input "true"
click at [624, 492] on button "Next" at bounding box center [648, 487] width 247 height 61
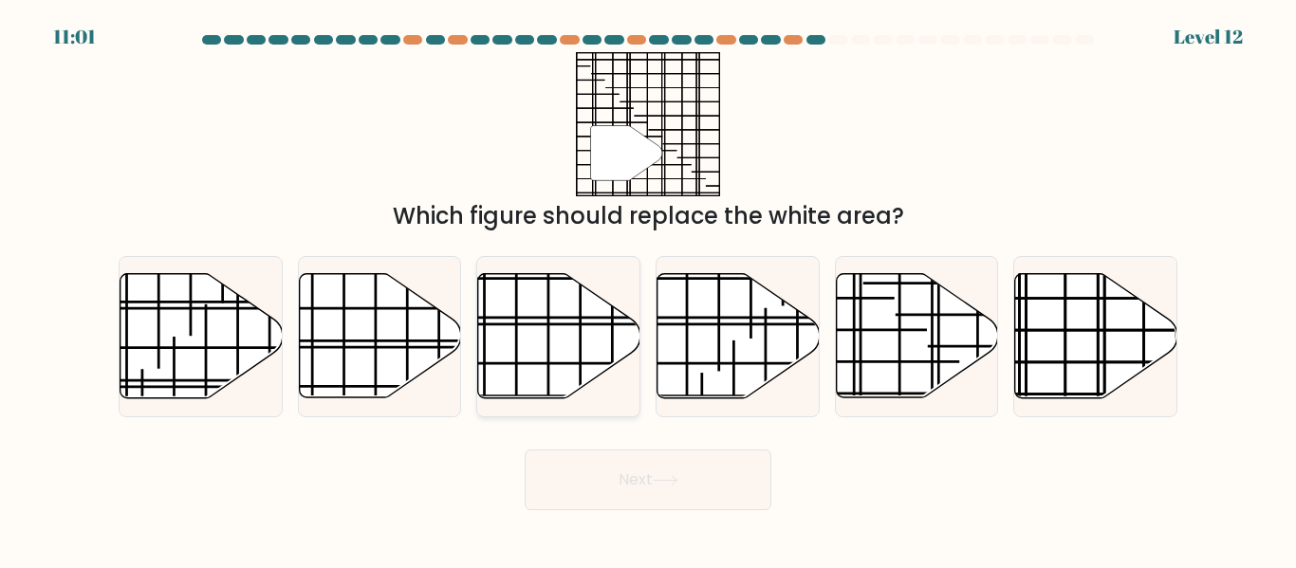
click at [584, 346] on icon at bounding box center [559, 336] width 162 height 124
click at [648, 289] on input "c." at bounding box center [648, 287] width 1 height 5
radio input "true"
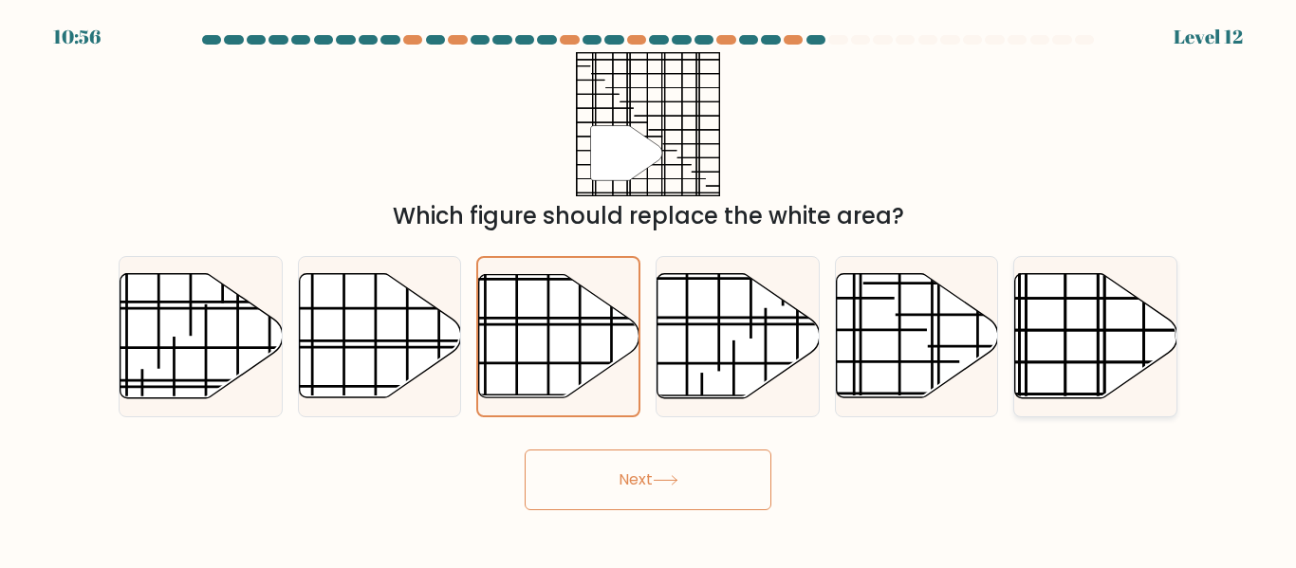
click at [1092, 372] on icon at bounding box center [1096, 336] width 162 height 124
click at [649, 289] on input "f." at bounding box center [648, 287] width 1 height 5
radio input "true"
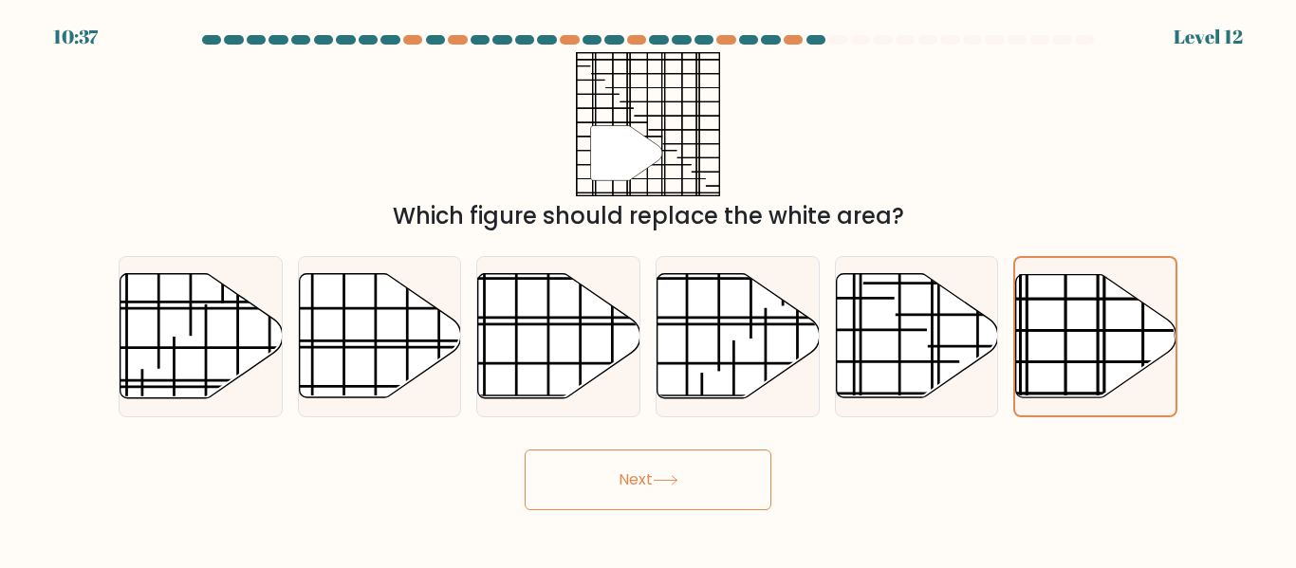
click at [628, 492] on button "Next" at bounding box center [648, 480] width 247 height 61
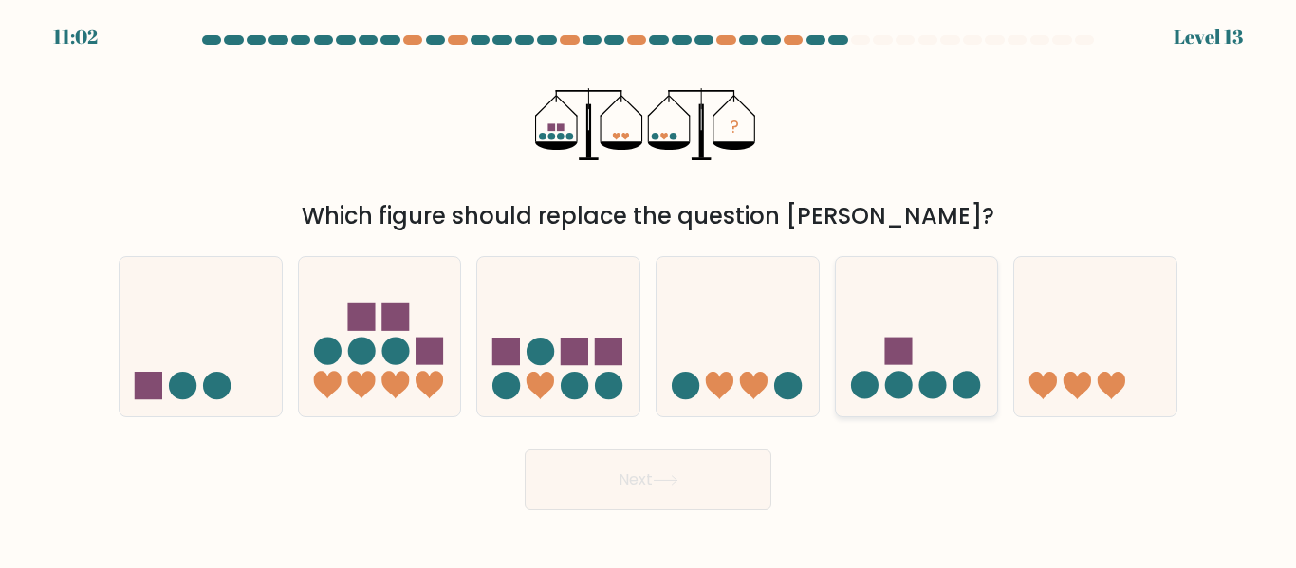
click at [835, 291] on div at bounding box center [917, 336] width 164 height 160
click at [649, 289] on input "e." at bounding box center [648, 287] width 1 height 5
radio input "true"
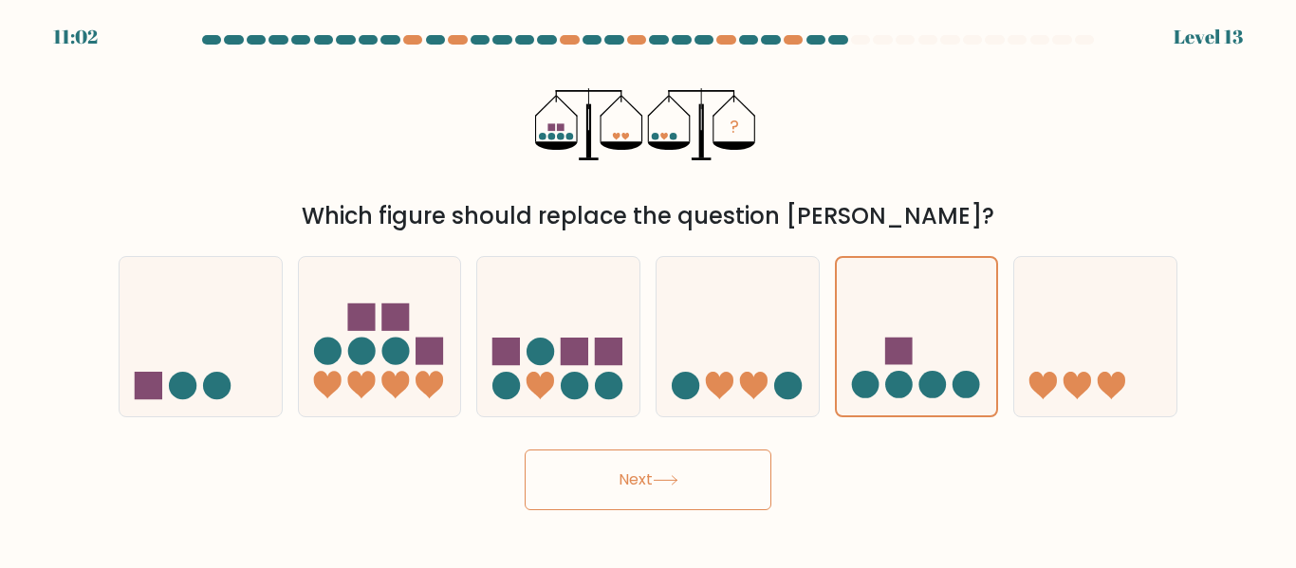
click at [690, 497] on button "Next" at bounding box center [648, 480] width 247 height 61
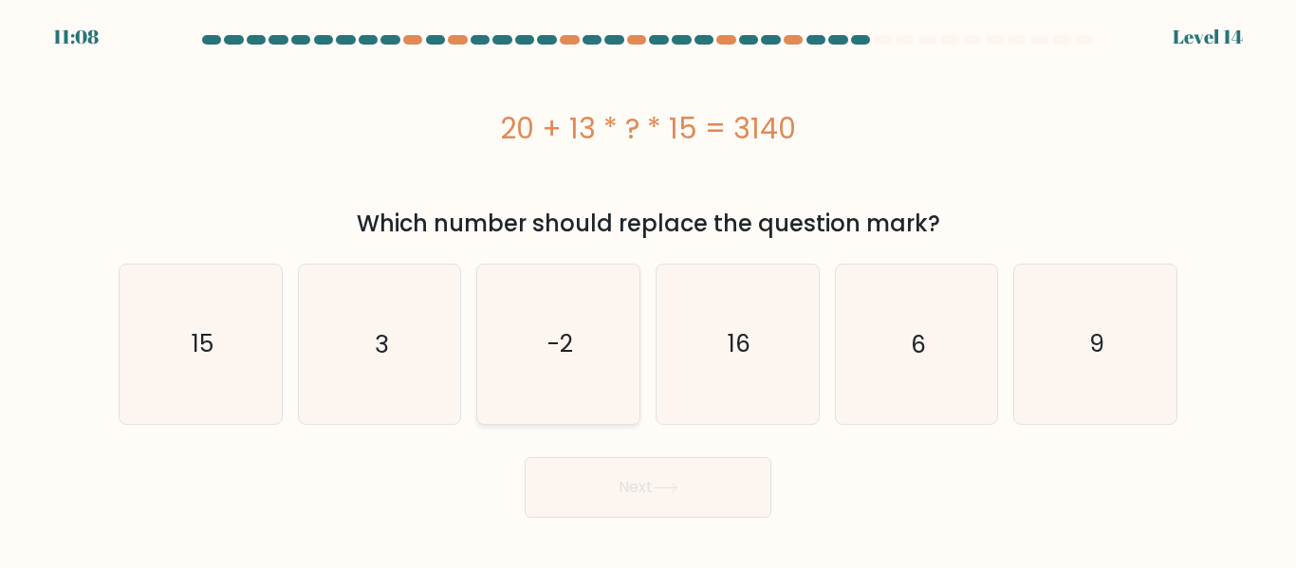
click at [555, 353] on text "-2" at bounding box center [561, 343] width 26 height 33
click at [648, 289] on input "c. -2" at bounding box center [648, 287] width 1 height 5
radio input "true"
click at [620, 461] on button "Next" at bounding box center [648, 487] width 247 height 61
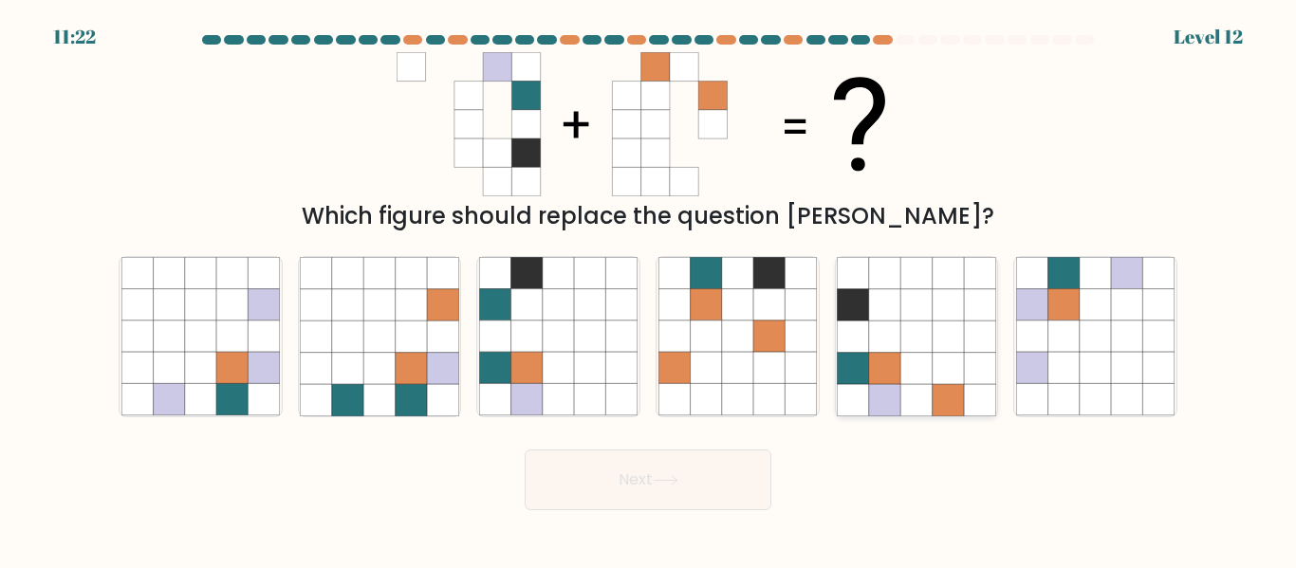
click at [918, 397] on icon at bounding box center [916, 399] width 31 height 31
click at [649, 289] on input "e." at bounding box center [648, 287] width 1 height 5
radio input "true"
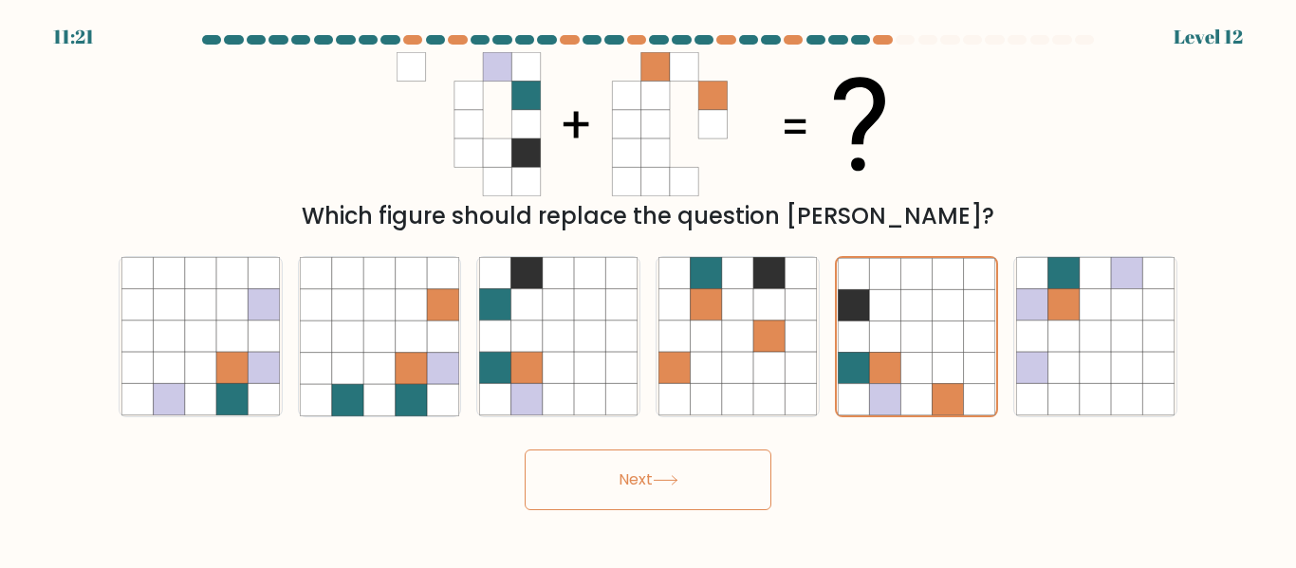
click at [721, 482] on button "Next" at bounding box center [648, 480] width 247 height 61
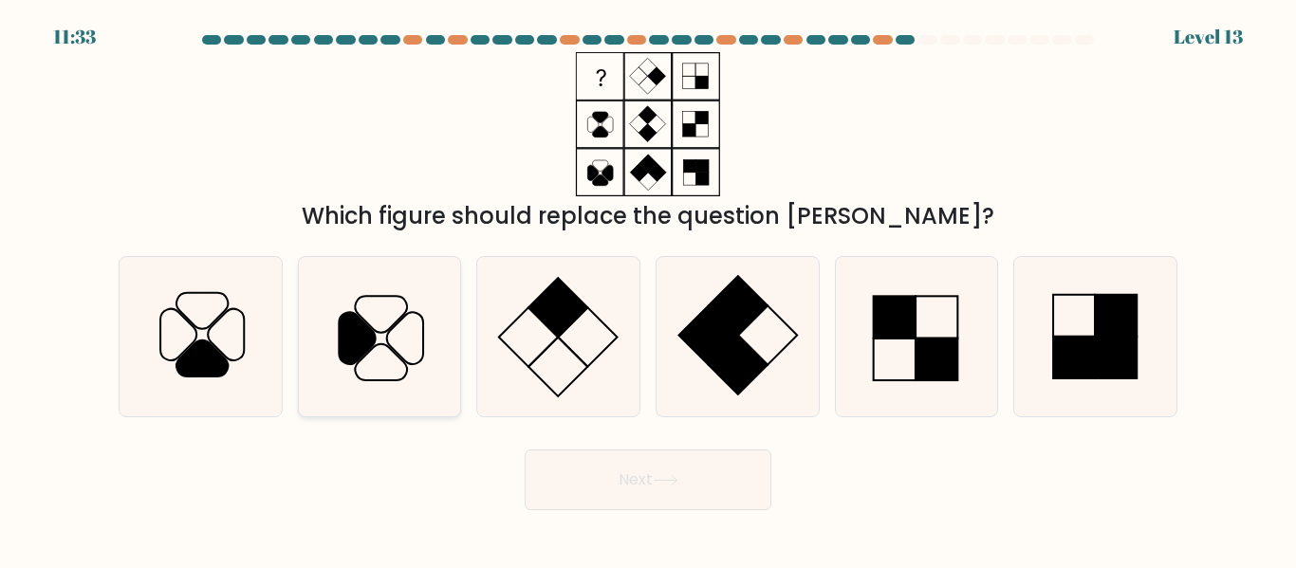
click at [326, 401] on icon at bounding box center [379, 336] width 158 height 158
click at [648, 289] on input "b." at bounding box center [648, 287] width 1 height 5
radio input "true"
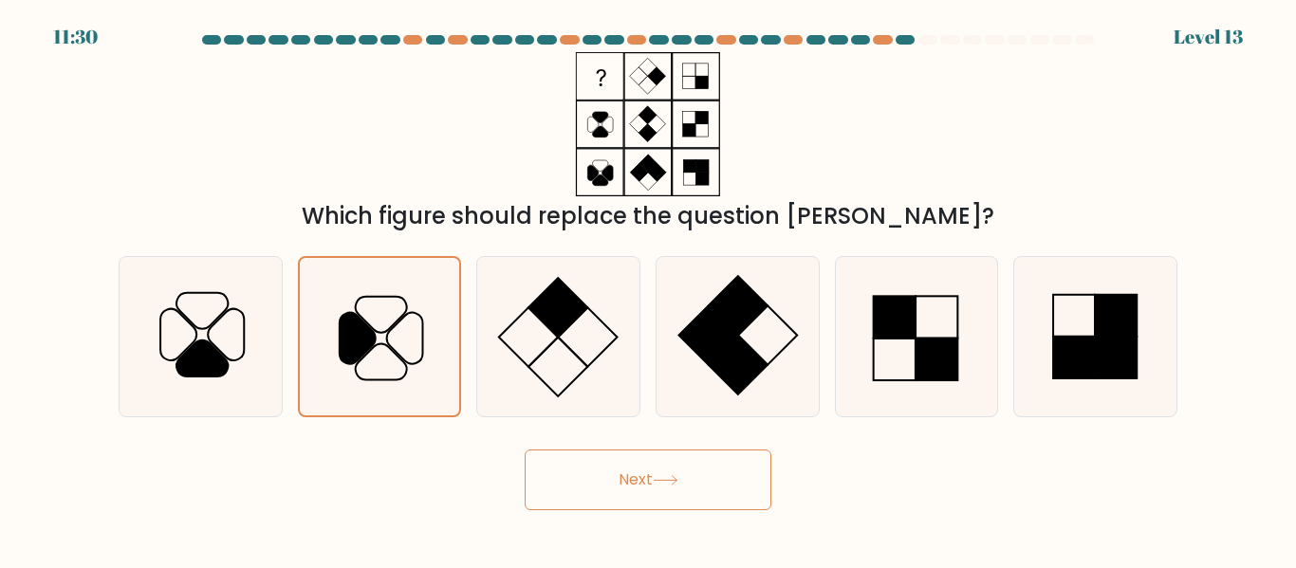
click at [659, 480] on icon at bounding box center [665, 480] width 23 height 9
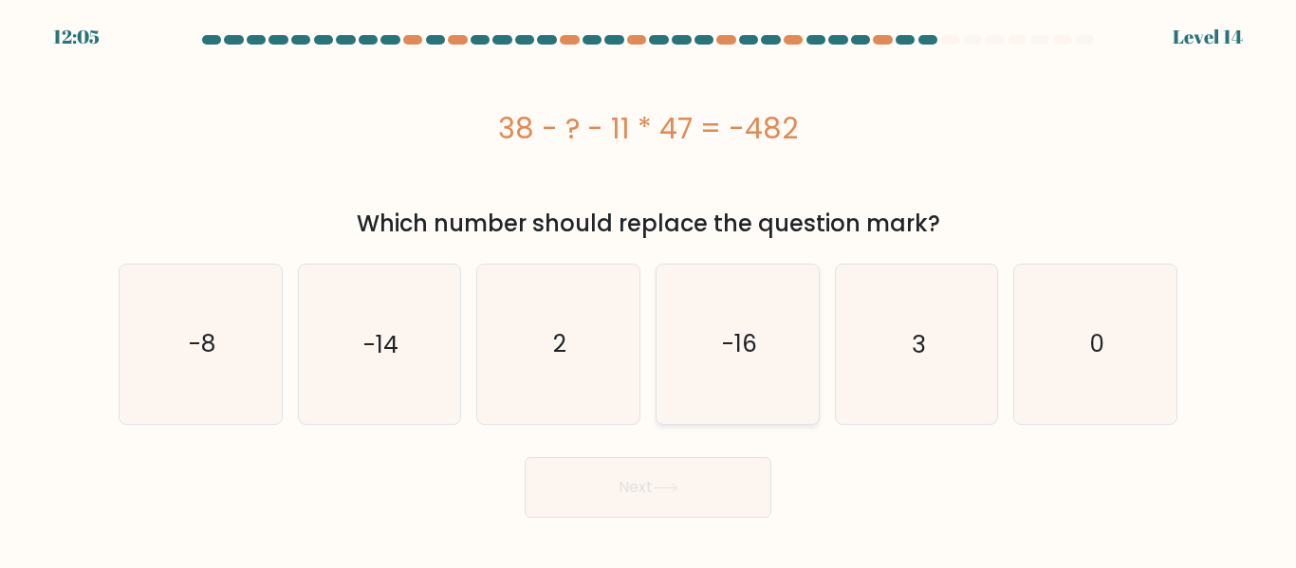
click at [743, 328] on text "-16" at bounding box center [738, 343] width 35 height 33
click at [649, 289] on input "d. -16" at bounding box center [648, 287] width 1 height 5
radio input "true"
click at [693, 492] on button "Next" at bounding box center [648, 487] width 247 height 61
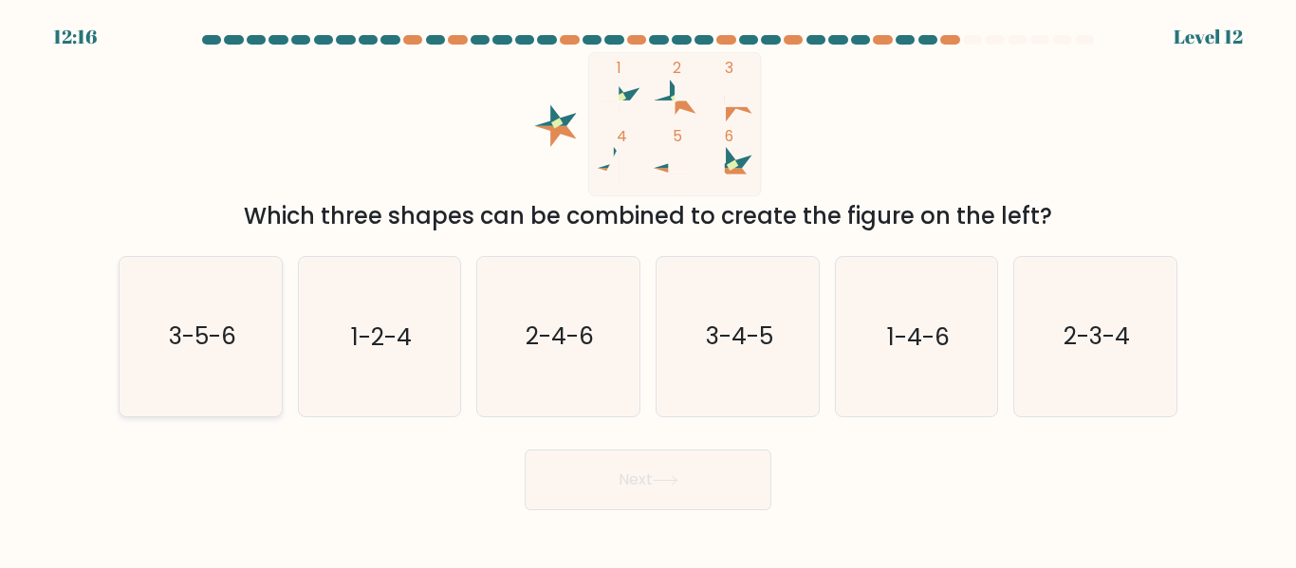
click at [244, 370] on icon "3-5-6" at bounding box center [200, 336] width 158 height 158
click at [648, 289] on input "a. 3-5-6" at bounding box center [648, 287] width 1 height 5
radio input "true"
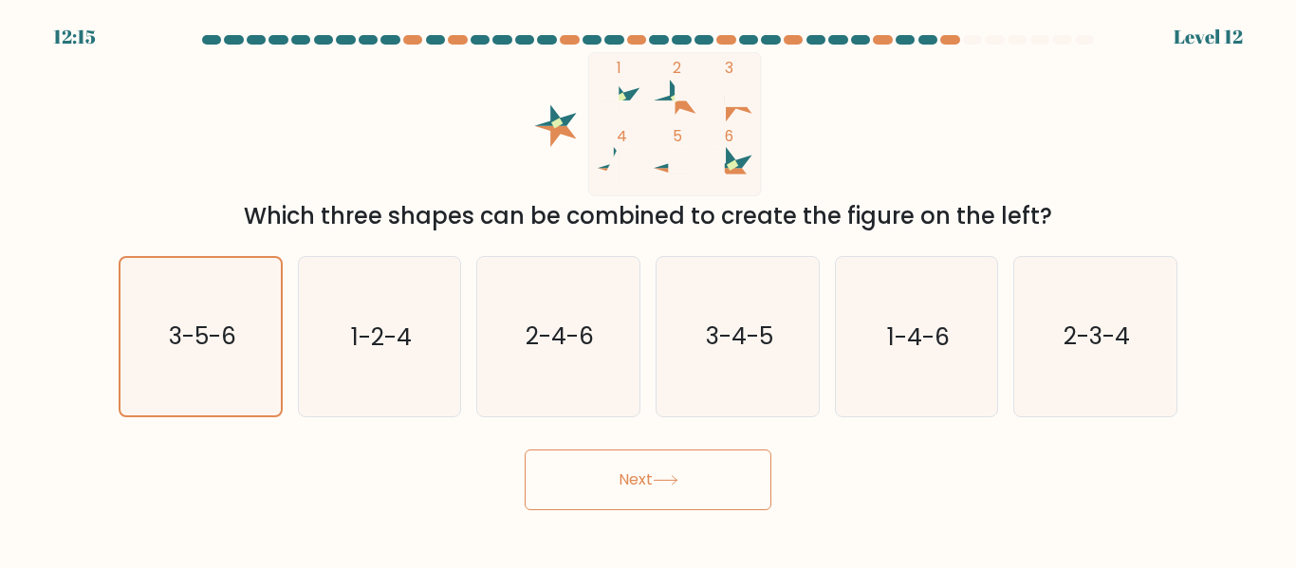
click at [616, 473] on button "Next" at bounding box center [648, 480] width 247 height 61
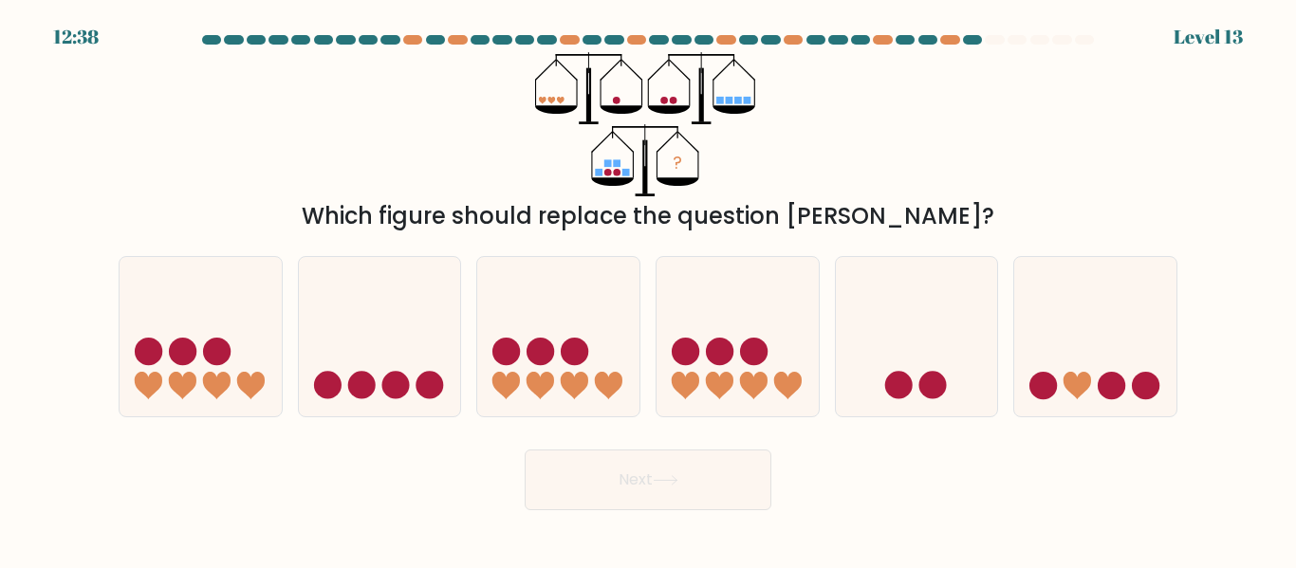
click at [609, 173] on circle at bounding box center [609, 173] width 8 height 8
click at [410, 396] on icon at bounding box center [380, 337] width 162 height 134
click at [648, 289] on input "b." at bounding box center [648, 287] width 1 height 5
radio input "true"
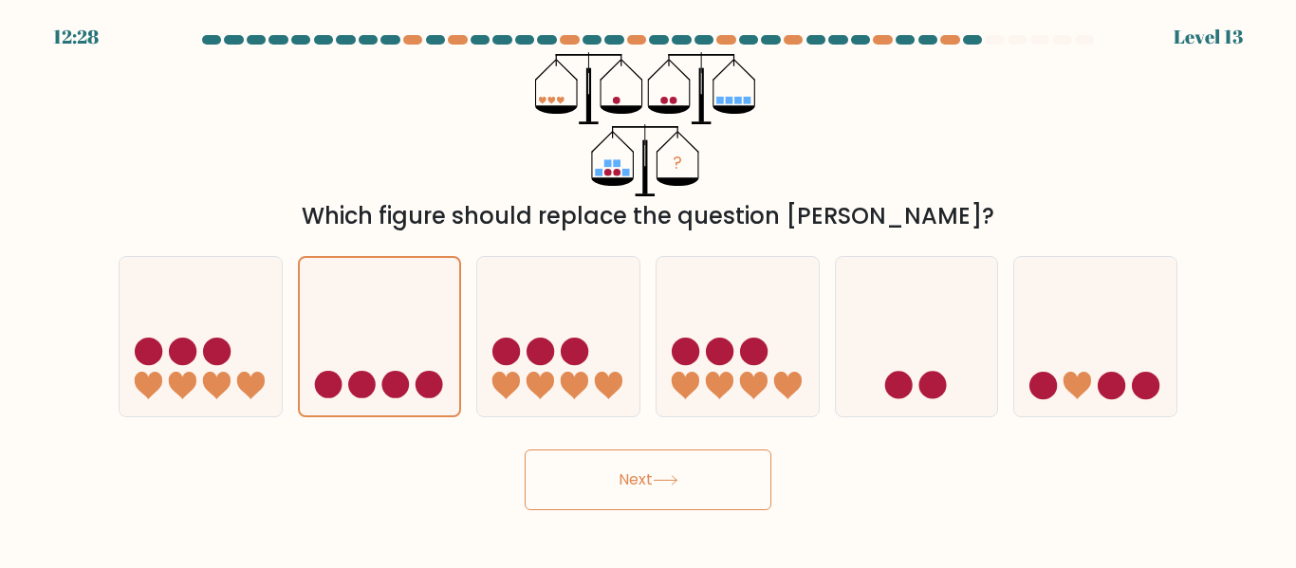
click at [643, 474] on button "Next" at bounding box center [648, 480] width 247 height 61
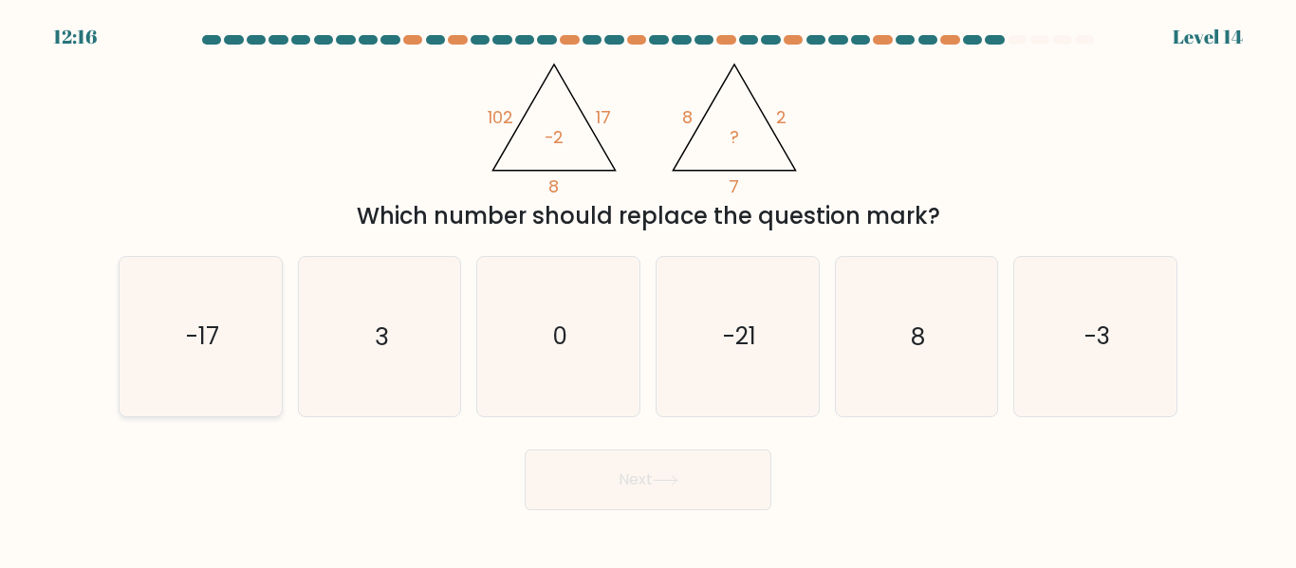
click at [221, 344] on icon "-17" at bounding box center [200, 336] width 158 height 158
click at [648, 289] on input "a. -17" at bounding box center [648, 287] width 1 height 5
radio input "true"
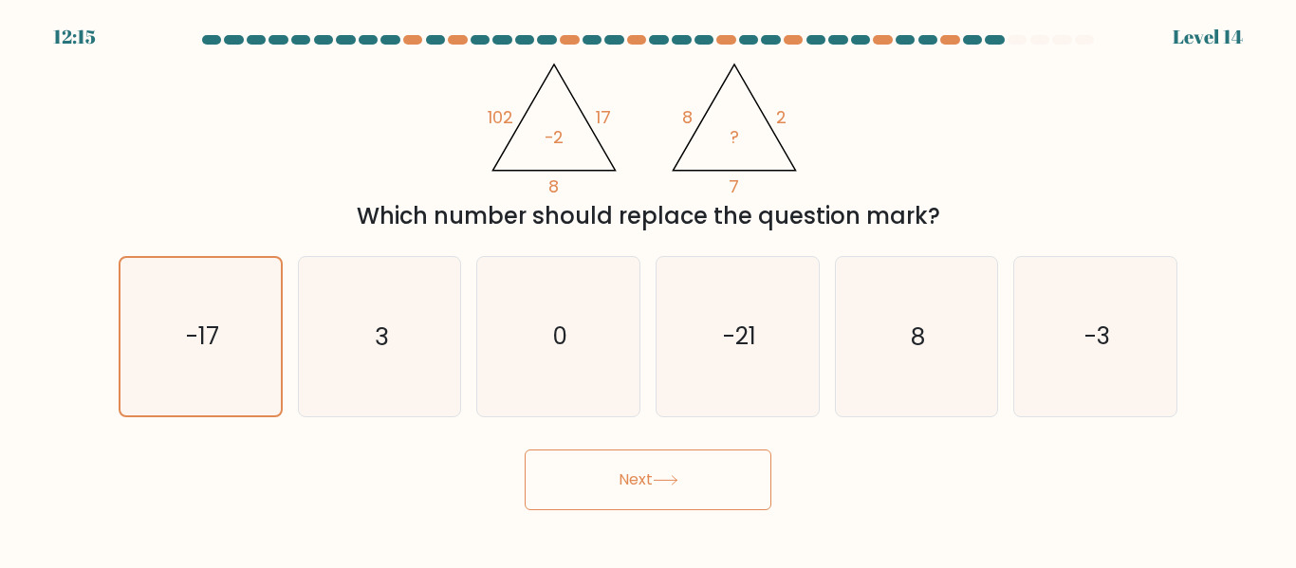
click at [636, 476] on button "Next" at bounding box center [648, 480] width 247 height 61
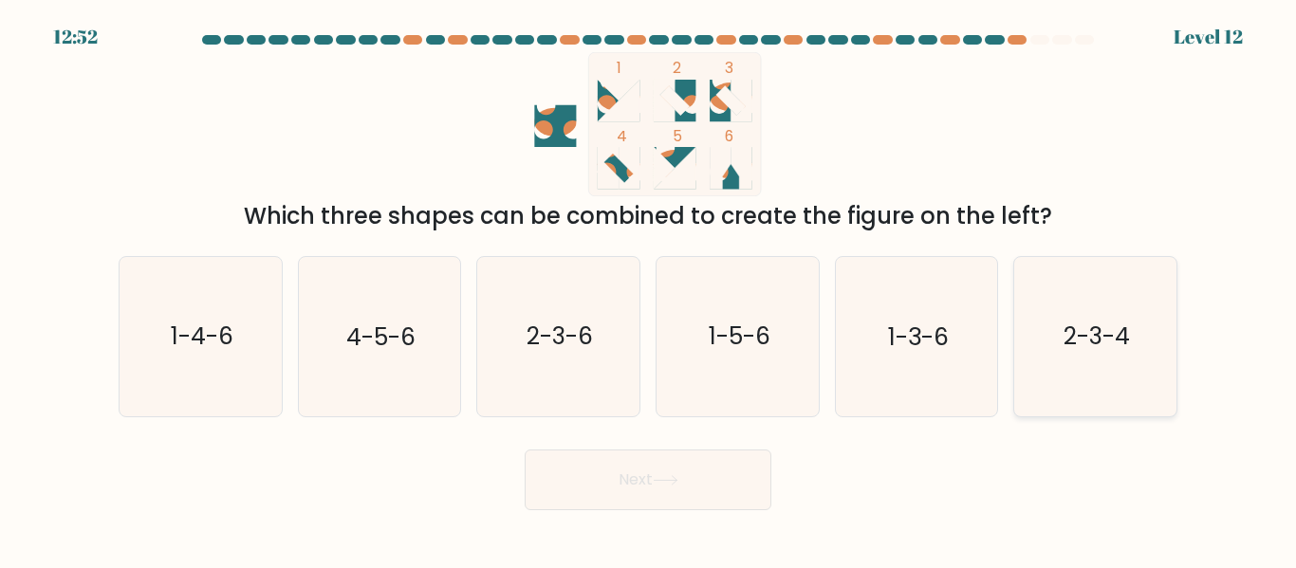
click at [1040, 363] on icon "2-3-4" at bounding box center [1095, 336] width 158 height 158
click at [649, 289] on input "f. 2-3-4" at bounding box center [648, 287] width 1 height 5
radio input "true"
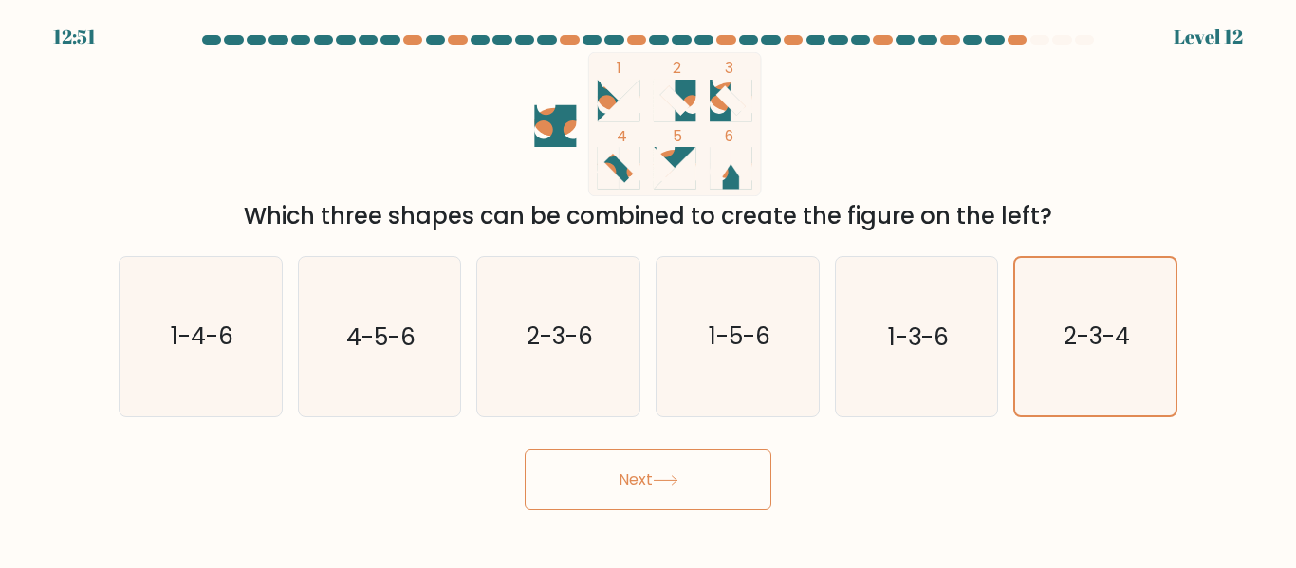
click at [717, 472] on button "Next" at bounding box center [648, 480] width 247 height 61
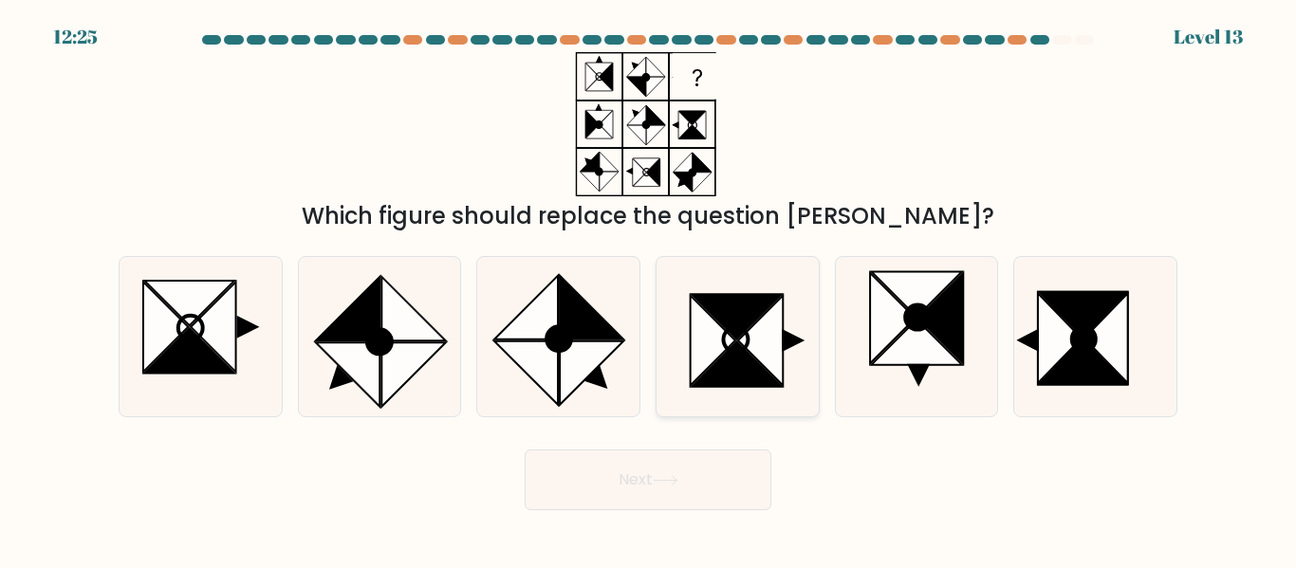
click at [736, 373] on icon at bounding box center [737, 365] width 90 height 45
click at [649, 289] on input "d." at bounding box center [648, 287] width 1 height 5
radio input "true"
click at [208, 373] on icon at bounding box center [189, 352] width 90 height 46
click at [648, 289] on input "a." at bounding box center [648, 287] width 1 height 5
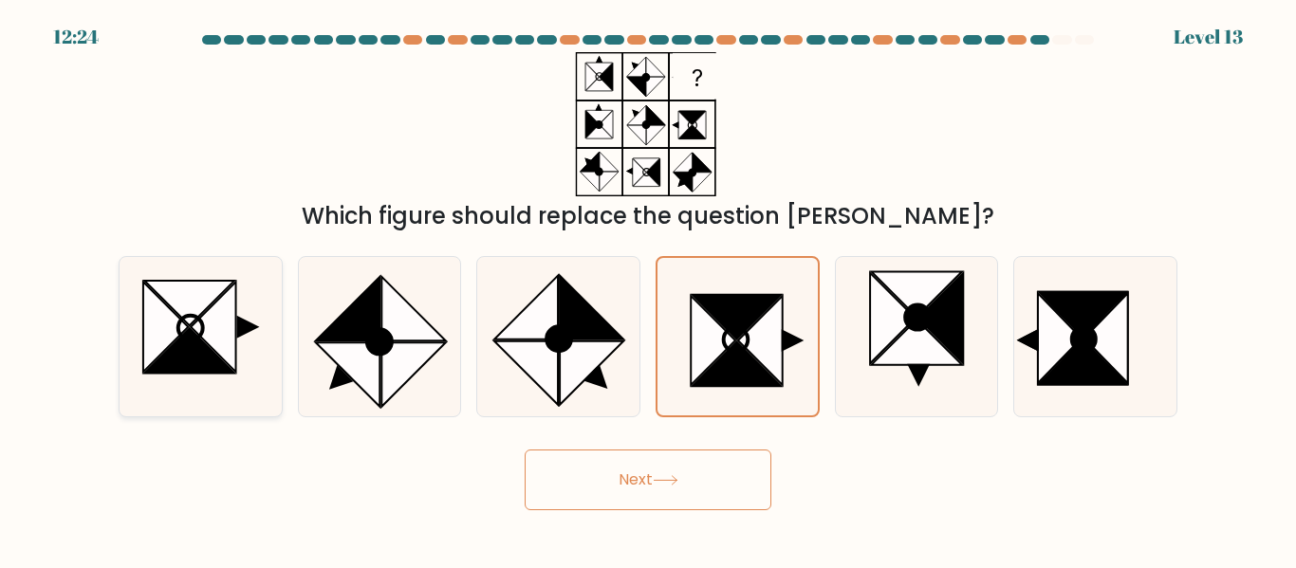
radio input "true"
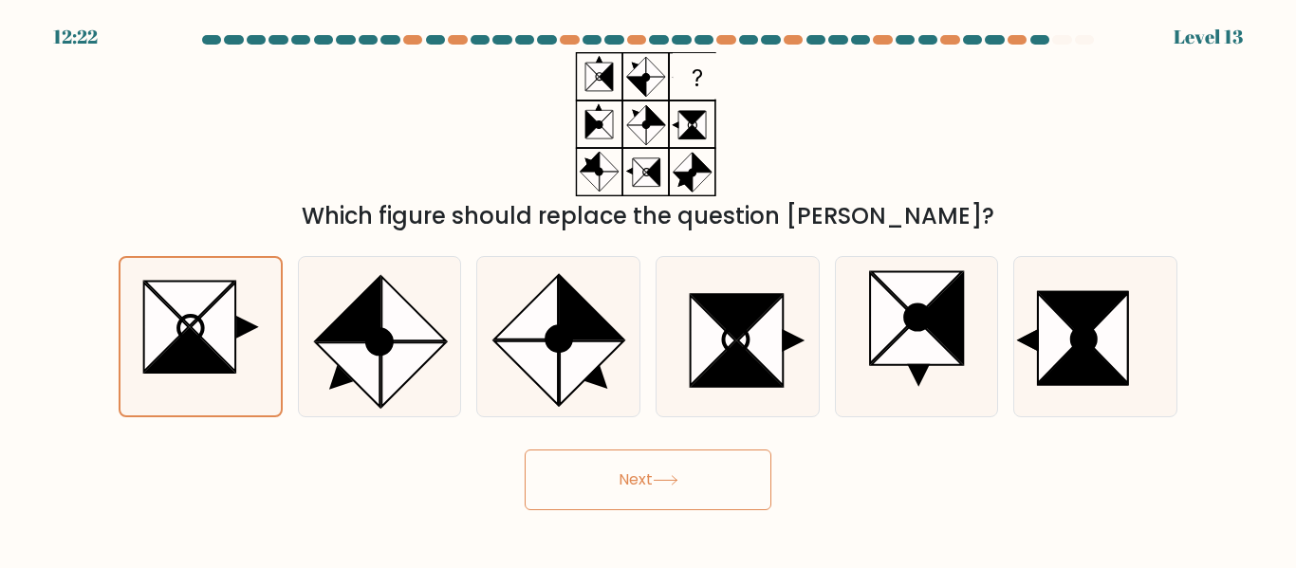
click at [636, 498] on button "Next" at bounding box center [648, 480] width 247 height 61
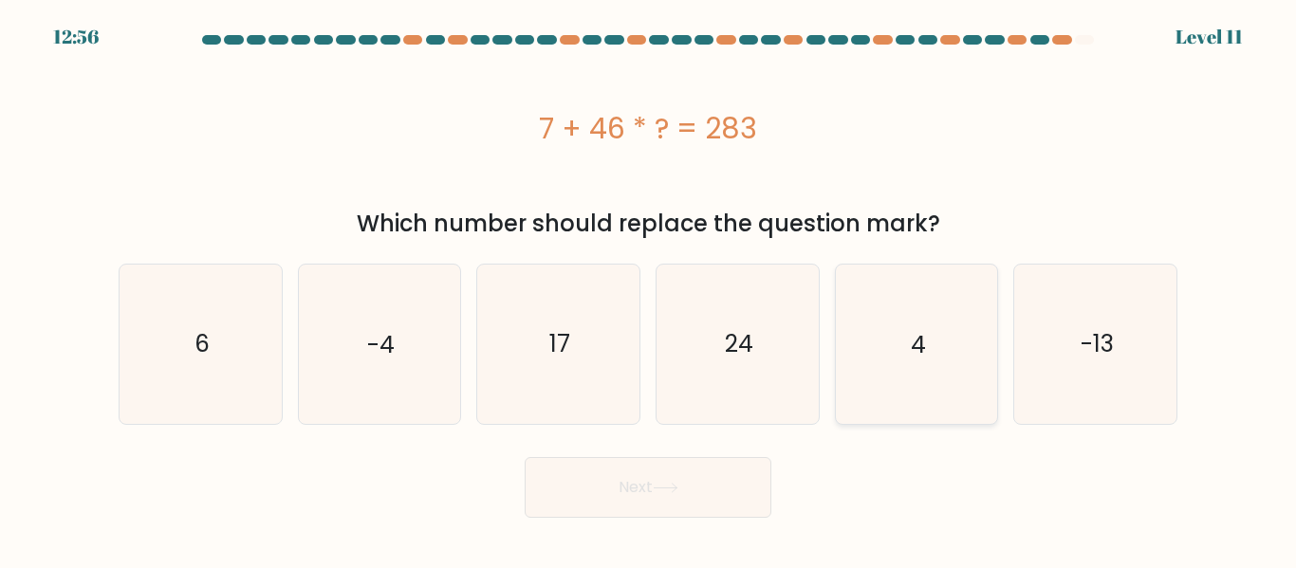
click at [974, 323] on icon "4" at bounding box center [916, 344] width 158 height 158
click at [649, 289] on input "e. 4" at bounding box center [648, 287] width 1 height 5
radio input "true"
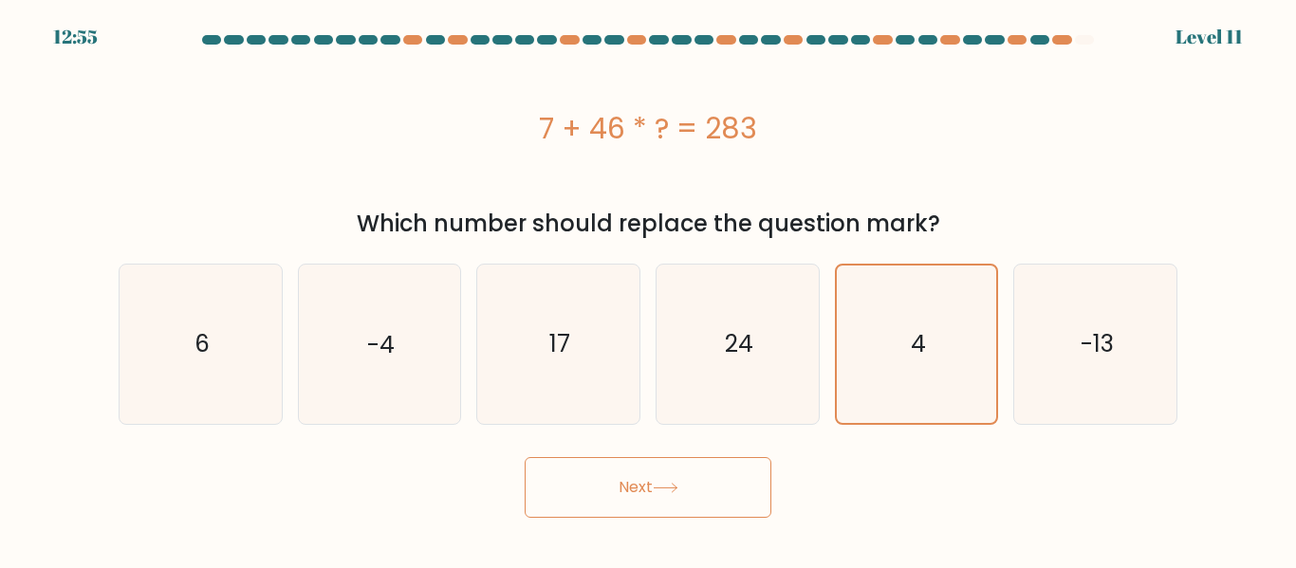
click at [694, 486] on button "Next" at bounding box center [648, 487] width 247 height 61
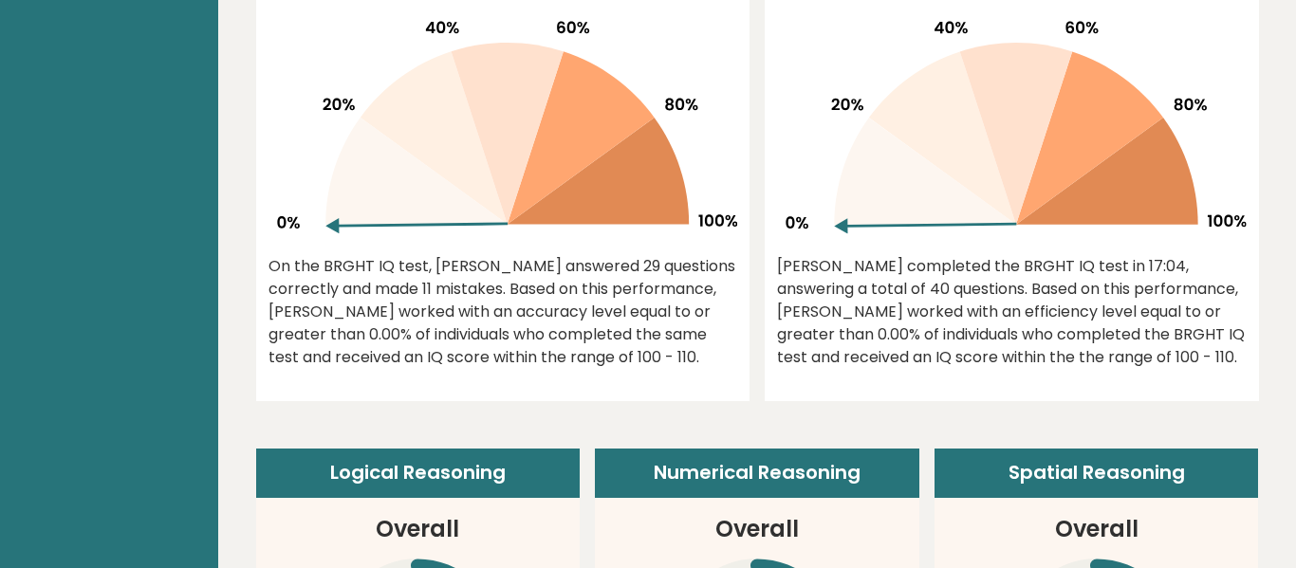
scroll to position [922, 0]
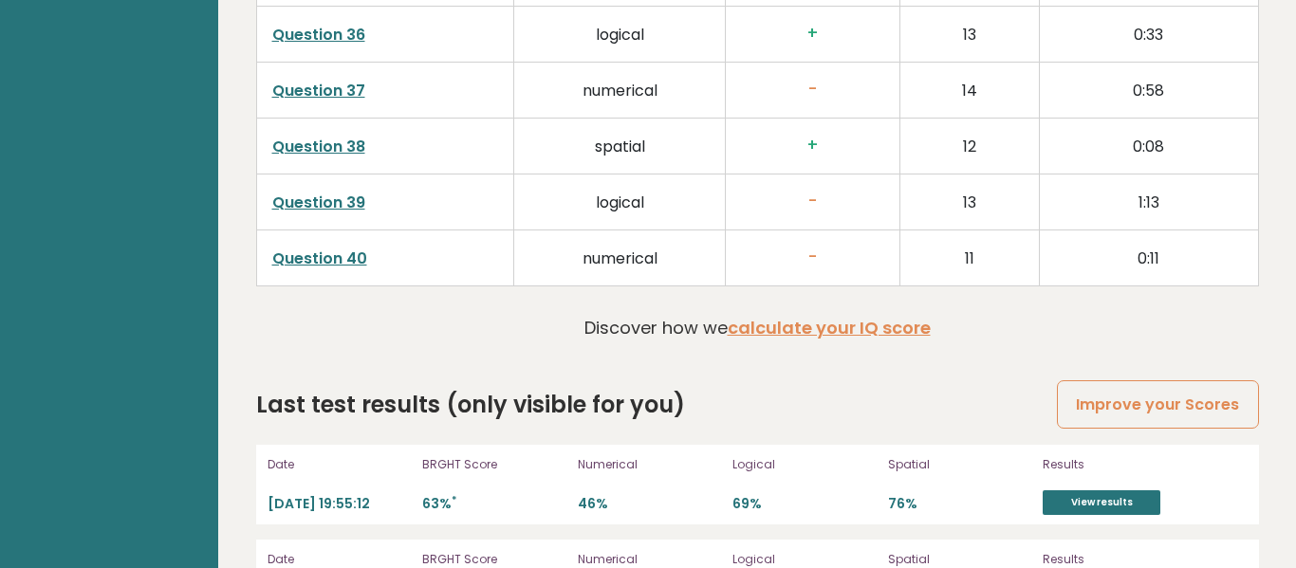
scroll to position [5008, 0]
